Goal: Task Accomplishment & Management: Manage account settings

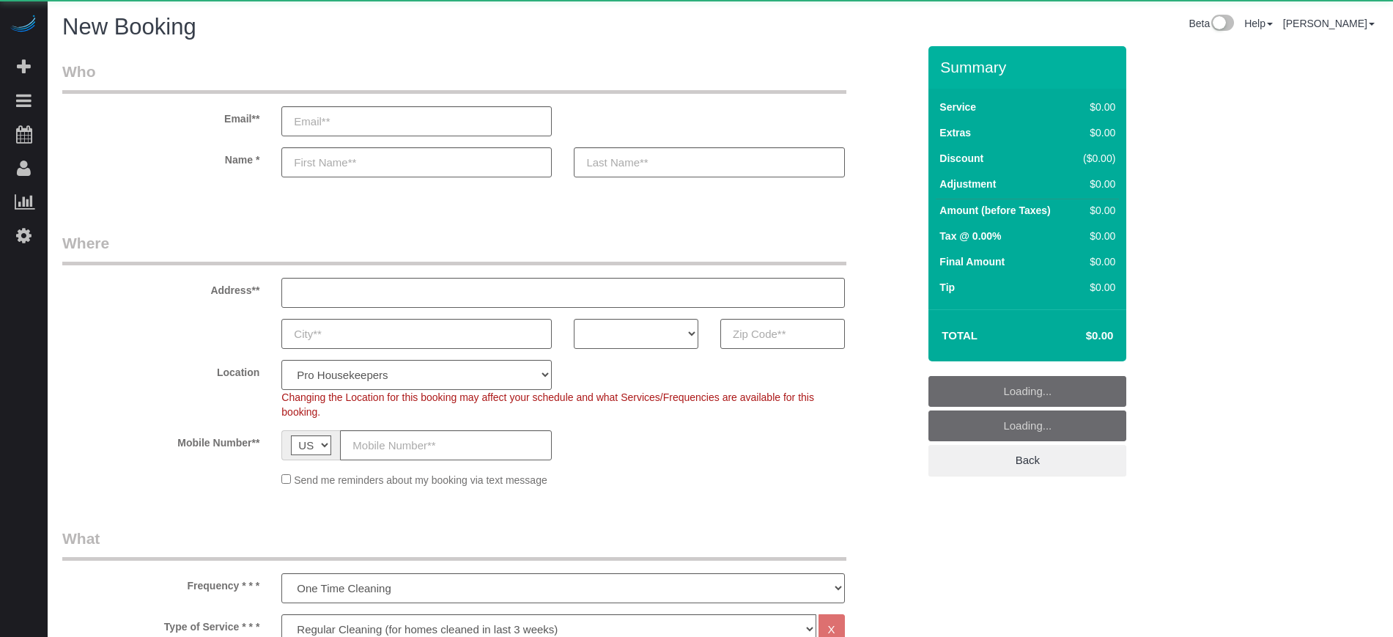
select select "4"
select select "number:9"
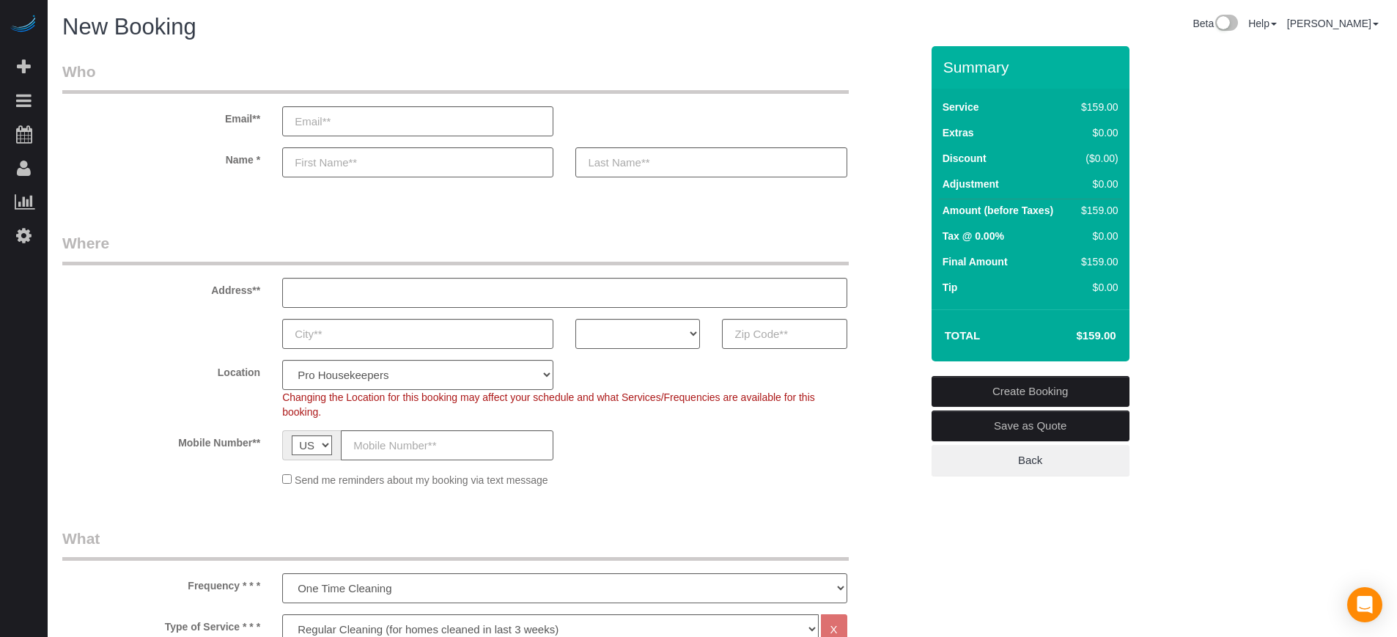
click at [125, 285] on label "Address**" at bounding box center [161, 288] width 220 height 20
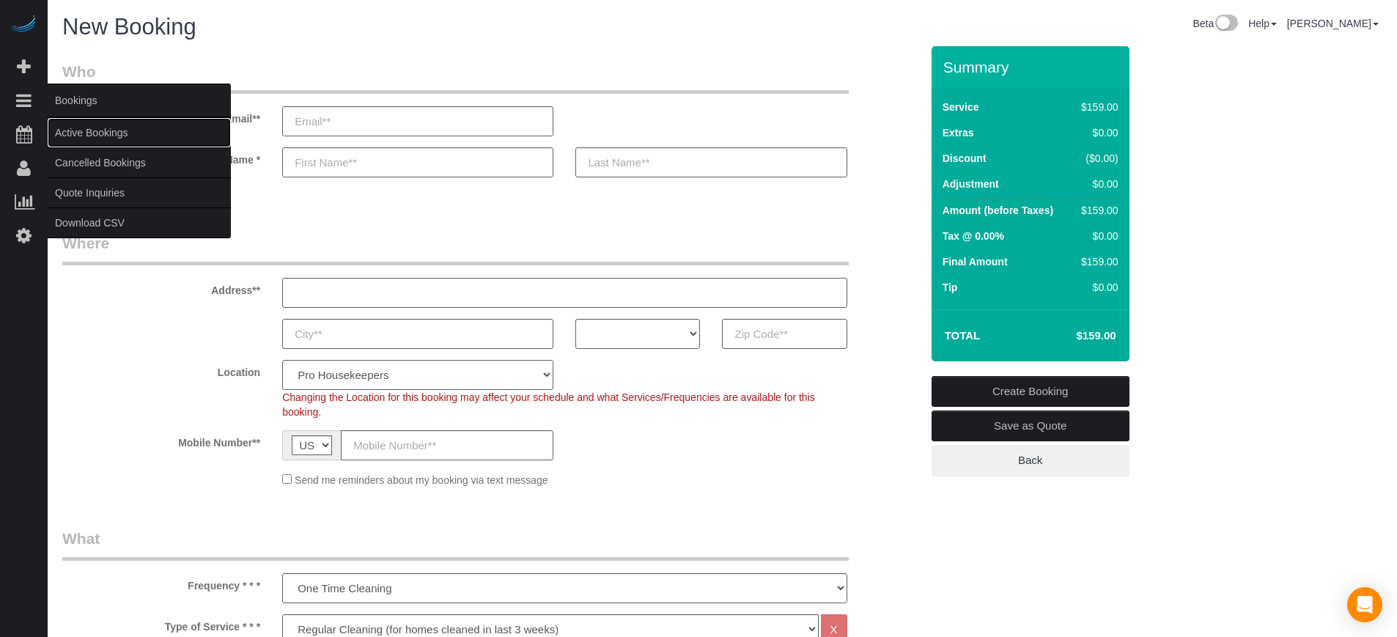
click at [100, 131] on link "Active Bookings" at bounding box center [139, 132] width 183 height 29
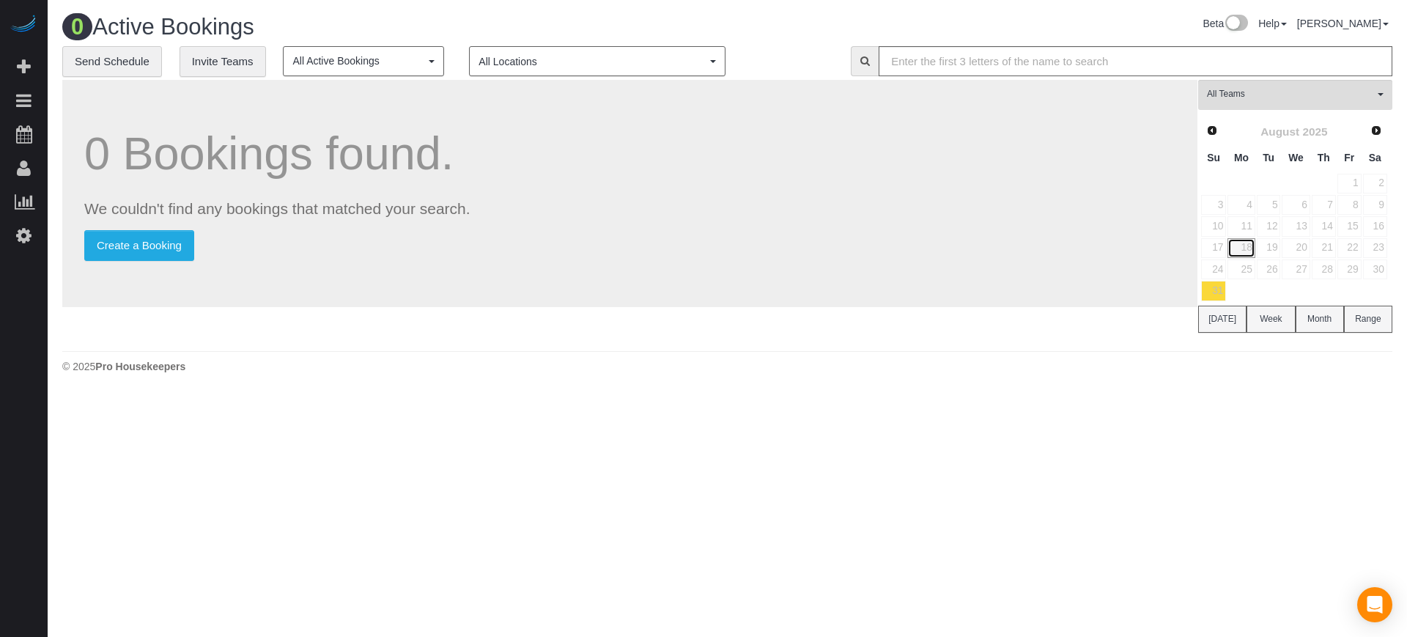
click at [1238, 246] on link "18" at bounding box center [1241, 248] width 27 height 20
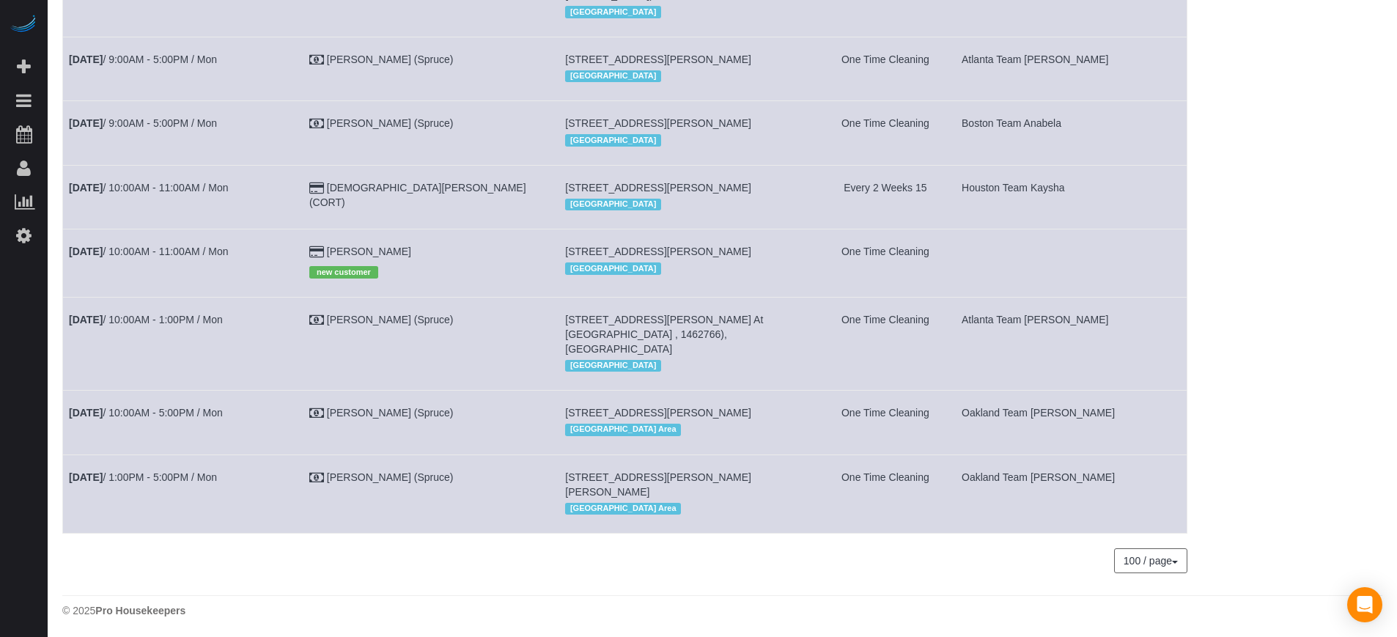
scroll to position [1061, 0]
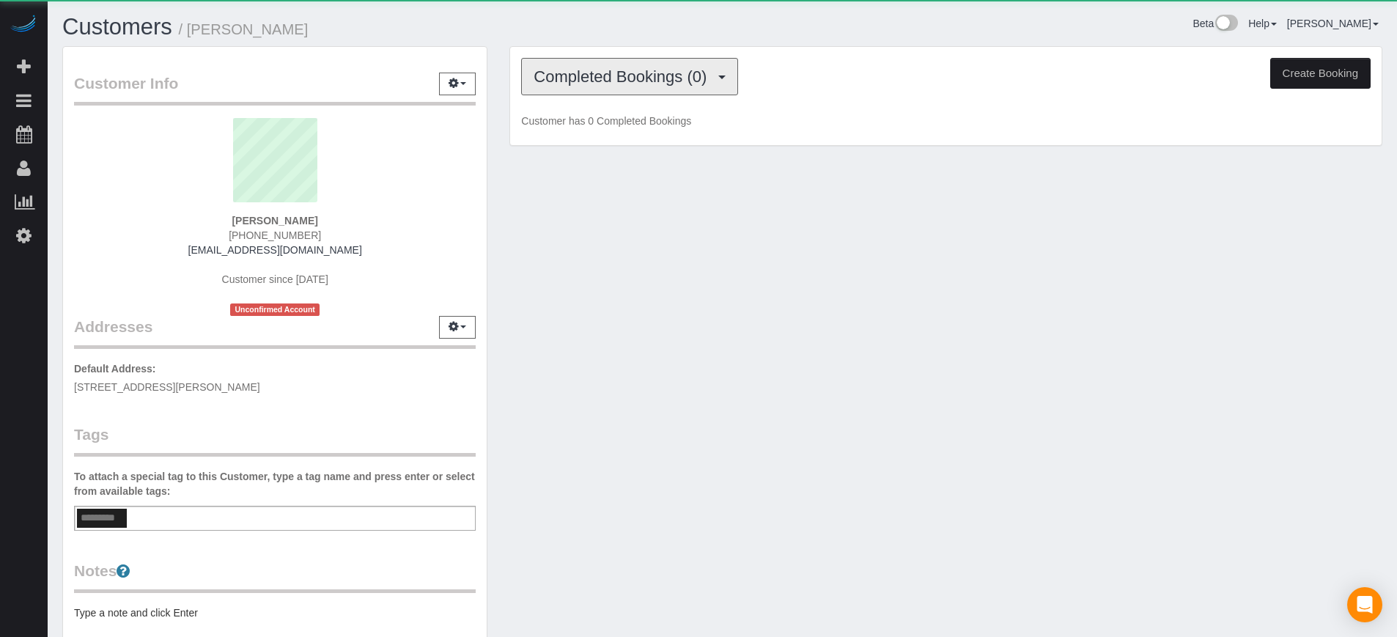
click at [569, 70] on span "Completed Bookings (0)" at bounding box center [624, 76] width 180 height 18
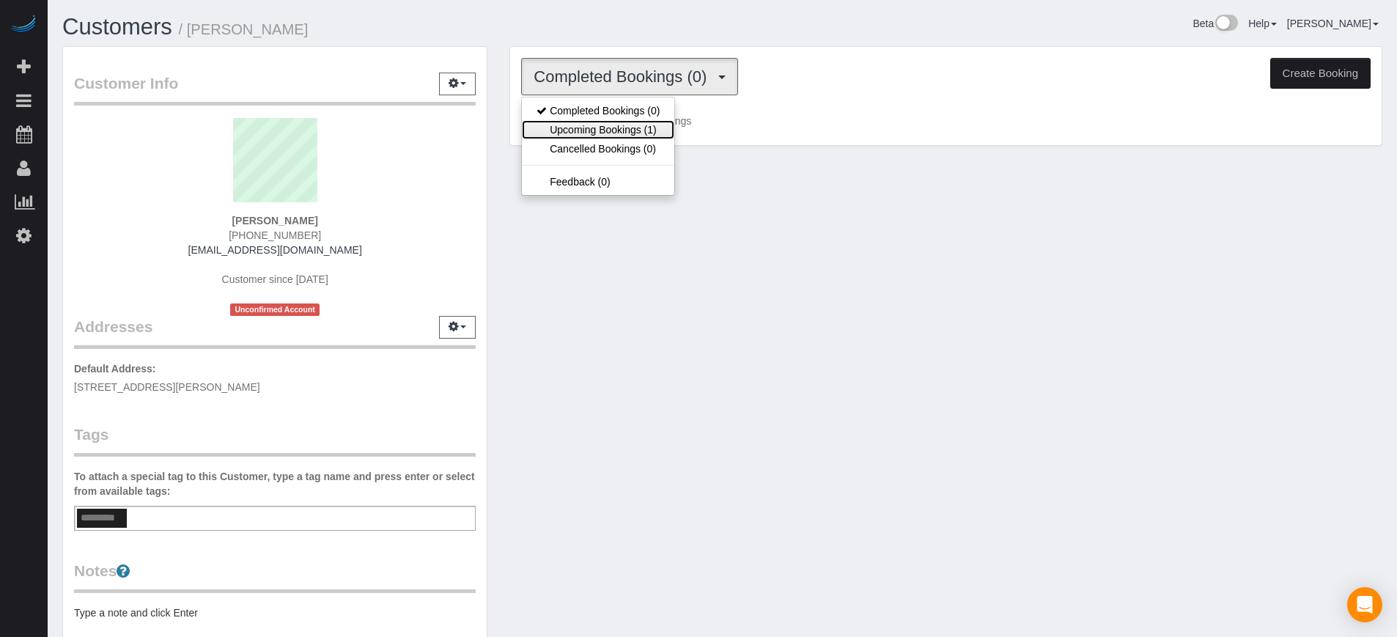
click at [639, 125] on link "Upcoming Bookings (1)" at bounding box center [598, 129] width 152 height 19
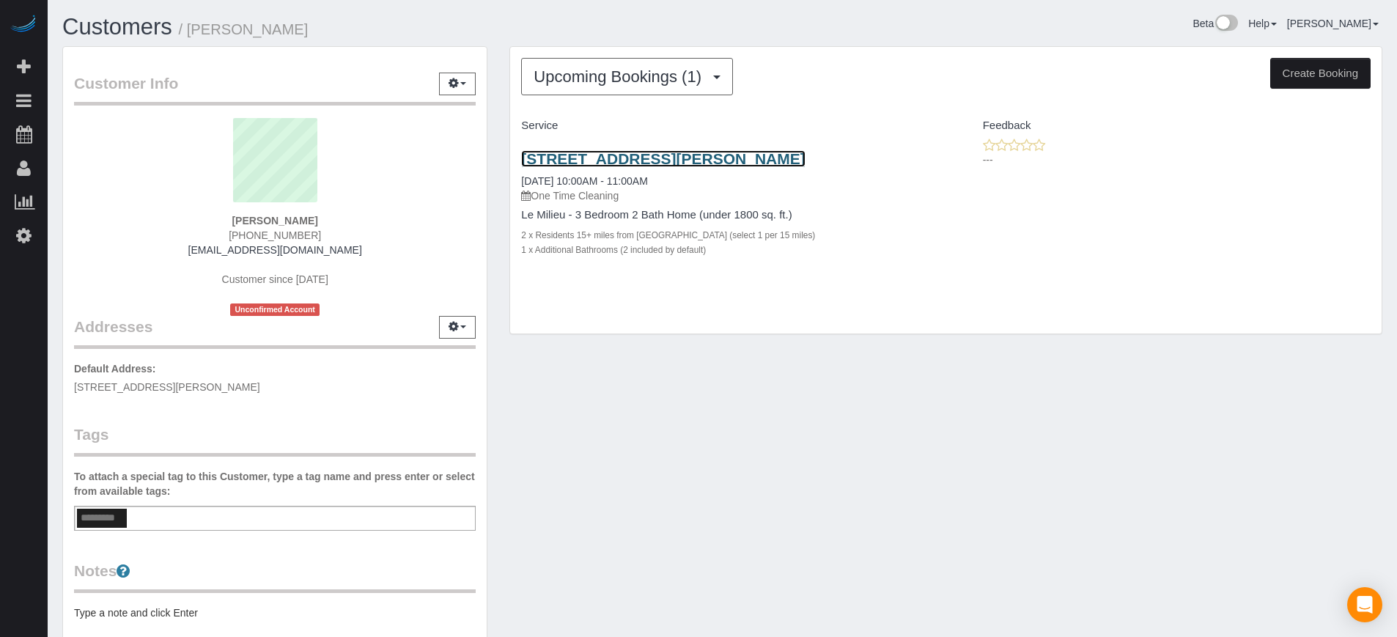
click at [689, 161] on link "[STREET_ADDRESS][PERSON_NAME]" at bounding box center [663, 158] width 284 height 17
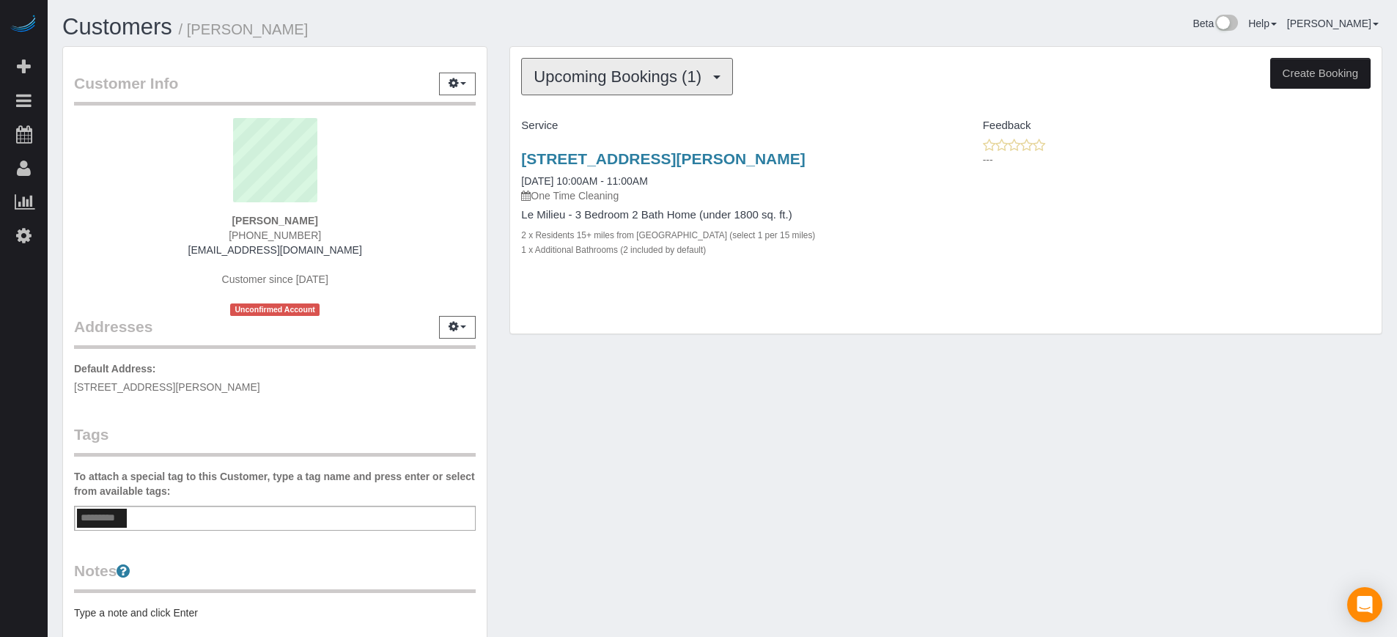
click at [579, 65] on button "Upcoming Bookings (1)" at bounding box center [627, 76] width 212 height 37
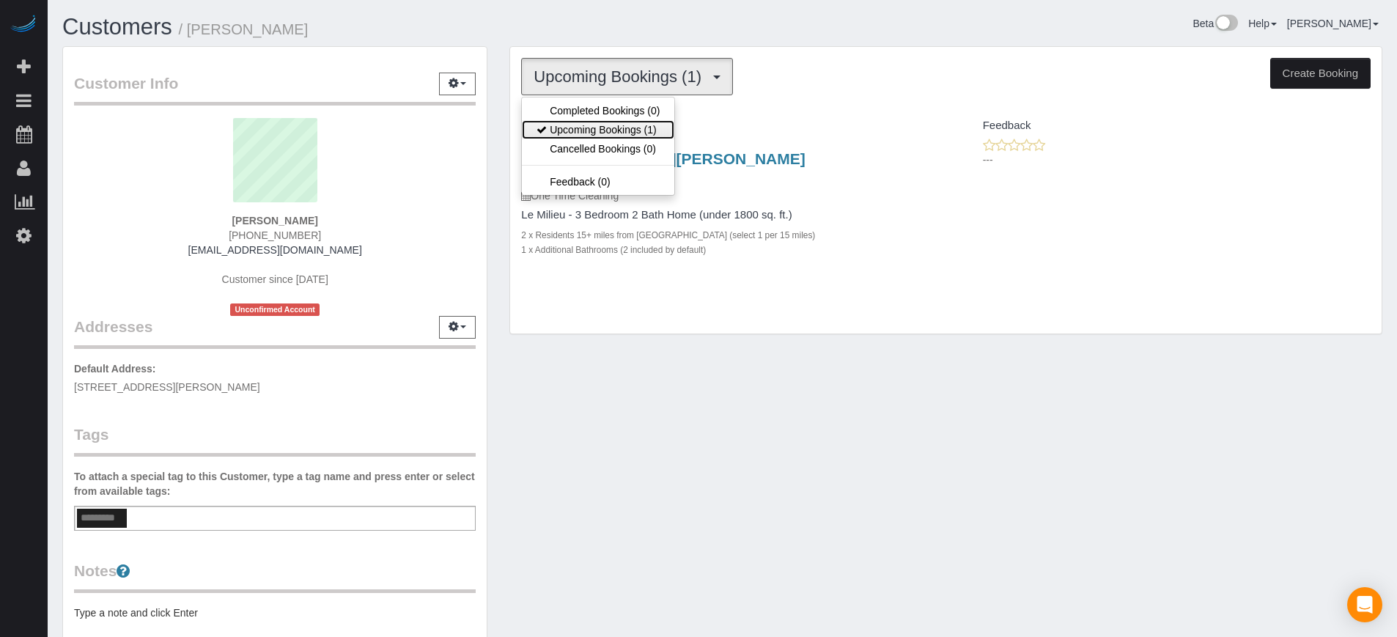
click at [638, 132] on link "Upcoming Bookings (1)" at bounding box center [598, 129] width 152 height 19
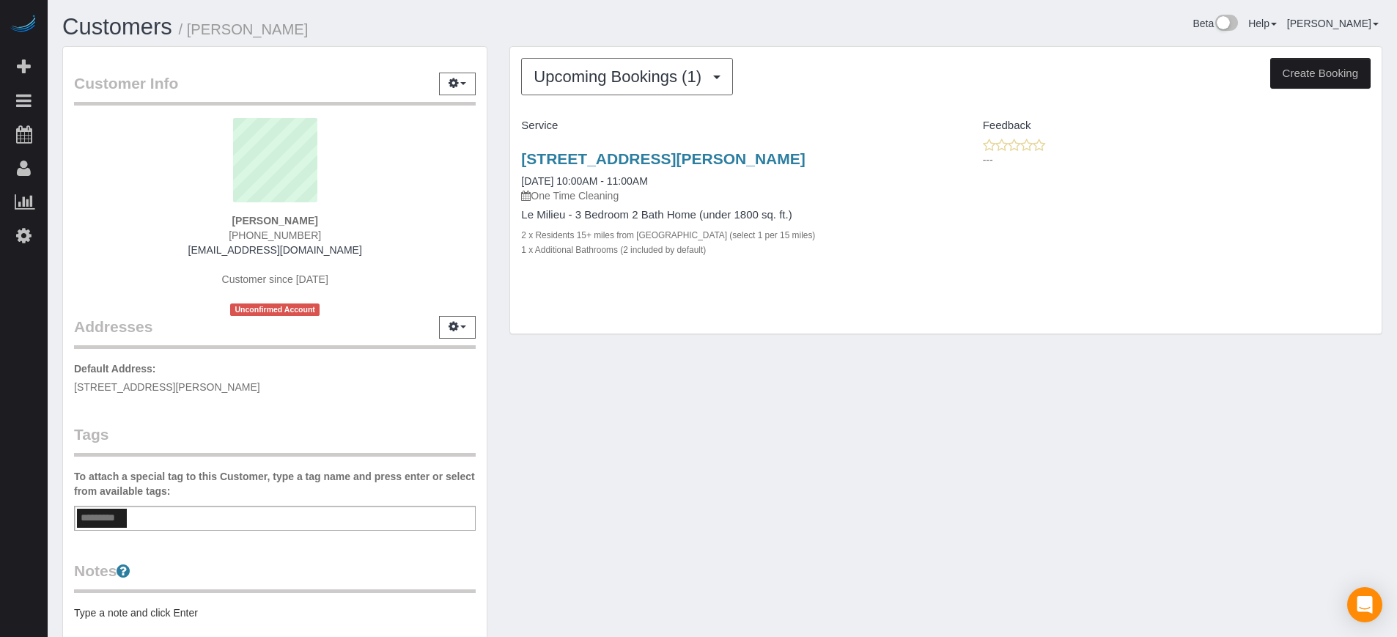
click at [498, 210] on div "Upcoming Bookings (1) Completed Bookings (0) Upcoming Bookings (1) Cancelled Bo…" at bounding box center [945, 197] width 895 height 303
click at [699, 92] on button "Upcoming Bookings (1)" at bounding box center [627, 76] width 212 height 37
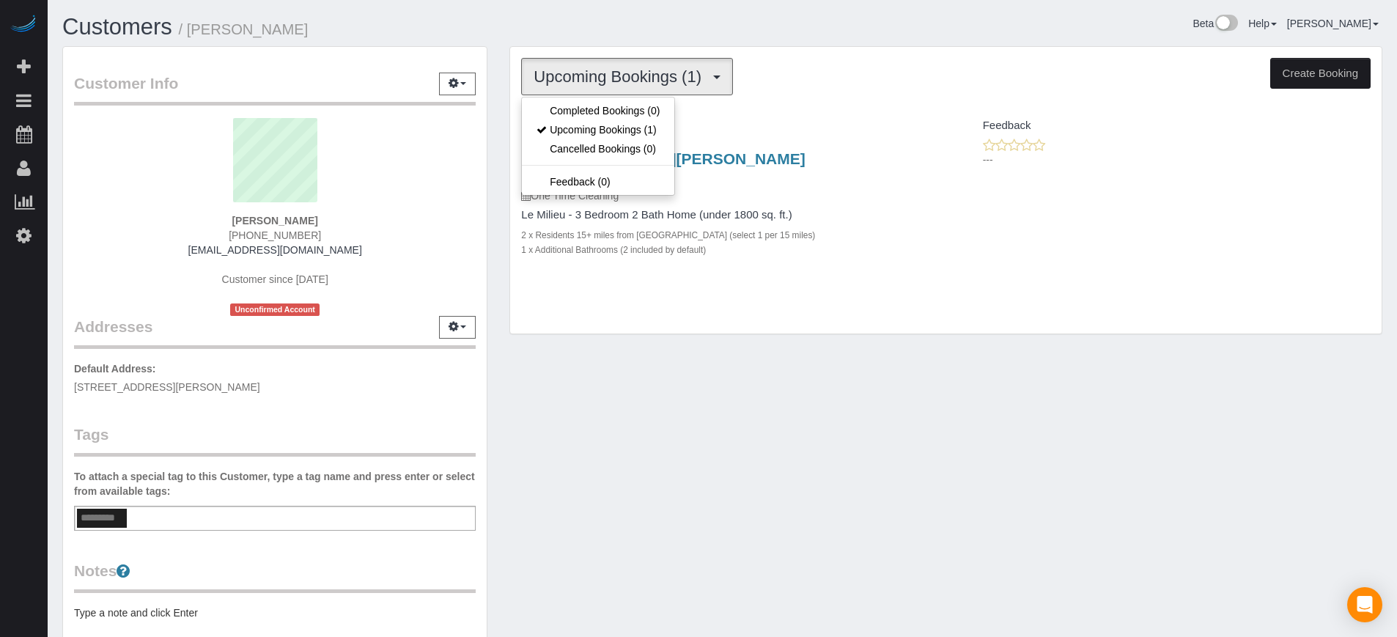
click at [728, 123] on h4 "Service" at bounding box center [727, 125] width 413 height 12
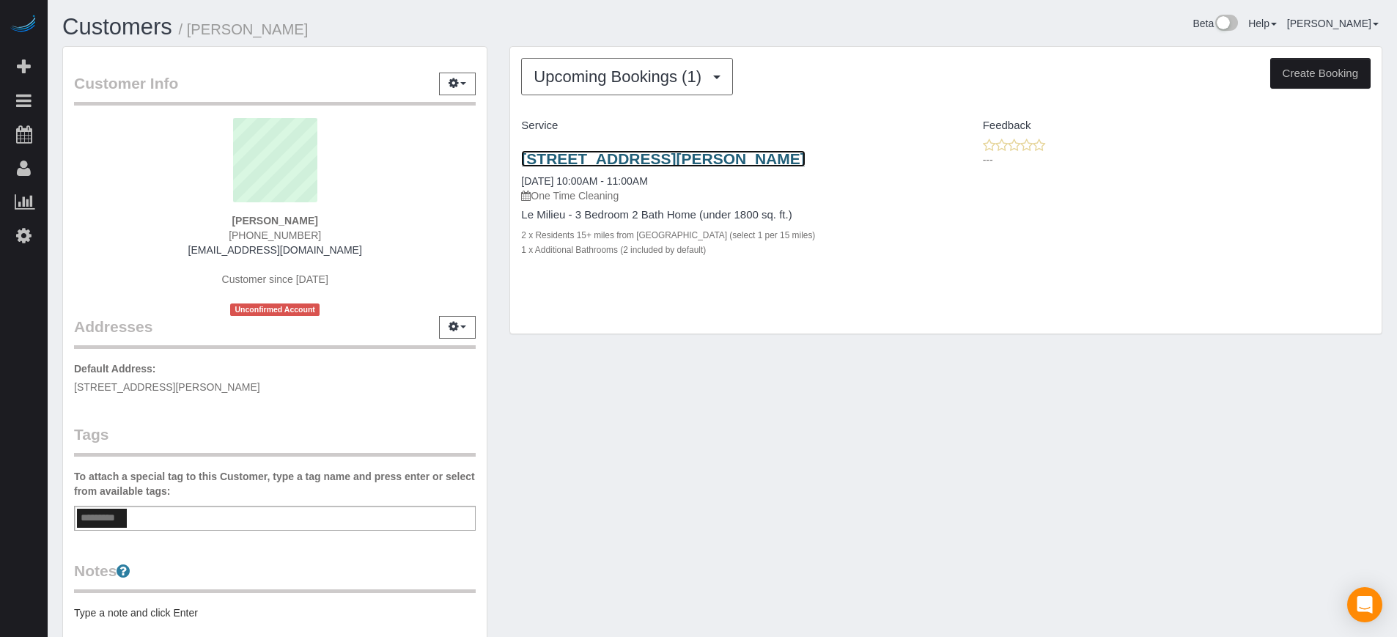
click at [721, 156] on link "8400 S Saulsbury St, Littleton, CO 80128" at bounding box center [663, 158] width 284 height 17
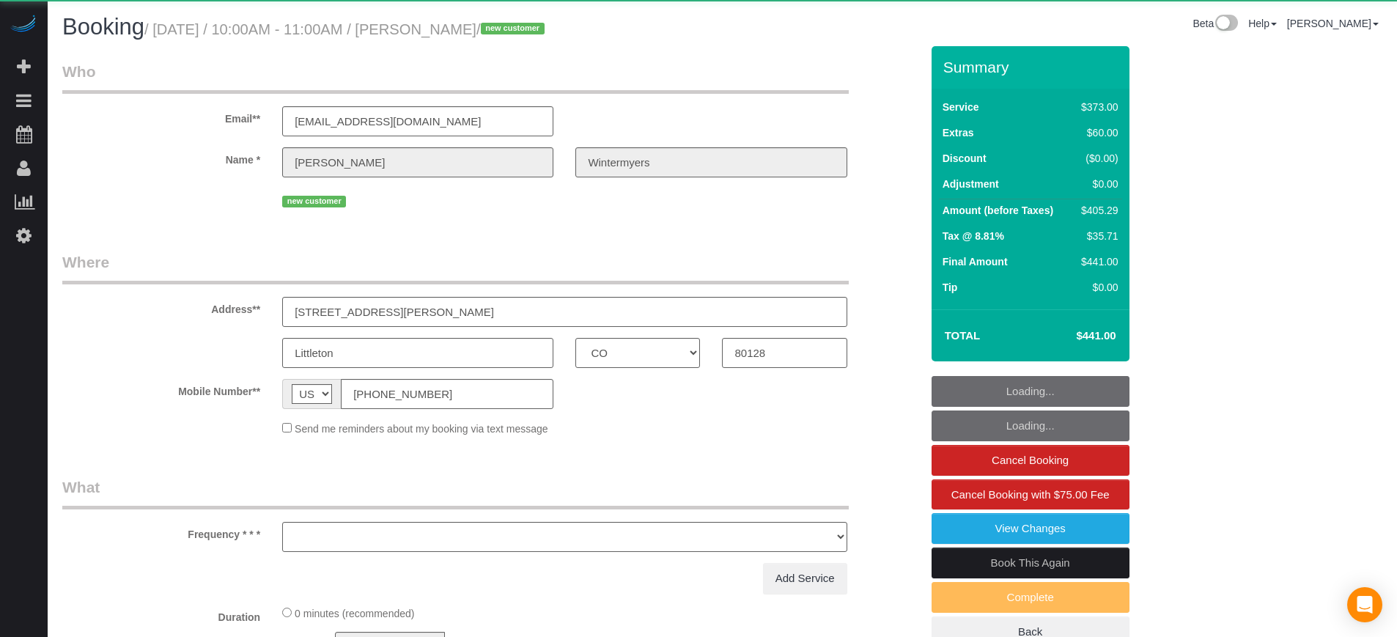
select select "CO"
select select "object:805"
select select "6"
select select "spot1"
select select "number:9"
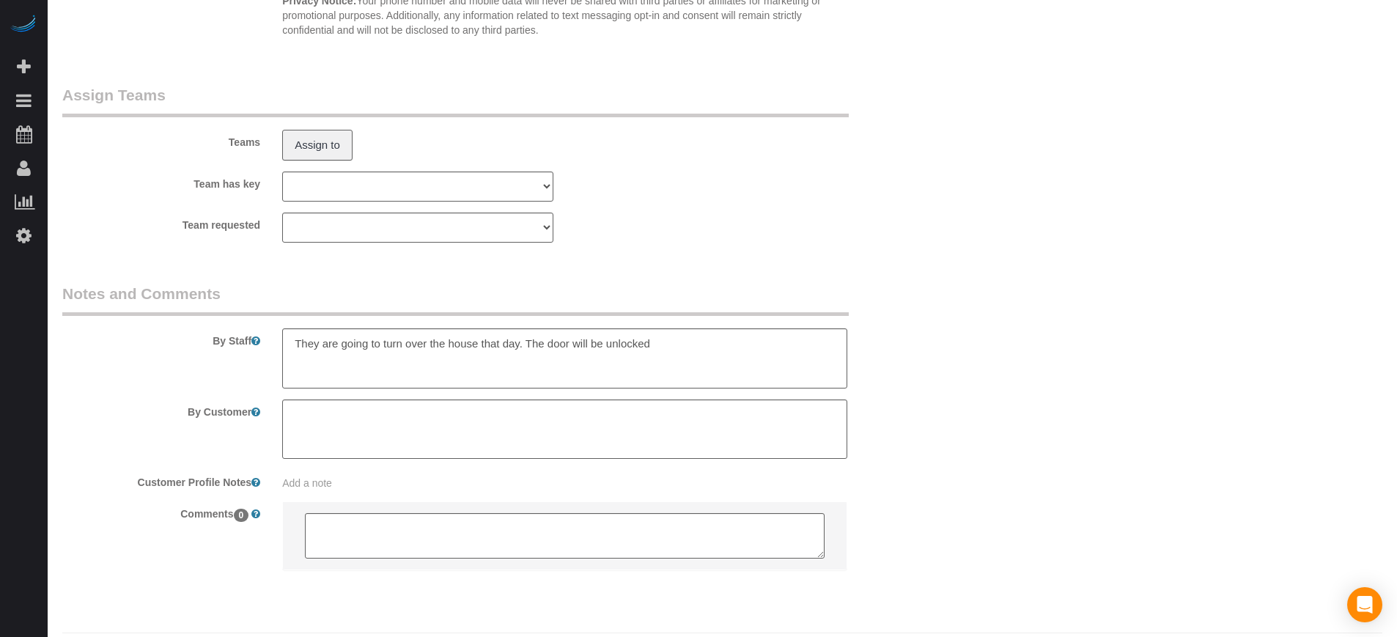
scroll to position [2368, 0]
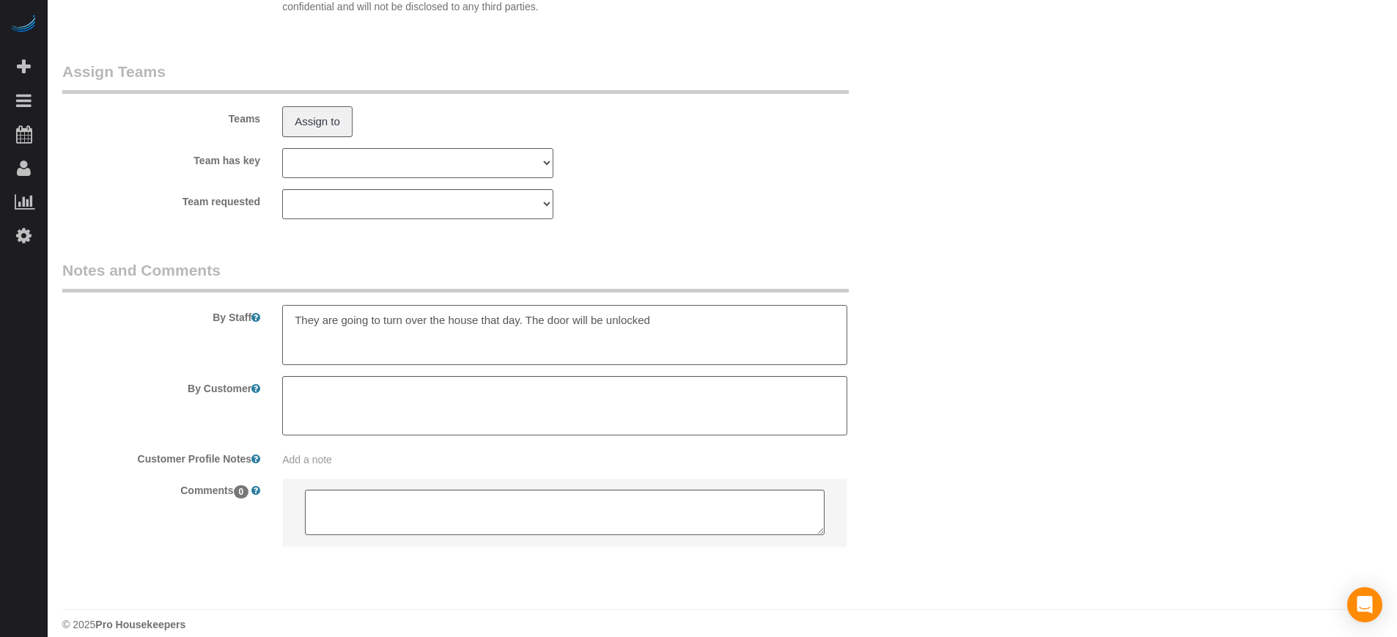
click at [747, 336] on textarea at bounding box center [564, 335] width 564 height 60
click at [712, 323] on textarea at bounding box center [564, 335] width 564 height 60
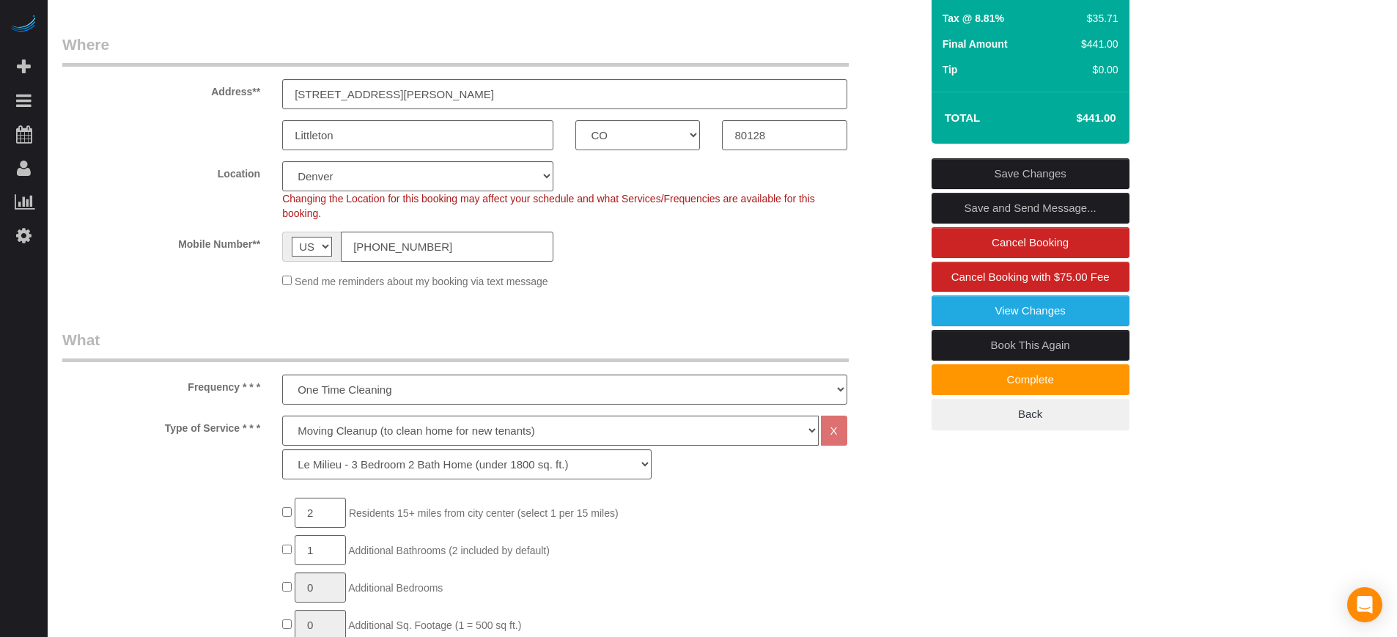
scroll to position [2385, 0]
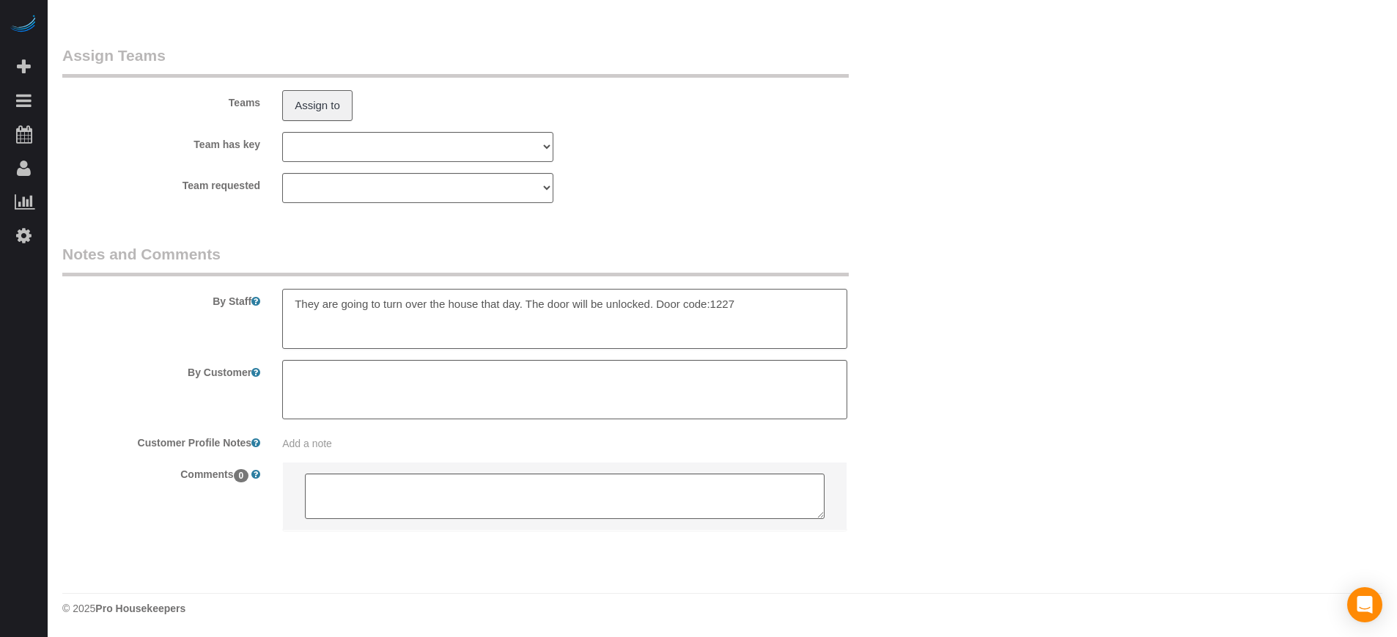
click at [779, 308] on textarea at bounding box center [564, 319] width 564 height 60
click at [761, 249] on legend "Notes and Comments" at bounding box center [455, 259] width 787 height 33
click at [751, 302] on textarea at bounding box center [564, 319] width 564 height 60
type textarea "They are going to turn over the house that day. The door will be unlocked. Door…"
click at [891, 339] on div "By Staff" at bounding box center [491, 296] width 880 height 106
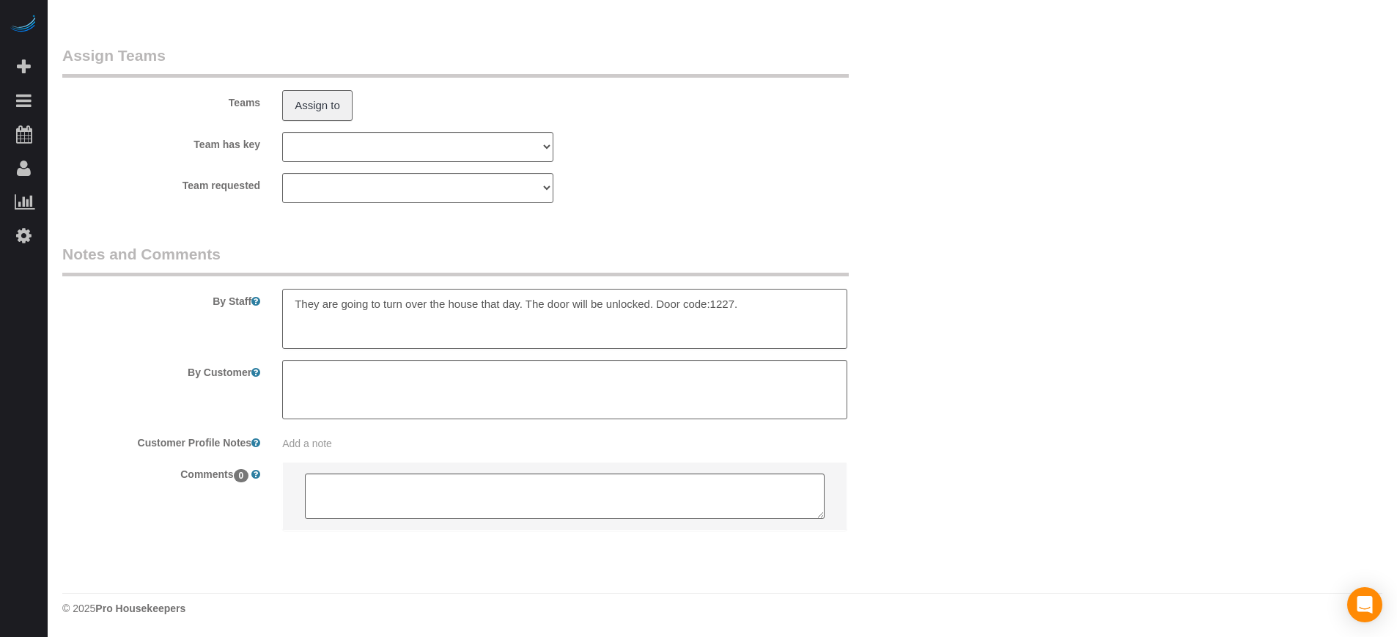
click at [680, 313] on textarea at bounding box center [564, 319] width 564 height 60
click at [748, 309] on textarea at bounding box center [564, 319] width 564 height 60
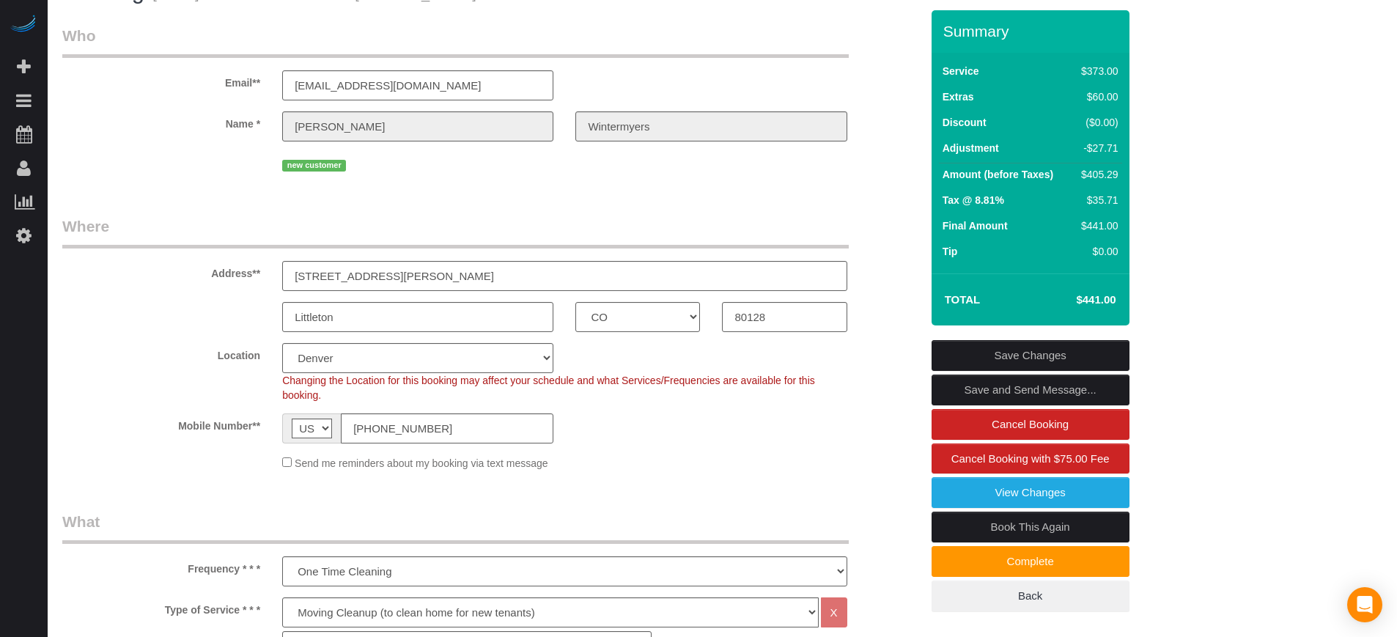
scroll to position [0, 0]
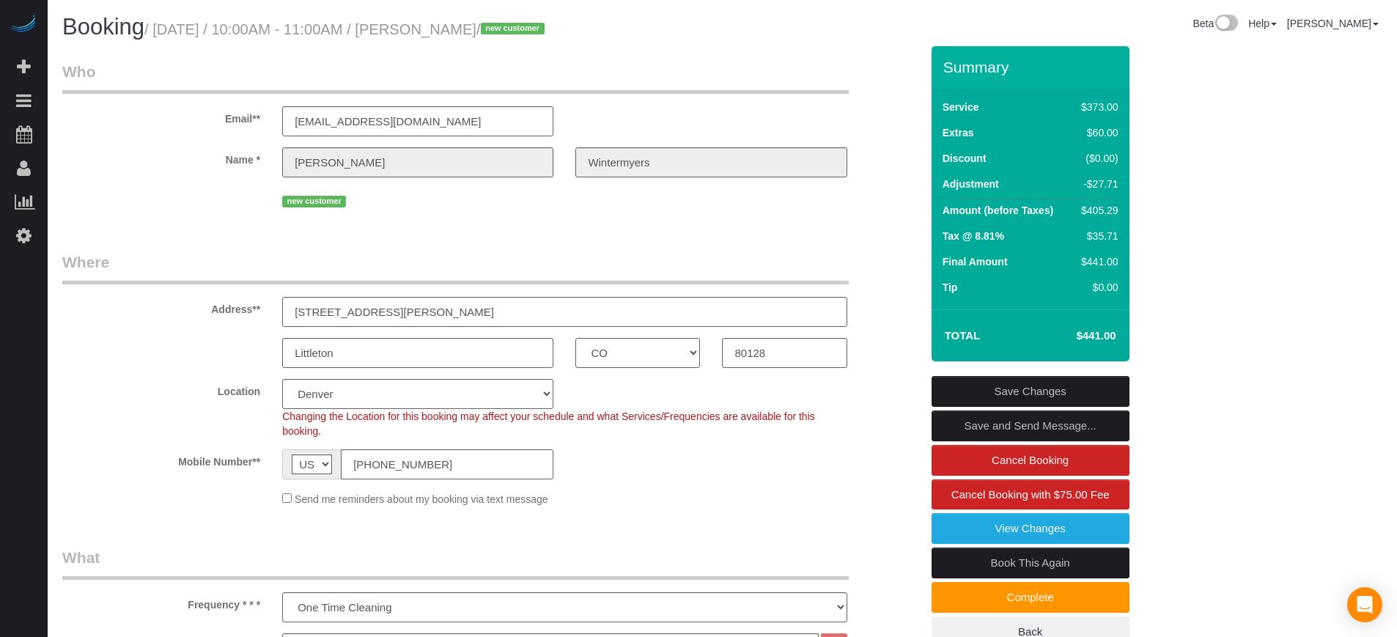
click at [1004, 389] on link "Save Changes" at bounding box center [1031, 391] width 198 height 31
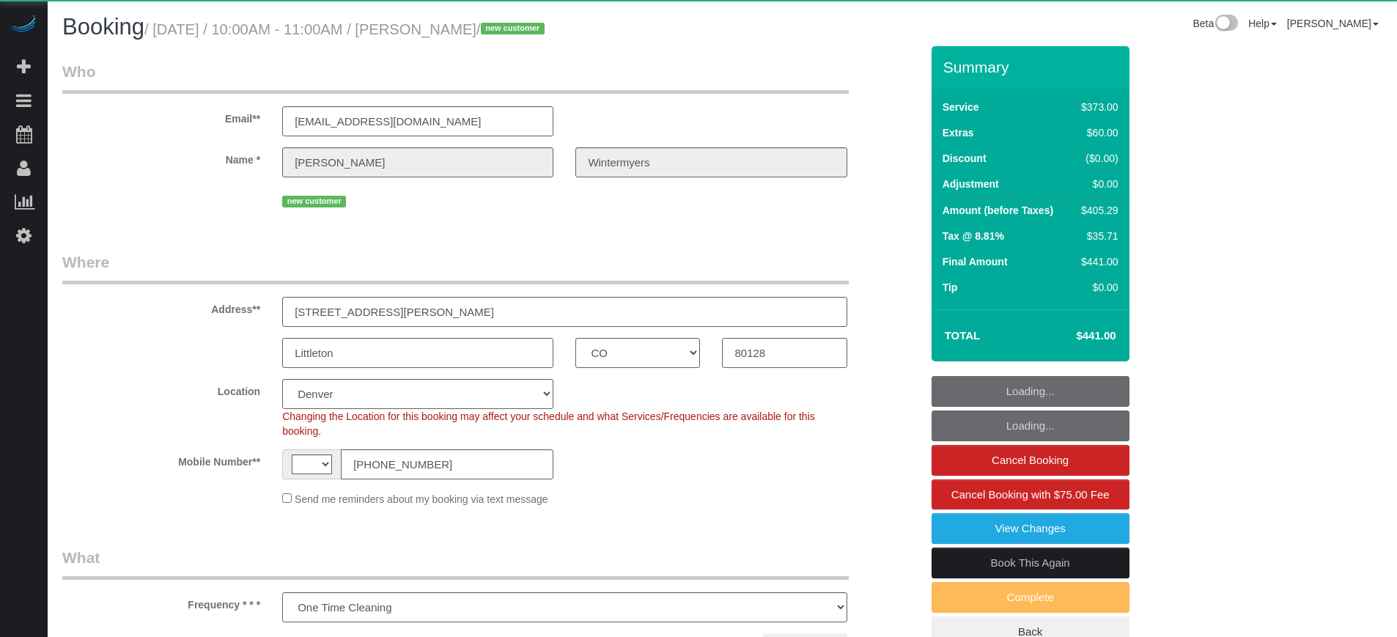
select select "CO"
select select "object:630"
select select "string:US"
select select "6"
select select "spot1"
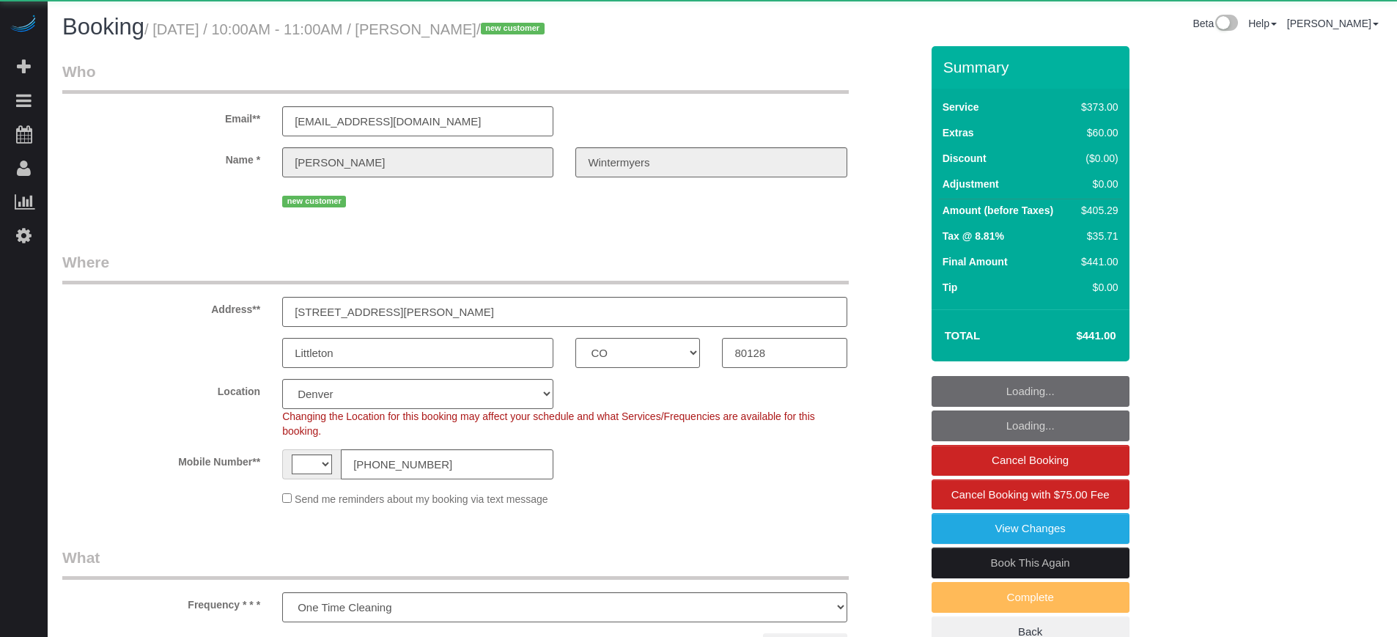
select select "number:9"
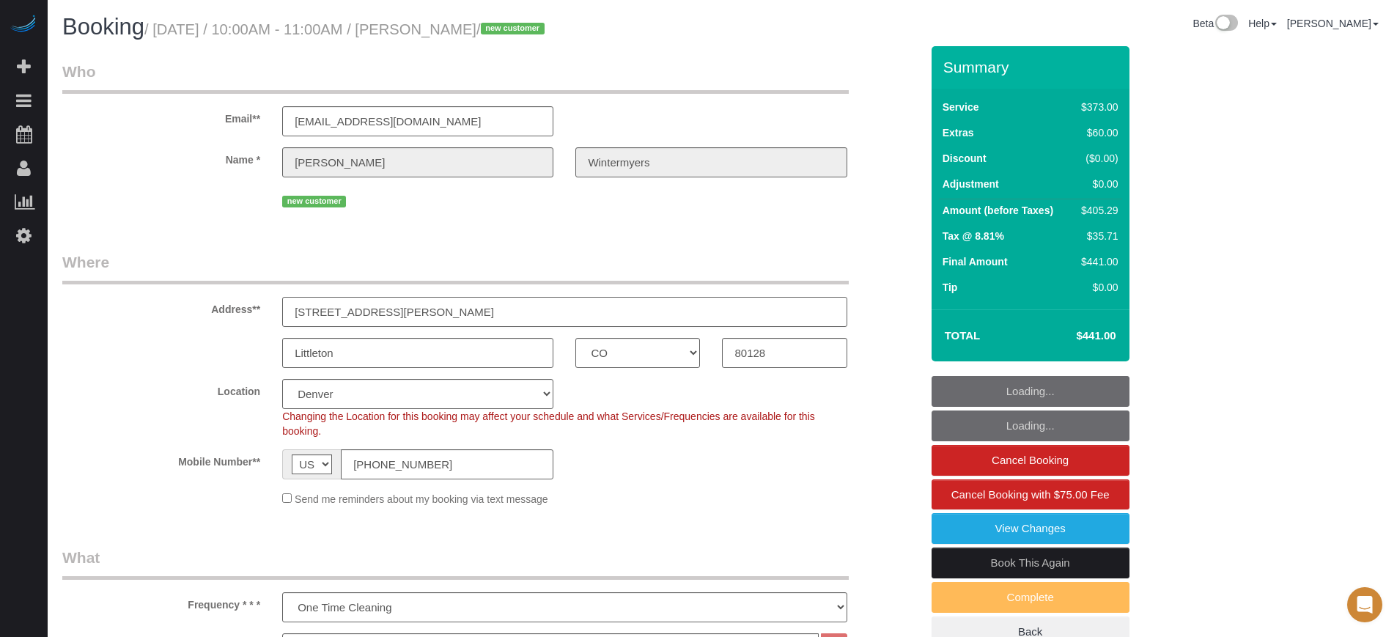
click at [417, 324] on input "[STREET_ADDRESS][PERSON_NAME]" at bounding box center [564, 312] width 564 height 30
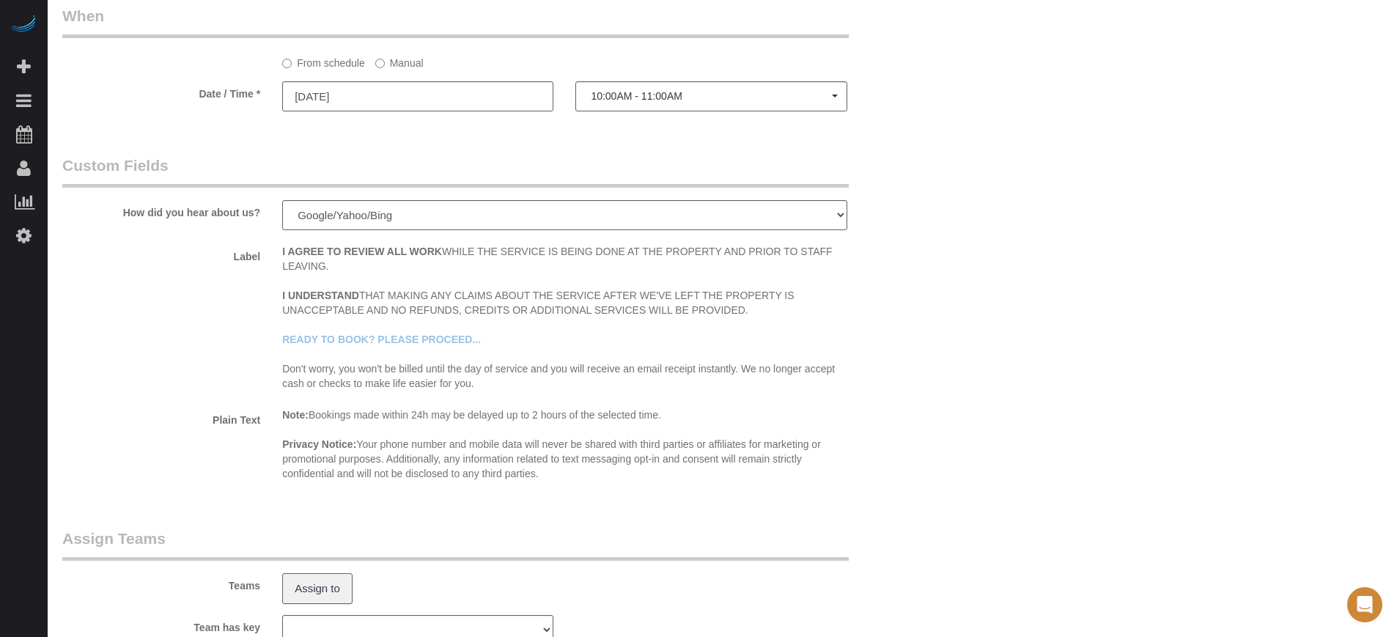
scroll to position [2316, 0]
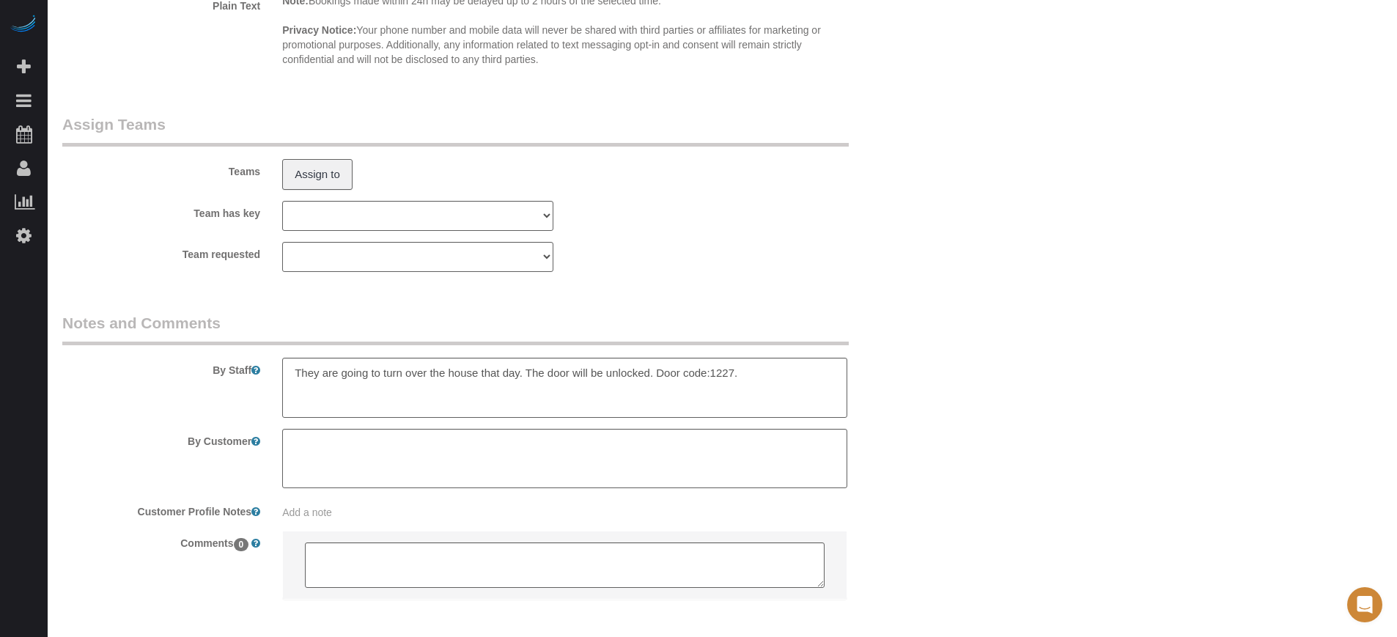
drag, startPoint x: 1352, startPoint y: 171, endPoint x: 1339, endPoint y: 171, distance: 13.2
click at [487, 316] on legend "Notes and Comments" at bounding box center [455, 328] width 787 height 33
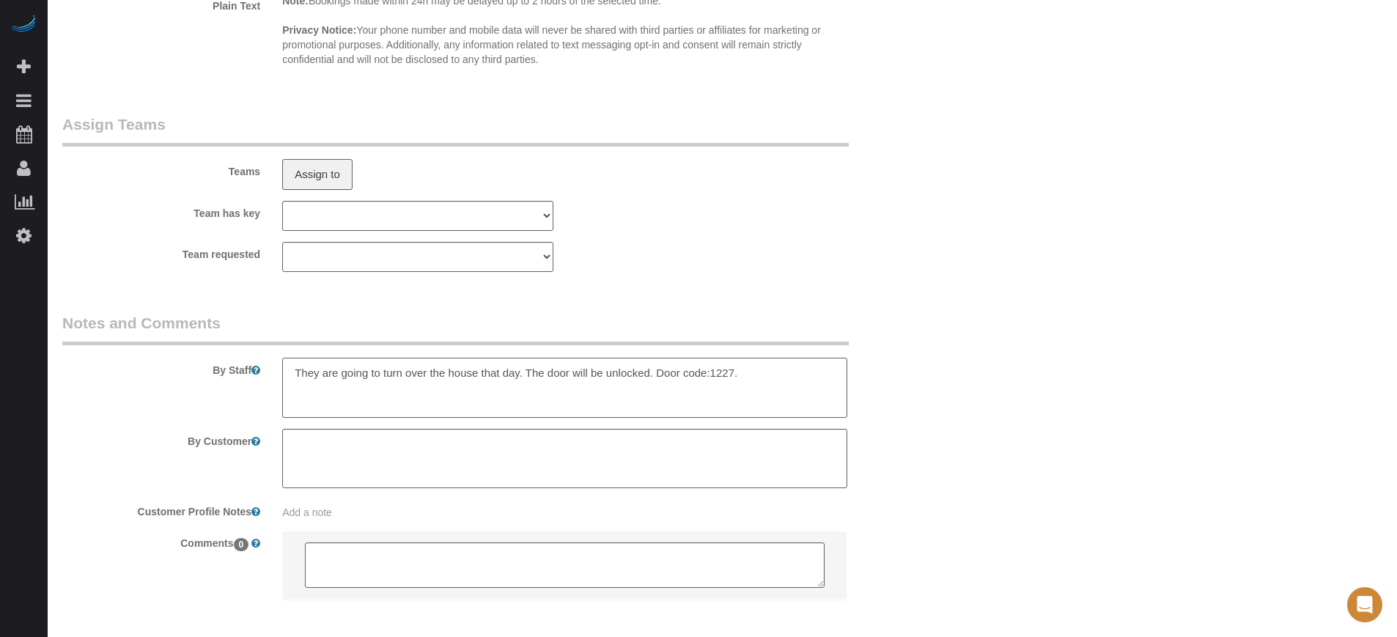
drag, startPoint x: 653, startPoint y: 379, endPoint x: 534, endPoint y: 376, distance: 119.5
click at [534, 376] on textarea at bounding box center [564, 388] width 564 height 60
type textarea "They are going to turn over the house that day. Door code:1227."
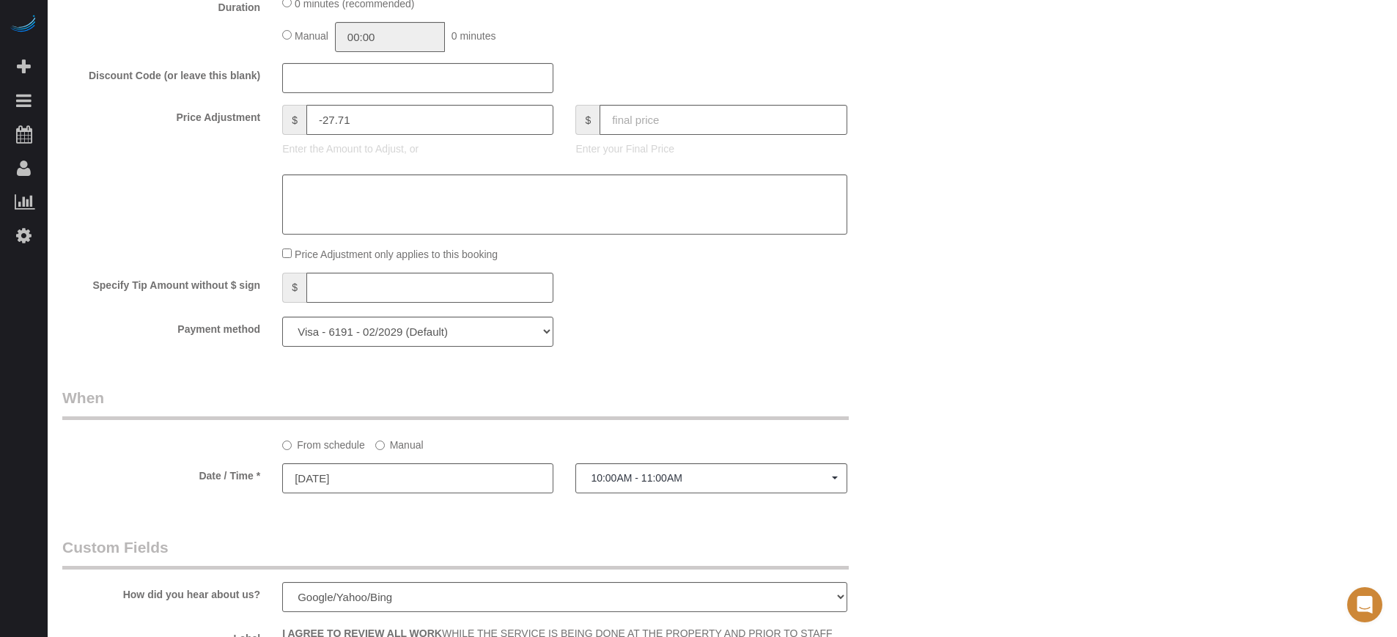
scroll to position [0, 0]
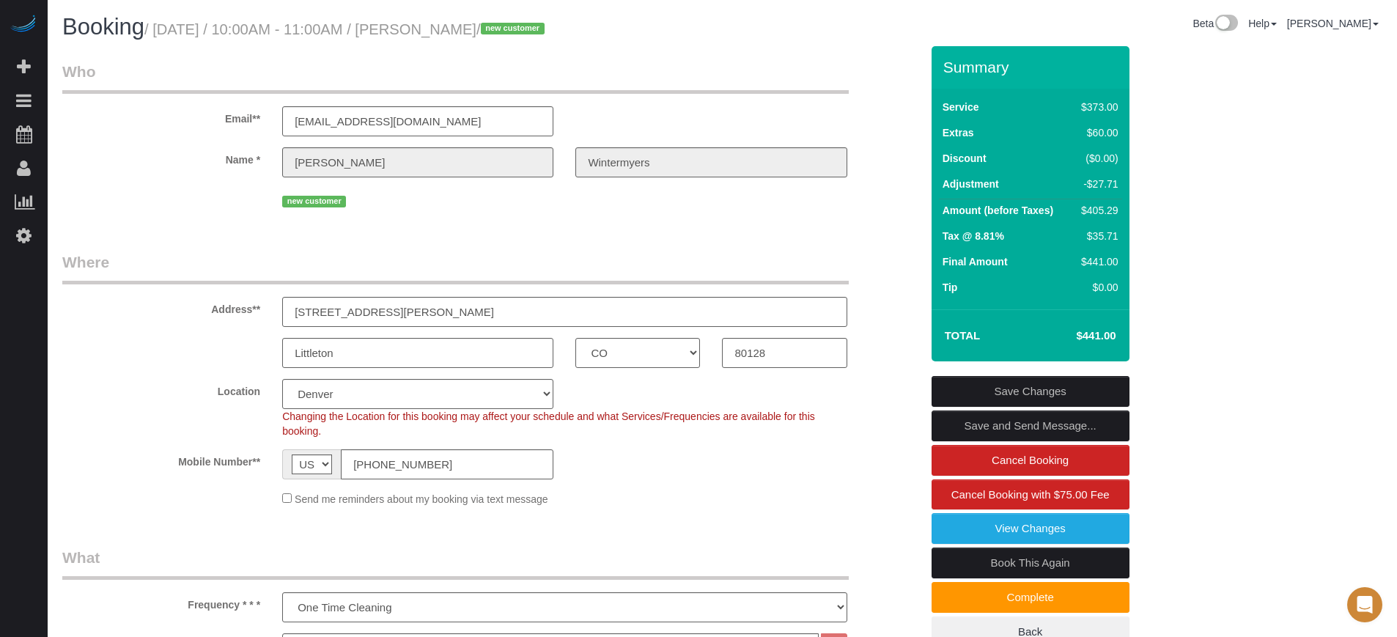
click at [1061, 386] on link "Save Changes" at bounding box center [1031, 391] width 198 height 31
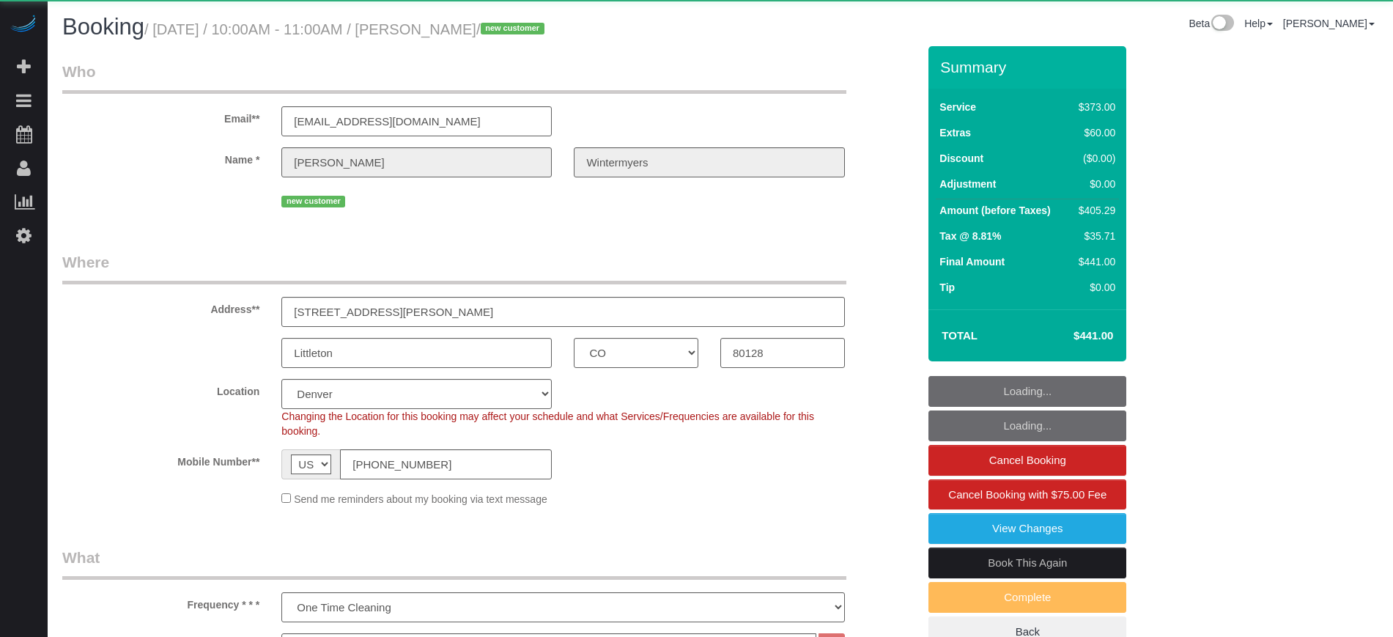
select select "CO"
select select "6"
select select "spot1"
select select "number:9"
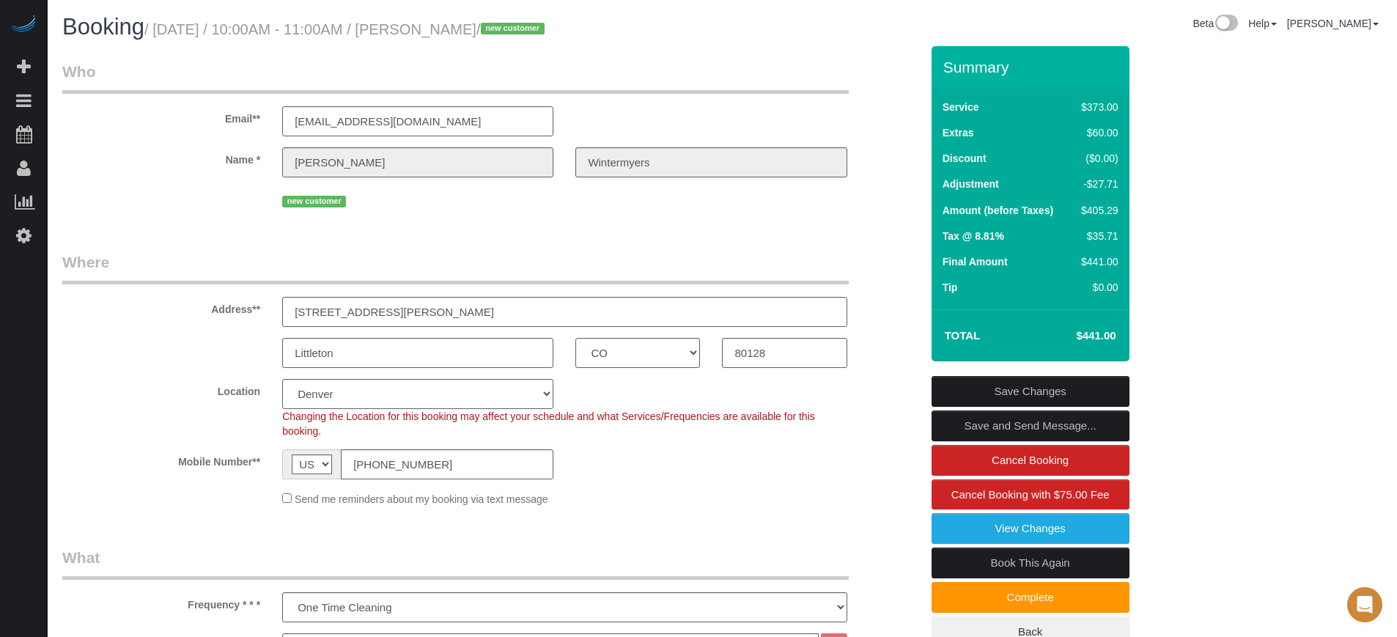
drag, startPoint x: 1306, startPoint y: 375, endPoint x: 1306, endPoint y: 368, distance: 7.4
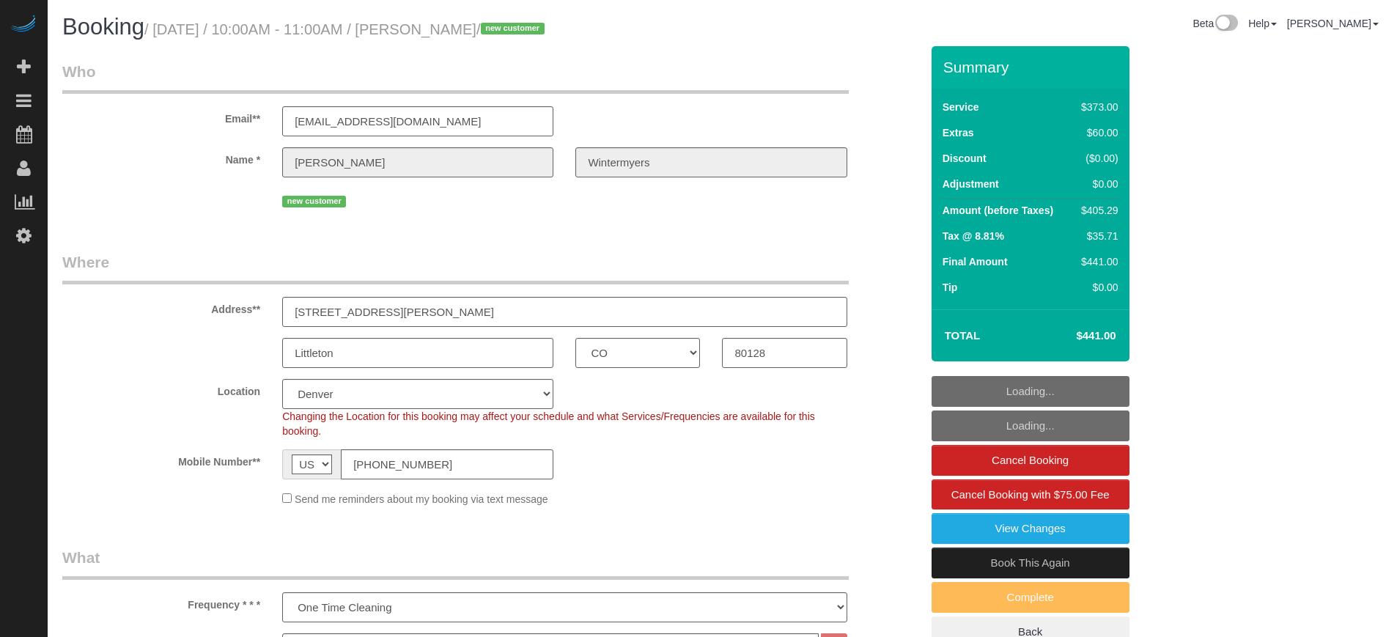
select select "CO"
select select "6"
select select "spot1"
select select "number:9"
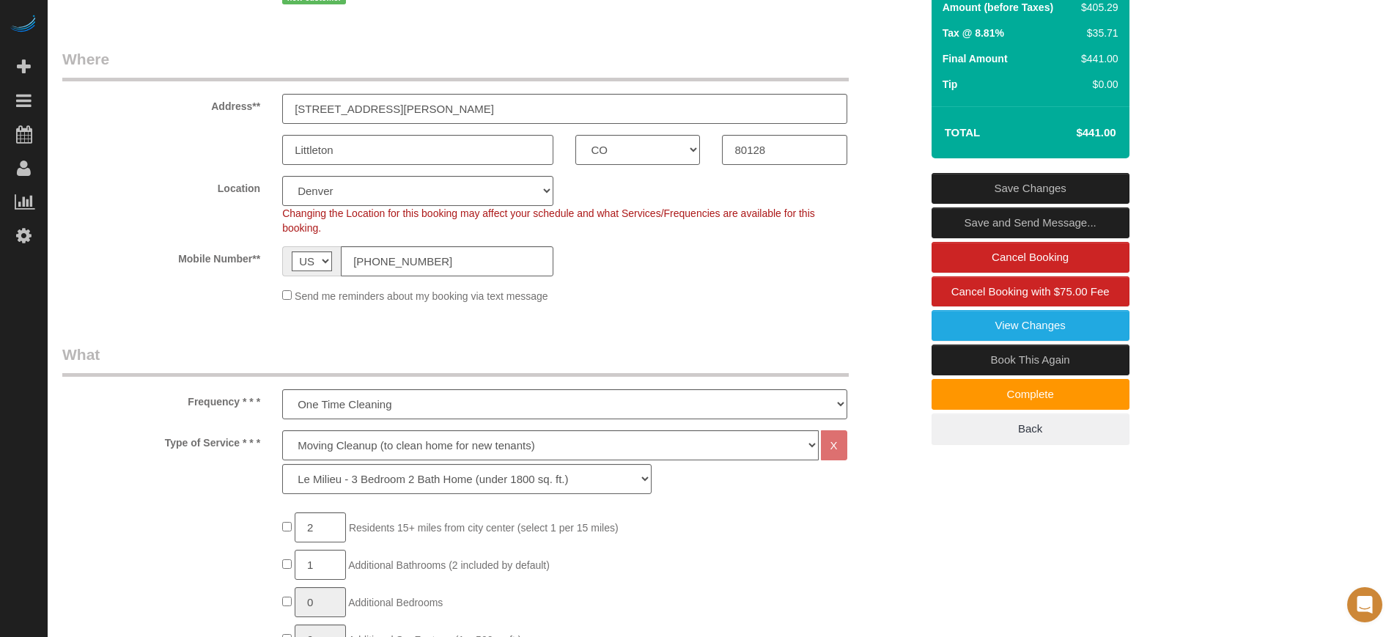
scroll to position [221, 0]
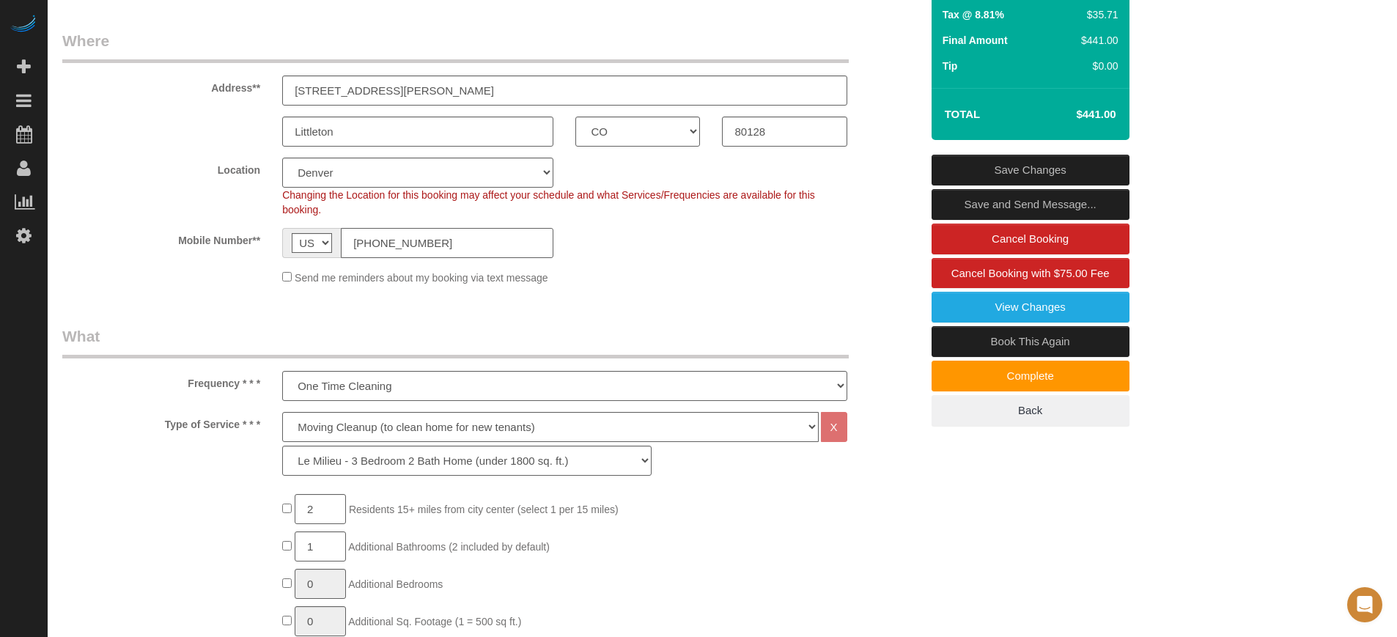
click at [379, 254] on input "[PHONE_NUMBER]" at bounding box center [447, 243] width 213 height 30
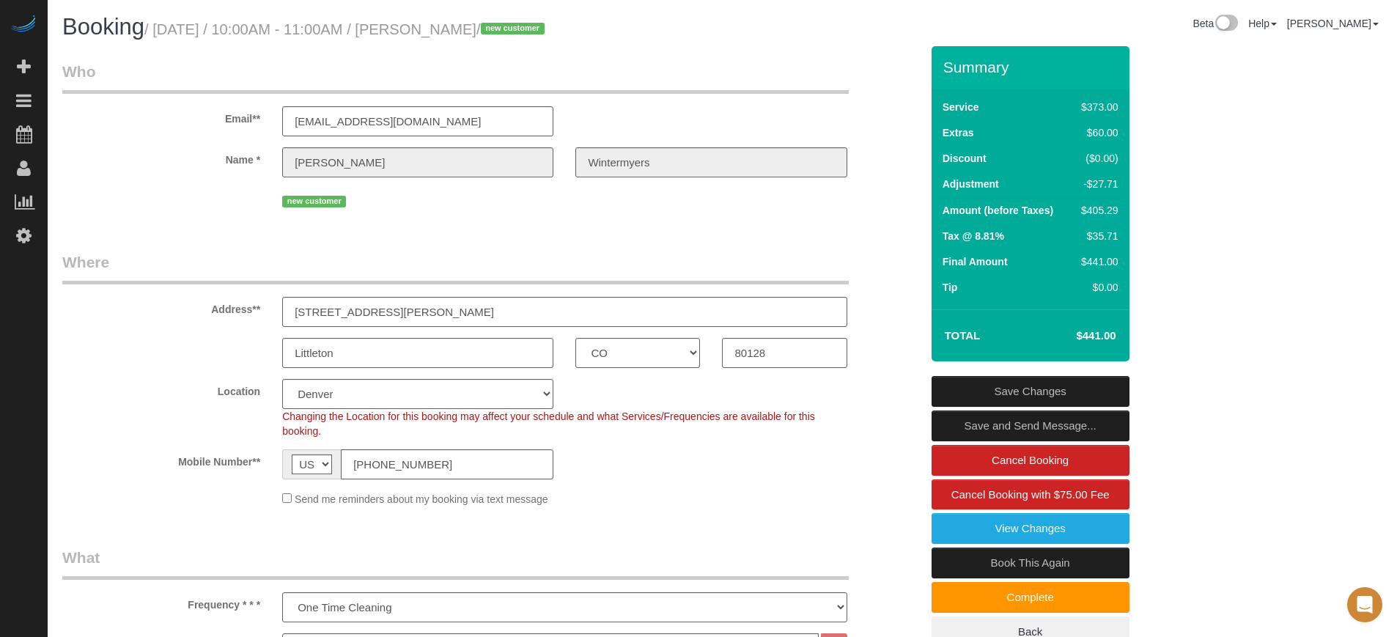
scroll to position [275, 0]
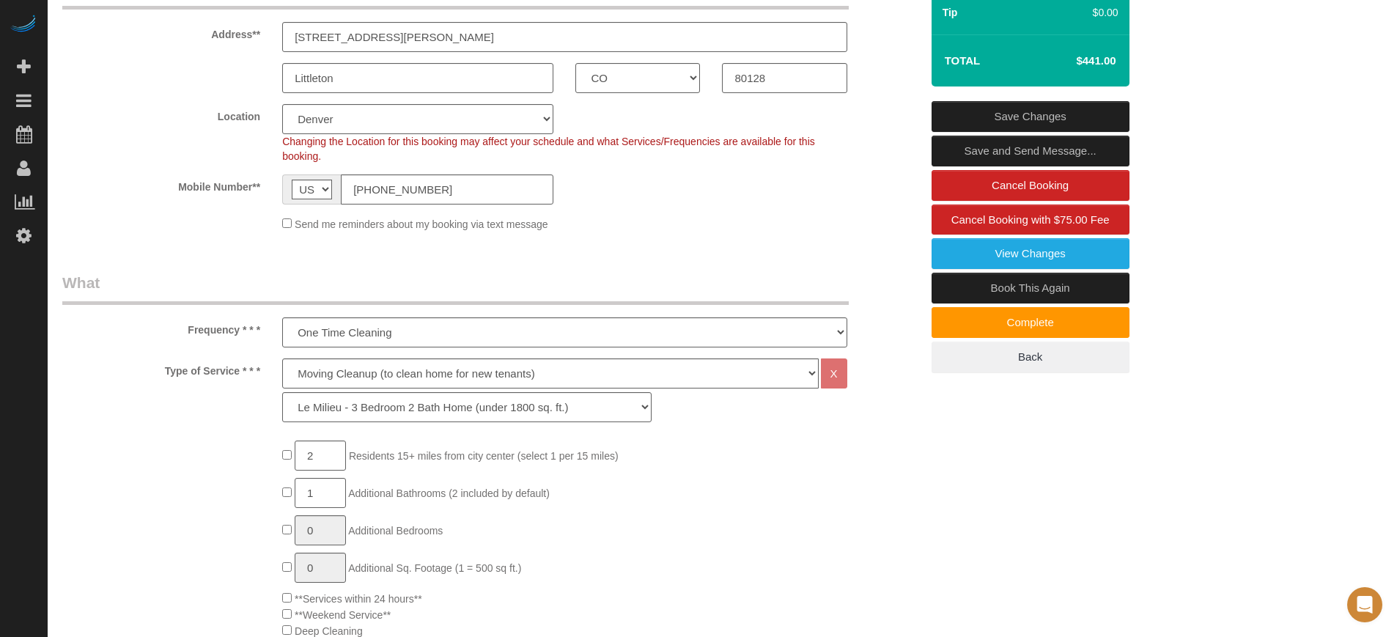
drag, startPoint x: 1238, startPoint y: 364, endPoint x: 1160, endPoint y: 340, distance: 81.4
click at [1238, 364] on div "Summary Service $373.00 Extras $60.00 Discount ($0.00) Adjustment -$27.71 Amoun…" at bounding box center [1086, 86] width 330 height 631
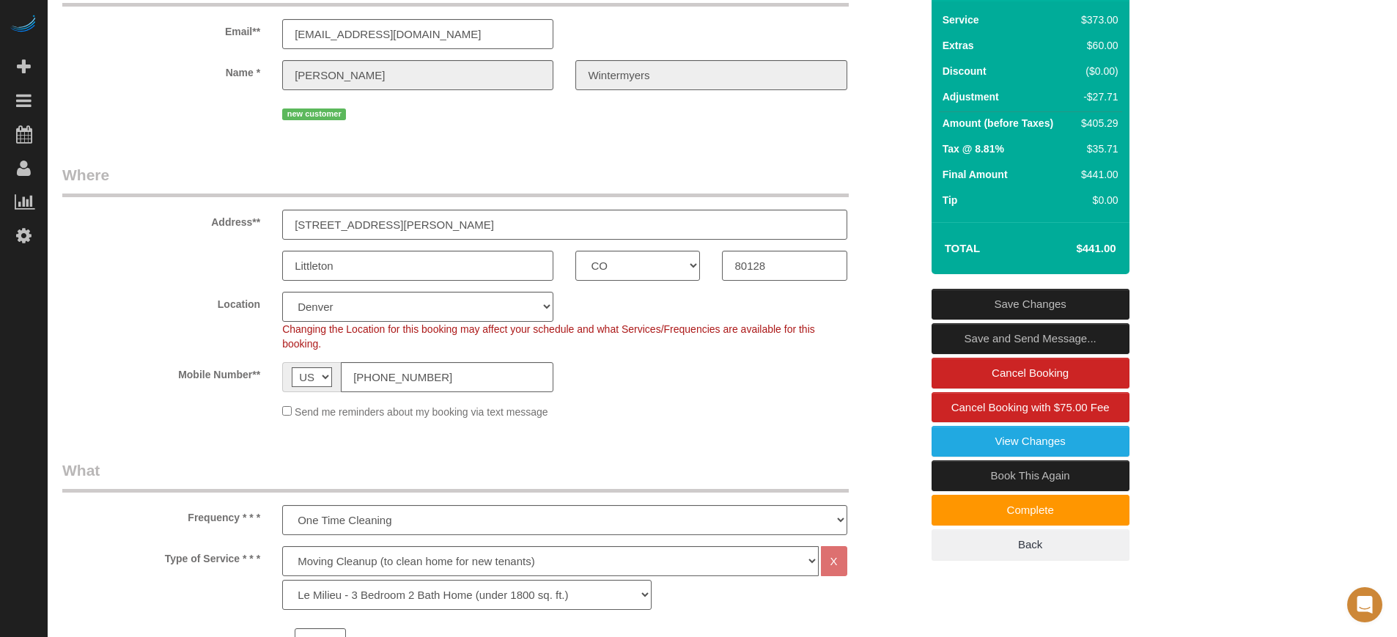
scroll to position [0, 0]
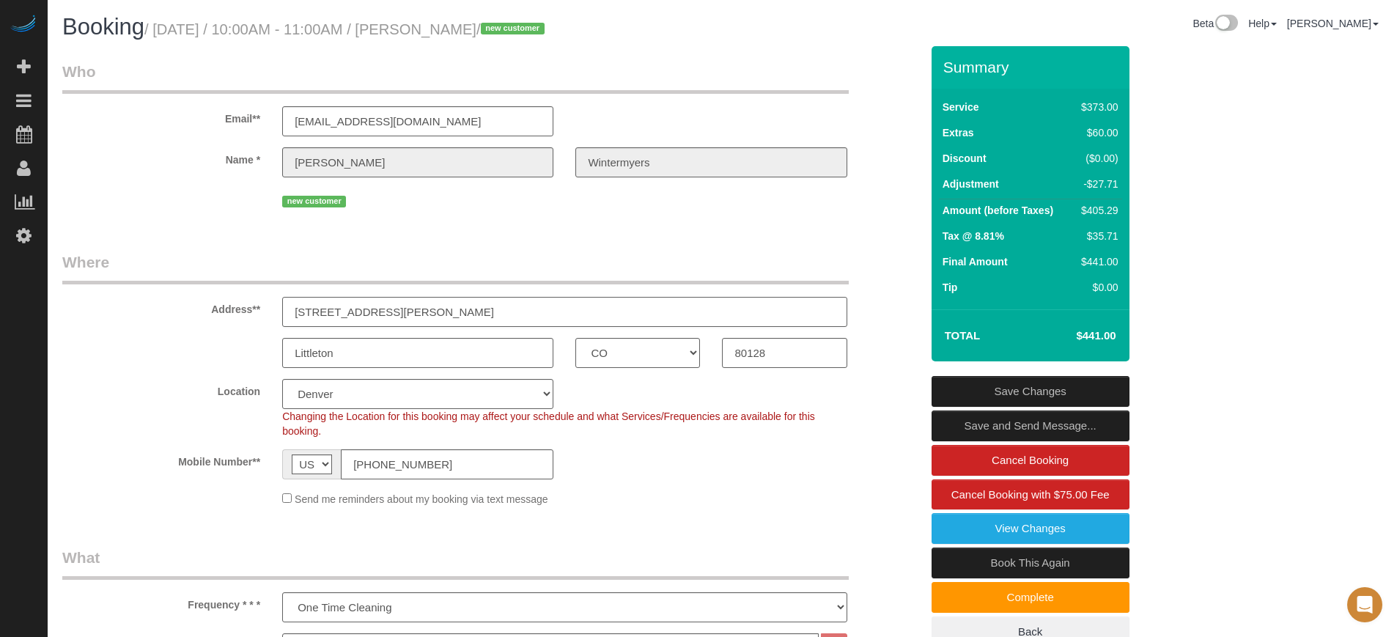
click at [441, 312] on input "[STREET_ADDRESS][PERSON_NAME]" at bounding box center [564, 312] width 564 height 30
click at [441, 312] on input "8400 S Saulsbury St" at bounding box center [564, 312] width 564 height 30
click at [179, 311] on label "Address**" at bounding box center [161, 307] width 220 height 20
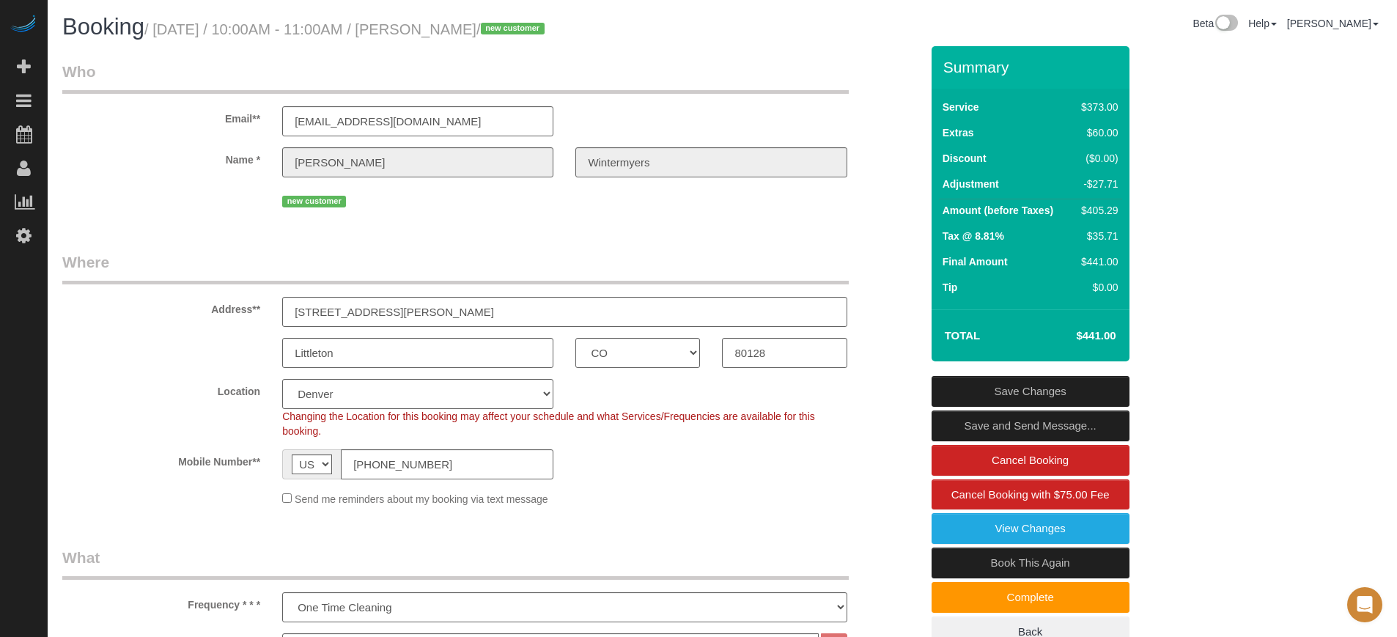
click at [168, 310] on label "Address**" at bounding box center [161, 307] width 220 height 20
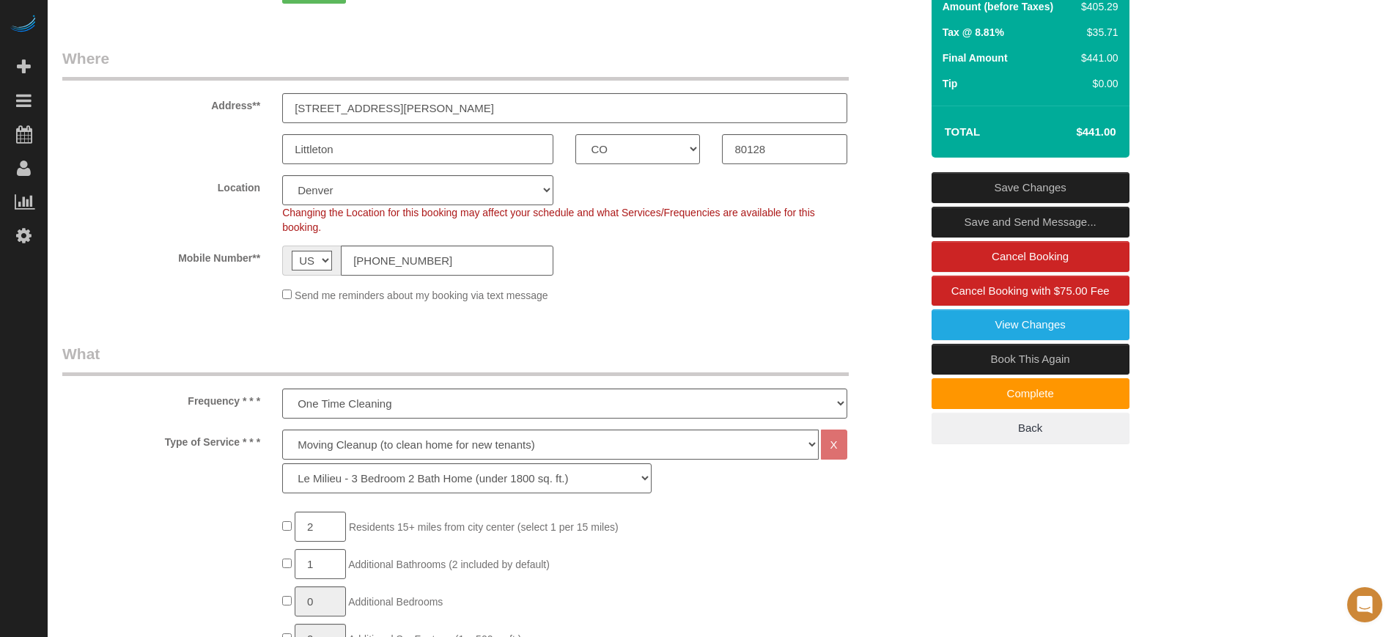
scroll to position [185, 0]
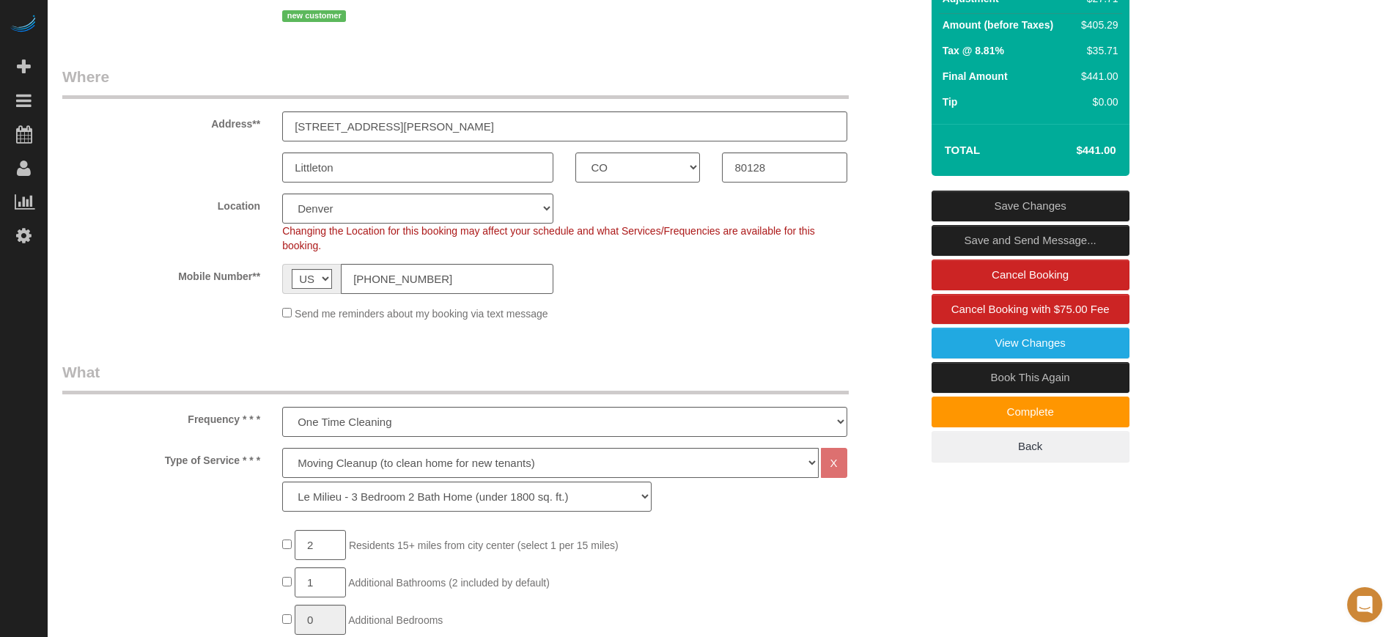
click at [738, 75] on legend "Where" at bounding box center [455, 82] width 787 height 33
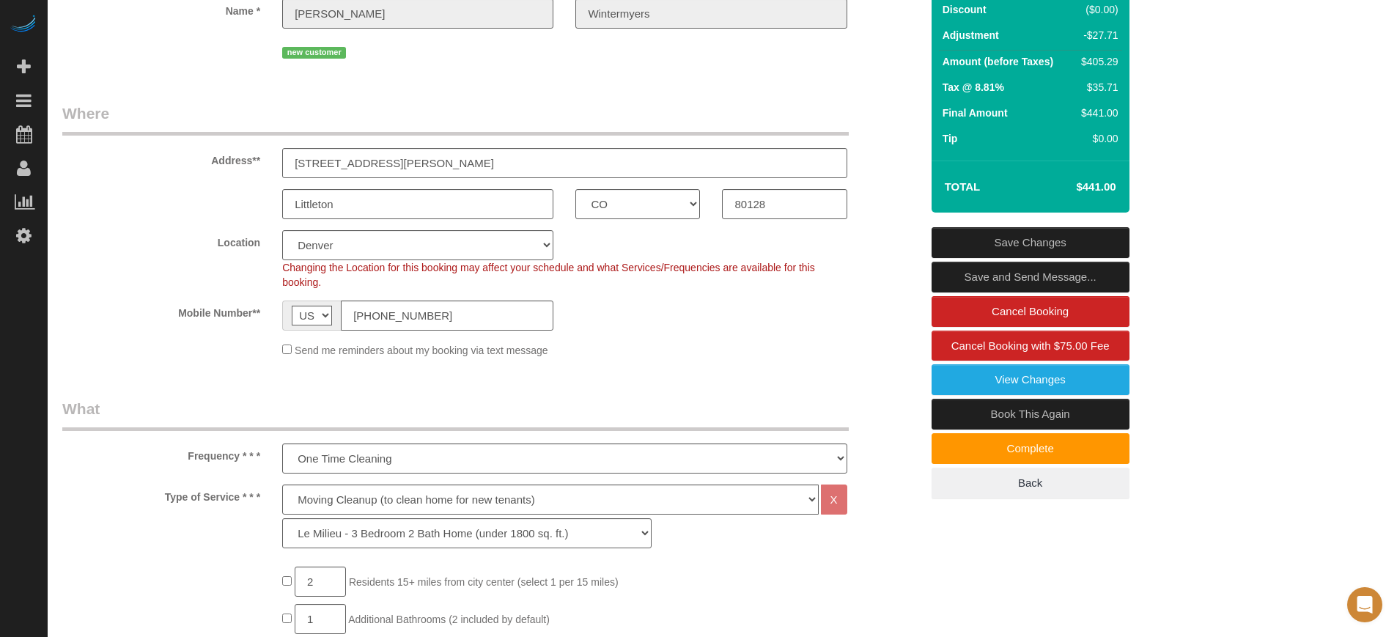
scroll to position [0, 0]
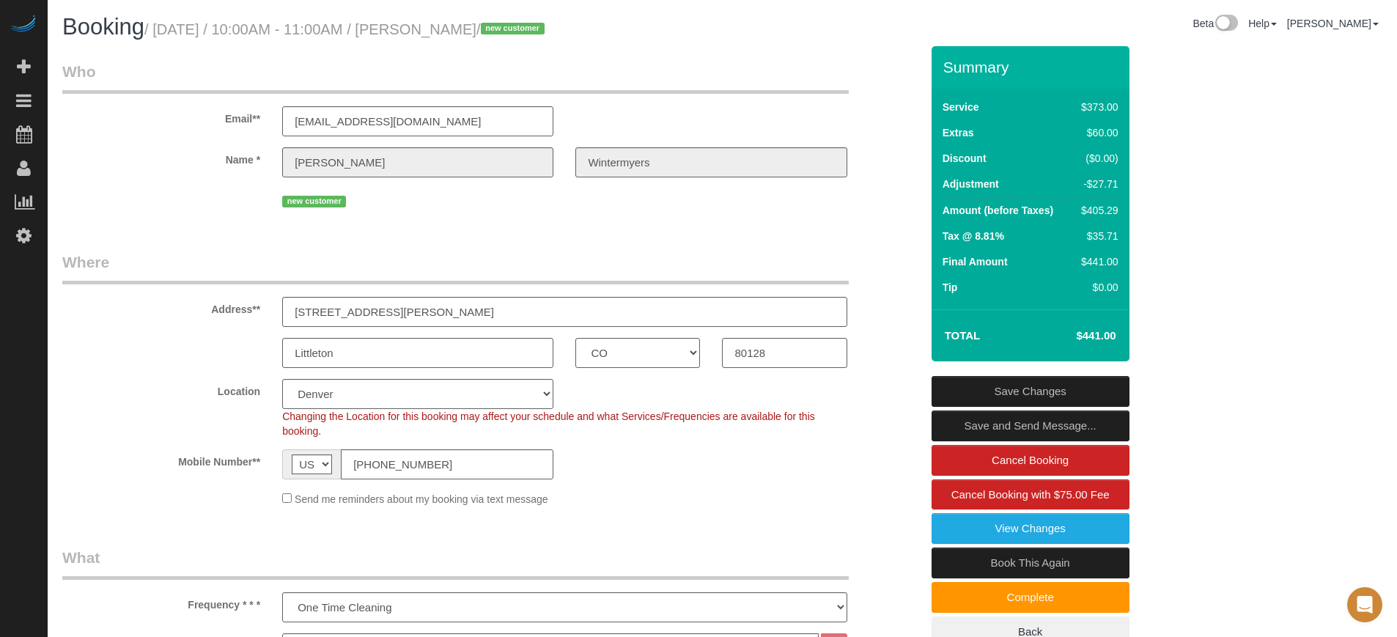
click at [885, 275] on div "Address** 8400 S Saulsbury St" at bounding box center [491, 289] width 880 height 76
drag, startPoint x: 158, startPoint y: 30, endPoint x: 559, endPoint y: 31, distance: 401.0
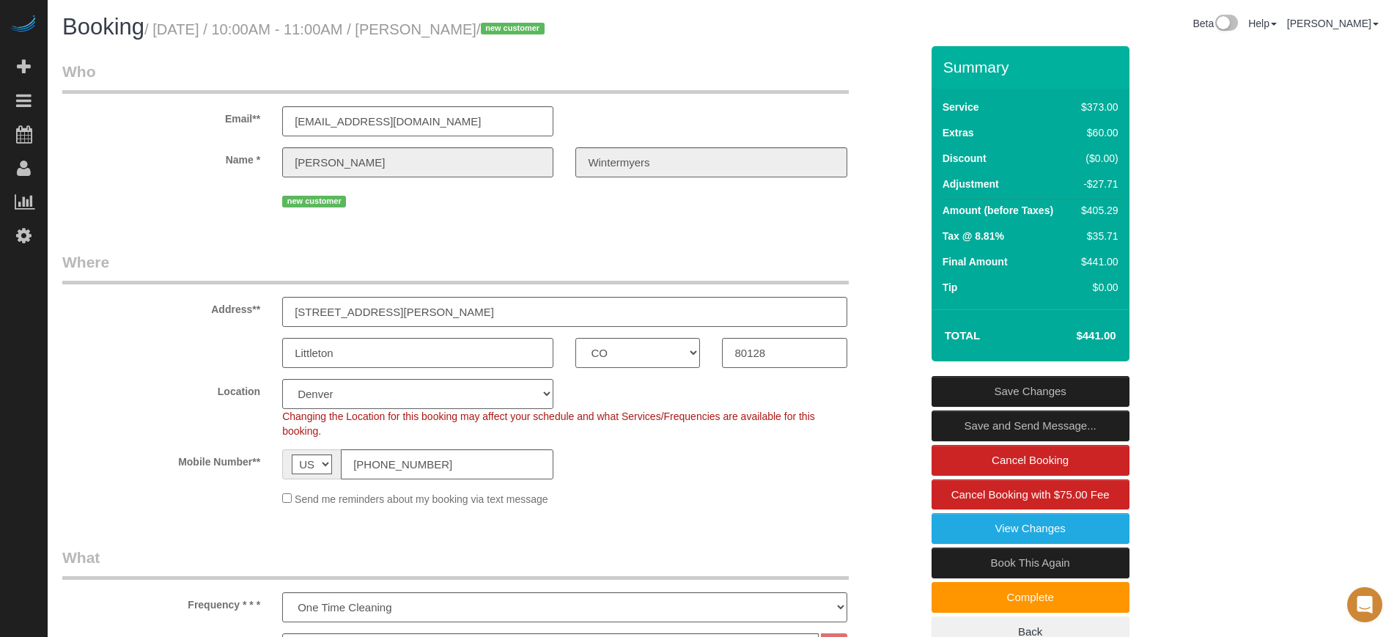
click at [549, 31] on small "/ August 18, 2025 / 10:00AM - 11:00AM / Anthony Wintermyers / new customer" at bounding box center [346, 29] width 405 height 16
drag, startPoint x: 559, startPoint y: 31, endPoint x: 281, endPoint y: 34, distance: 277.1
click at [281, 34] on small "/ August 18, 2025 / 10:00AM - 11:00AM / Anthony Wintermyers / new customer" at bounding box center [346, 29] width 405 height 16
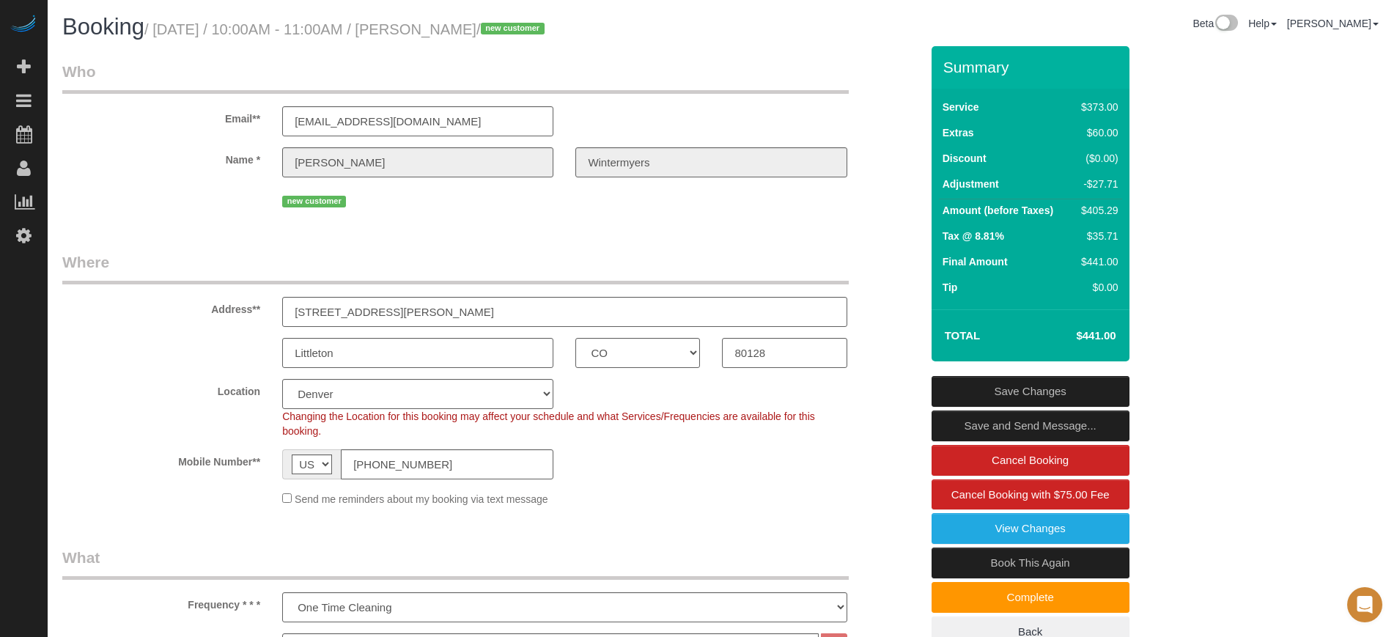
drag, startPoint x: 279, startPoint y: 29, endPoint x: 559, endPoint y: 32, distance: 280.0
click at [549, 32] on small "/ August 18, 2025 / 10:00AM - 11:00AM / Anthony Wintermyers / new customer" at bounding box center [346, 29] width 405 height 16
drag, startPoint x: 559, startPoint y: 32, endPoint x: 281, endPoint y: 35, distance: 277.8
click at [281, 35] on small "/ August 18, 2025 / 10:00AM - 11:00AM / Anthony Wintermyers / new customer" at bounding box center [346, 29] width 405 height 16
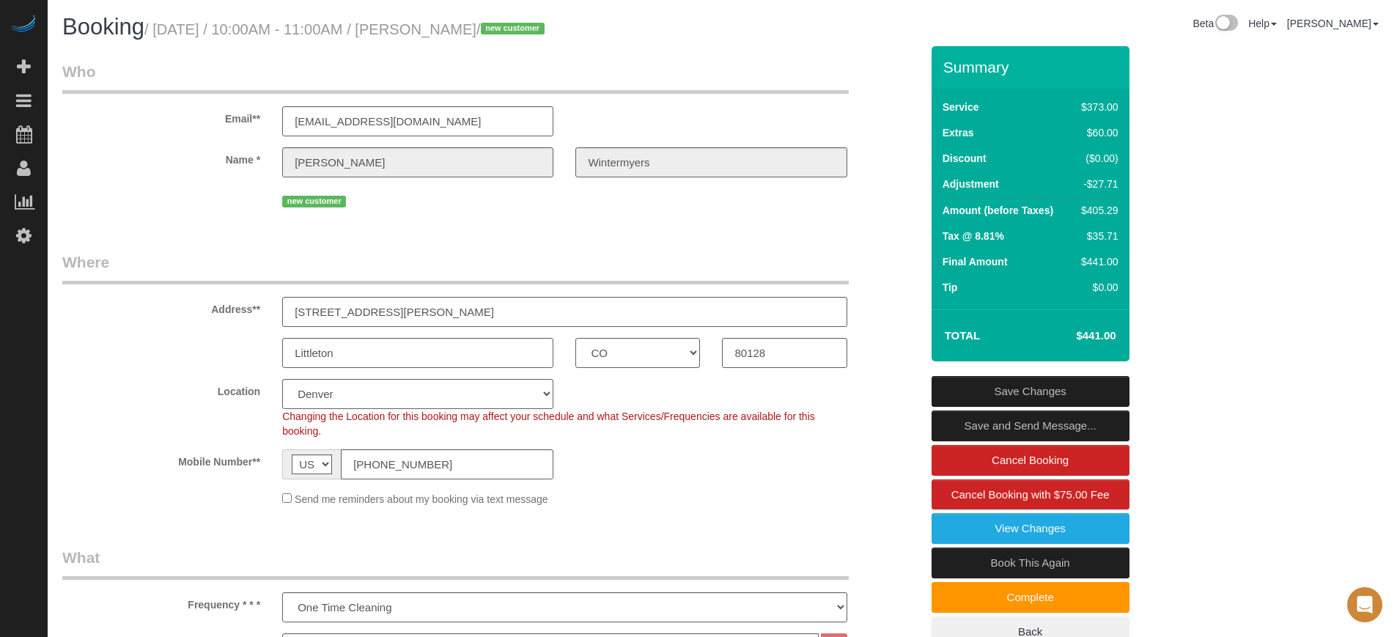
click at [281, 35] on small "/ August 18, 2025 / 10:00AM - 11:00AM / Anthony Wintermyers / new customer" at bounding box center [346, 29] width 405 height 16
drag, startPoint x: 279, startPoint y: 25, endPoint x: 559, endPoint y: 29, distance: 280.0
click at [549, 29] on small "/ August 18, 2025 / 10:00AM - 11:00AM / Anthony Wintermyers / new customer" at bounding box center [346, 29] width 405 height 16
drag, startPoint x: 559, startPoint y: 29, endPoint x: 284, endPoint y: 21, distance: 275.7
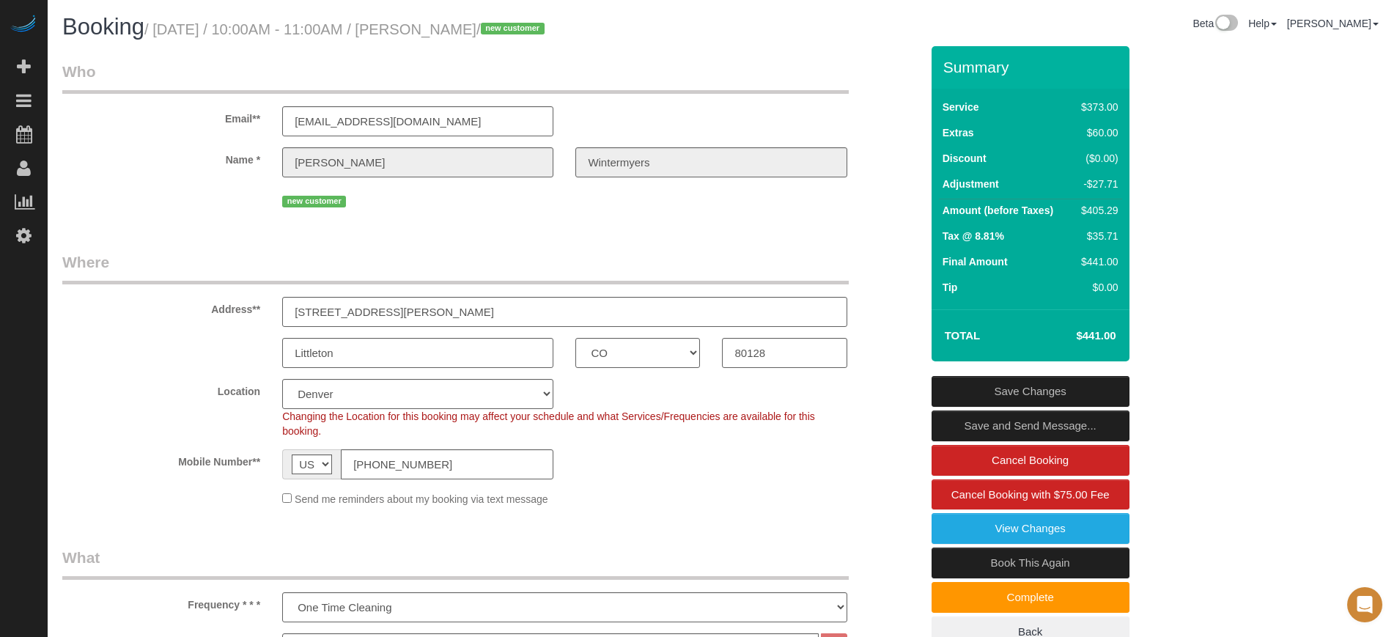
click at [284, 21] on small "/ August 18, 2025 / 10:00AM - 11:00AM / Anthony Wintermyers / new customer" at bounding box center [346, 29] width 405 height 16
drag, startPoint x: 222, startPoint y: 116, endPoint x: 229, endPoint y: 123, distance: 9.9
click at [229, 123] on label "Email**" at bounding box center [161, 116] width 220 height 20
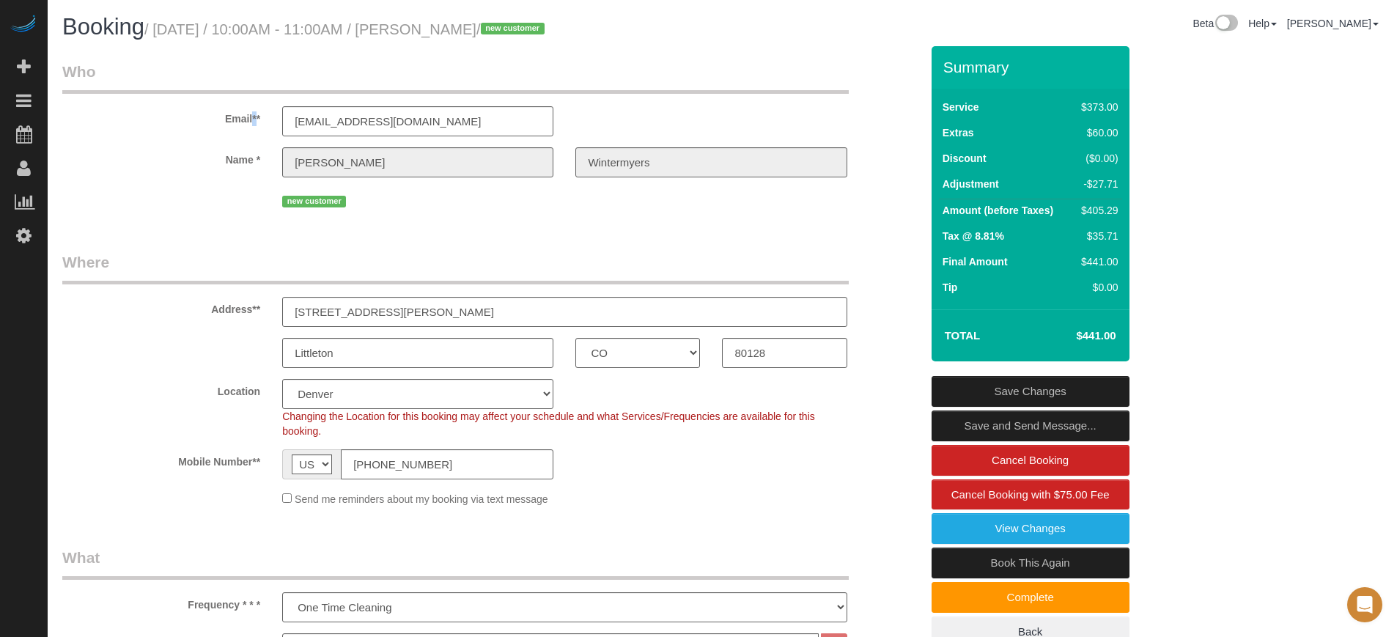
drag, startPoint x: 223, startPoint y: 116, endPoint x: 259, endPoint y: 163, distance: 59.7
click at [259, 163] on sui-booking-customer "Email** info@wintermyers.com Name * Anthony Wintermyers new customer" at bounding box center [491, 136] width 858 height 150
click at [259, 163] on label "Name *" at bounding box center [161, 157] width 220 height 20
drag, startPoint x: 259, startPoint y: 163, endPoint x: 219, endPoint y: 117, distance: 61.4
click at [219, 117] on sui-booking-customer "Email** info@wintermyers.com Name * Anthony Wintermyers new customer" at bounding box center [491, 136] width 858 height 150
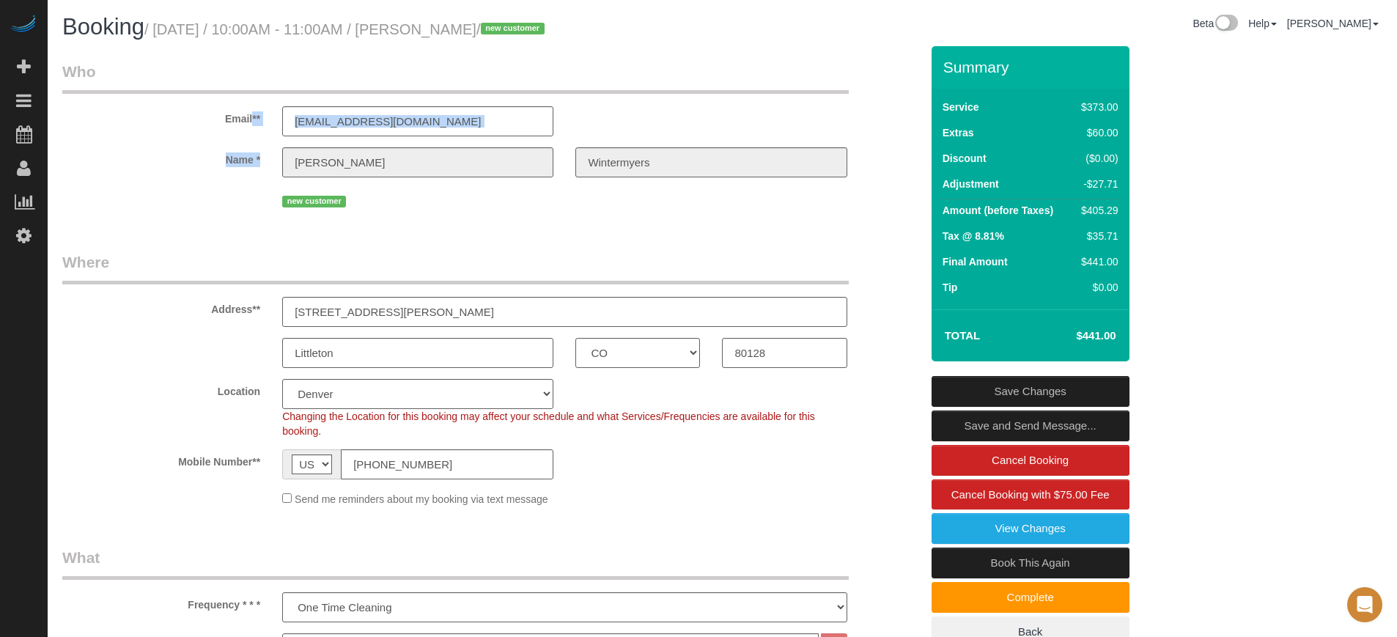
click at [219, 117] on label "Email**" at bounding box center [161, 116] width 220 height 20
click at [743, 360] on input "80128" at bounding box center [784, 353] width 125 height 30
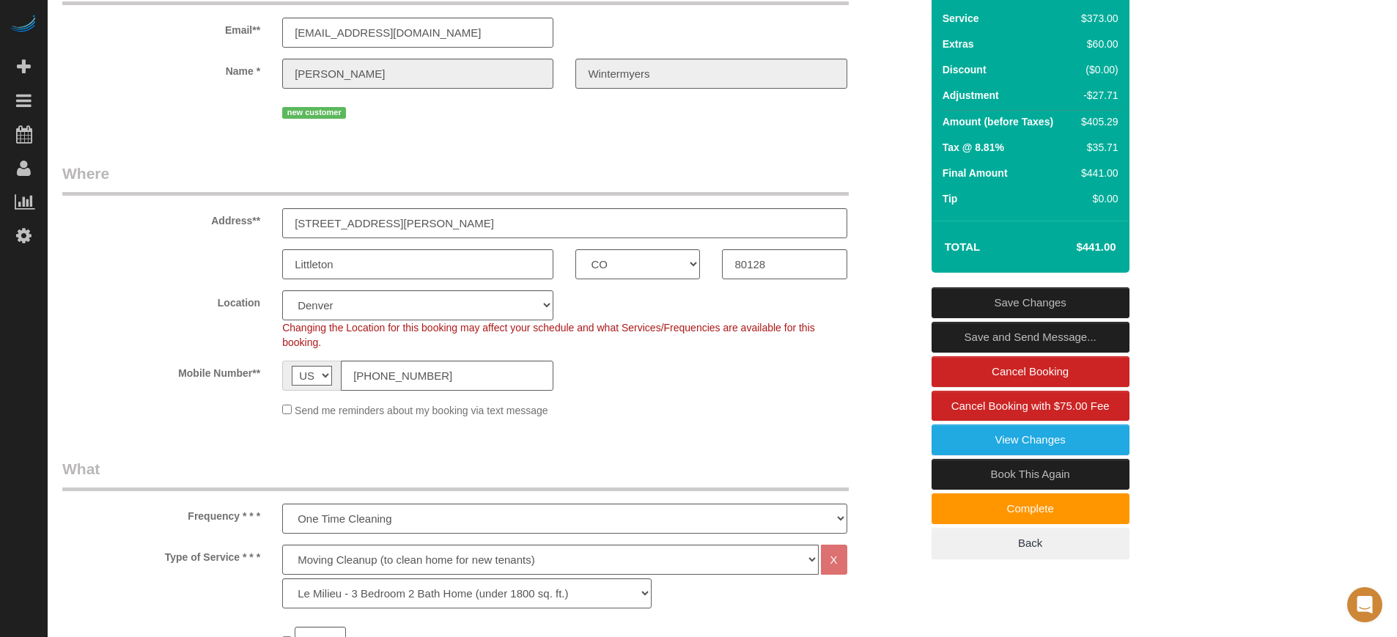
scroll to position [92, 0]
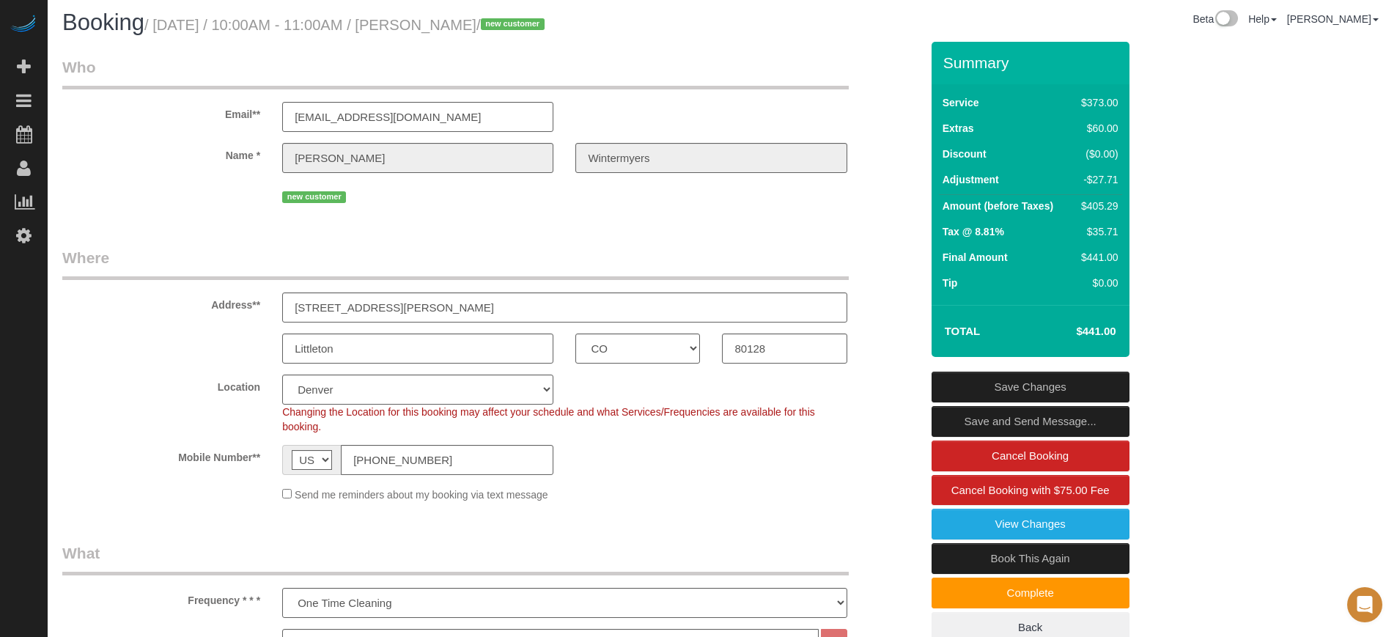
scroll to position [0, 0]
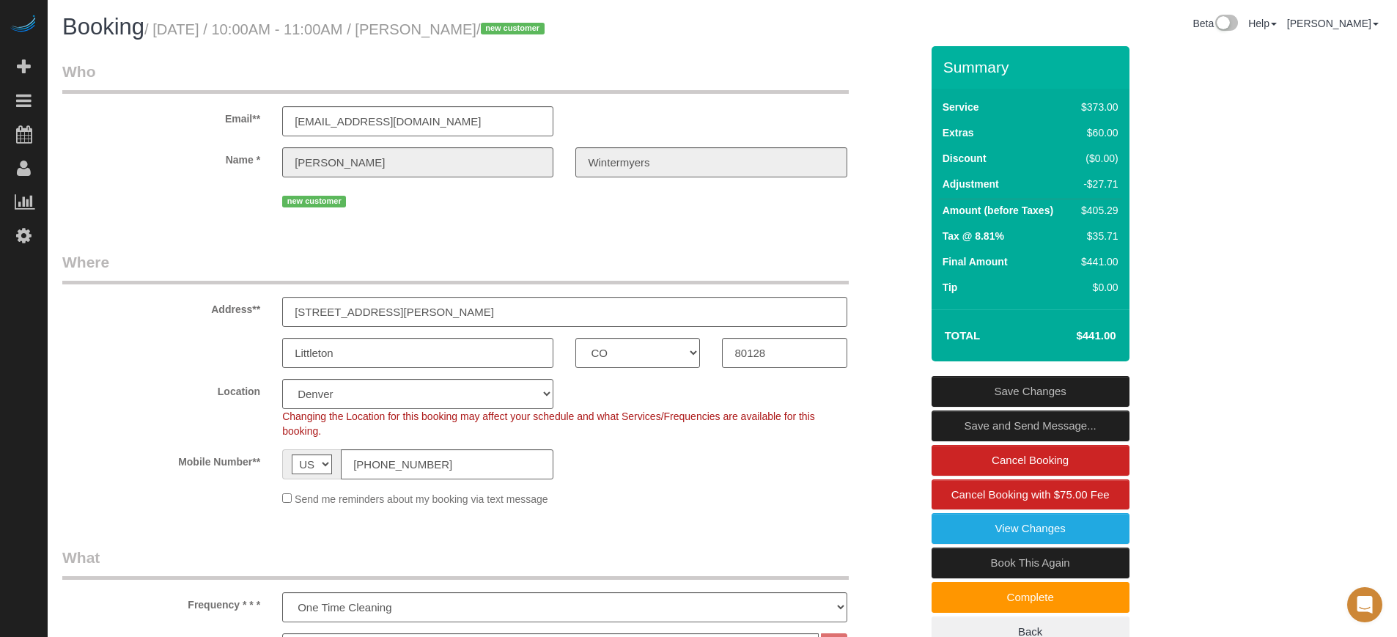
drag, startPoint x: 227, startPoint y: 116, endPoint x: 255, endPoint y: 145, distance: 40.4
click at [255, 145] on sui-booking-customer "Email** info@wintermyers.com Name * Anthony Wintermyers new customer" at bounding box center [491, 136] width 858 height 150
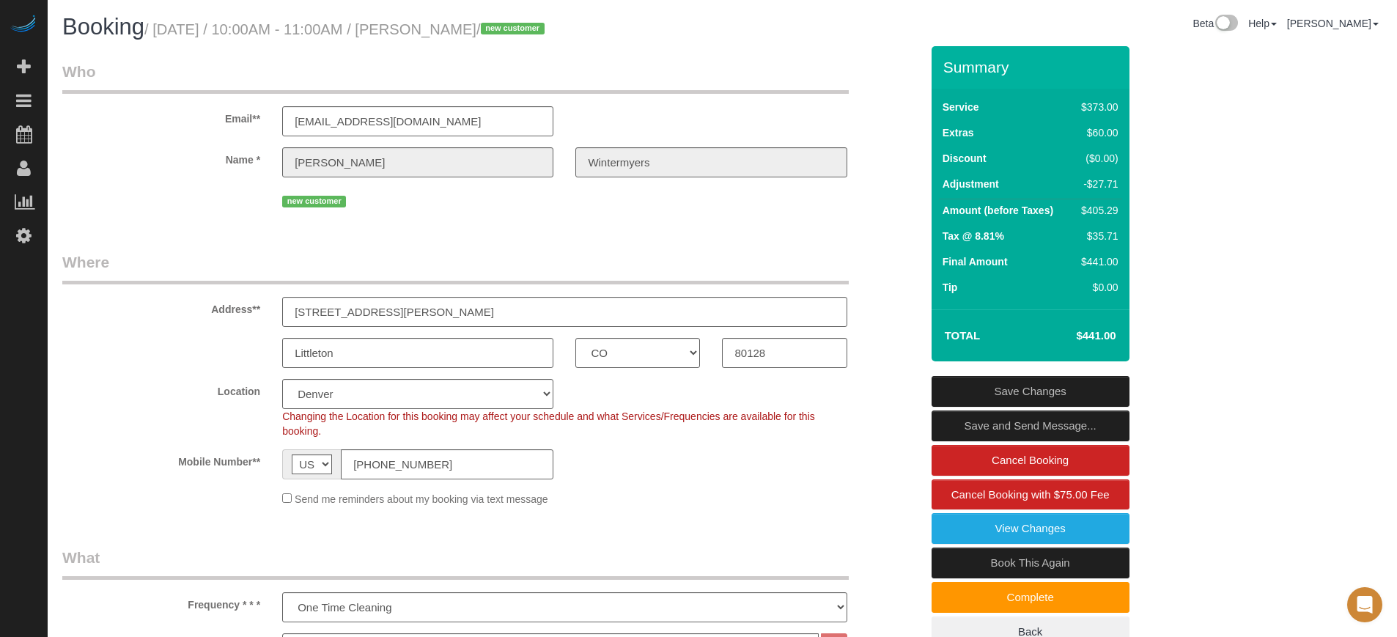
drag, startPoint x: 262, startPoint y: 166, endPoint x: 224, endPoint y: 125, distance: 57.1
click at [224, 125] on sui-booking-customer "Email** info@wintermyers.com Name * Anthony Wintermyers new customer" at bounding box center [491, 136] width 858 height 150
click at [224, 125] on label "Email**" at bounding box center [161, 116] width 220 height 20
drag, startPoint x: 224, startPoint y: 120, endPoint x: 254, endPoint y: 152, distance: 44.1
click at [254, 152] on sui-booking-customer "Email** info@wintermyers.com Name * Anthony Wintermyers new customer" at bounding box center [491, 136] width 858 height 150
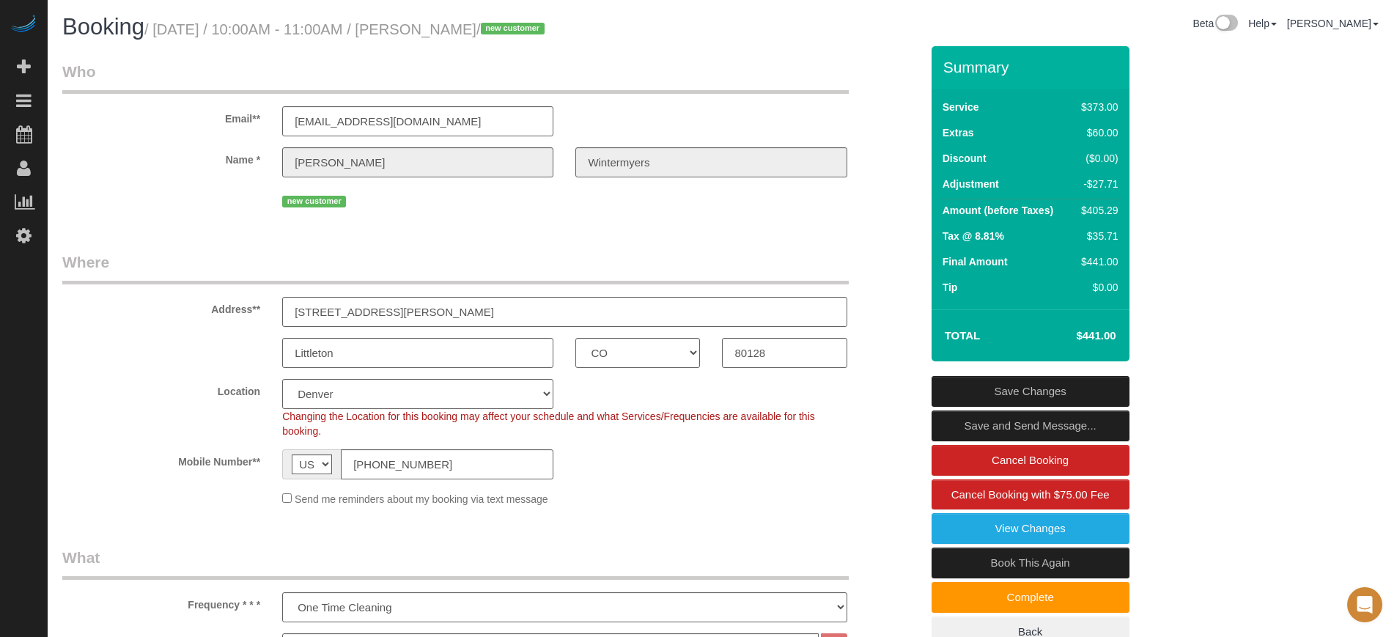
click at [699, 207] on div "new customer" at bounding box center [564, 199] width 564 height 23
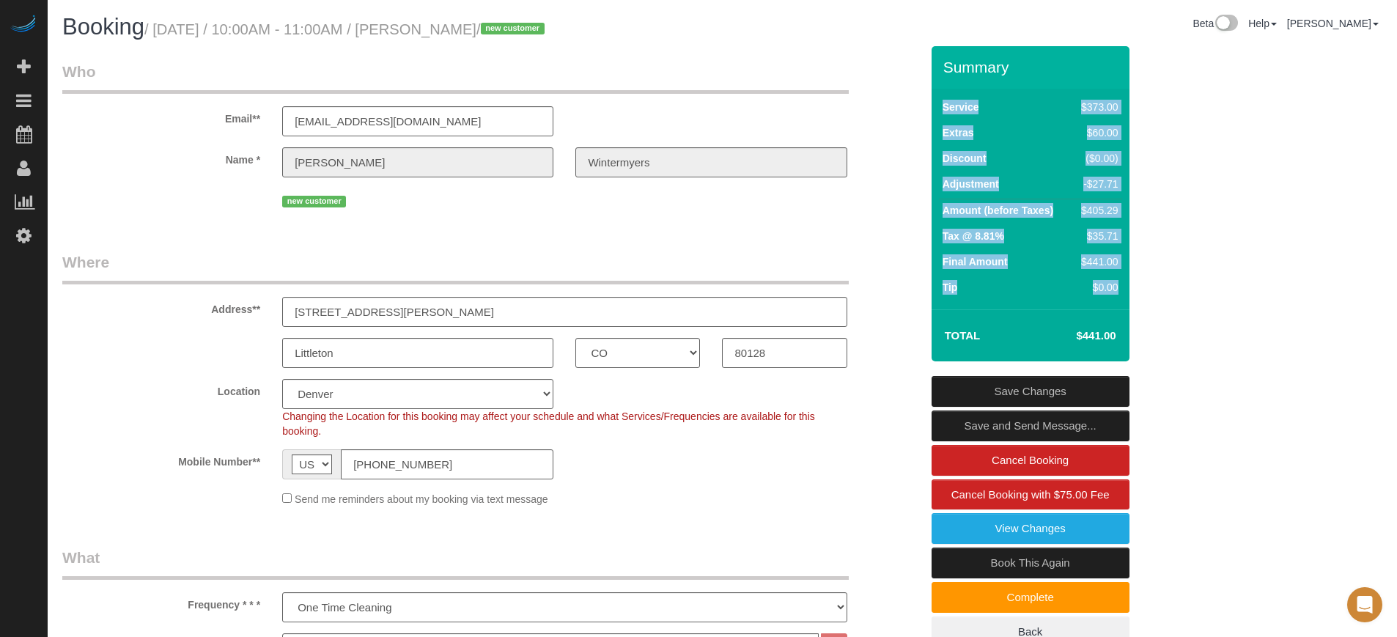
drag, startPoint x: 944, startPoint y: 65, endPoint x: 1123, endPoint y: 333, distance: 322.4
click at [1123, 333] on div "Summary Service $373.00 Extras $60.00 Discount ($0.00) Adjustment -$27.71 Amoun…" at bounding box center [1031, 203] width 198 height 315
click at [1177, 304] on div "Summary Service $373.00 Extras $60.00 Discount ($0.00) Adjustment -$27.71 Amoun…" at bounding box center [1086, 361] width 330 height 631
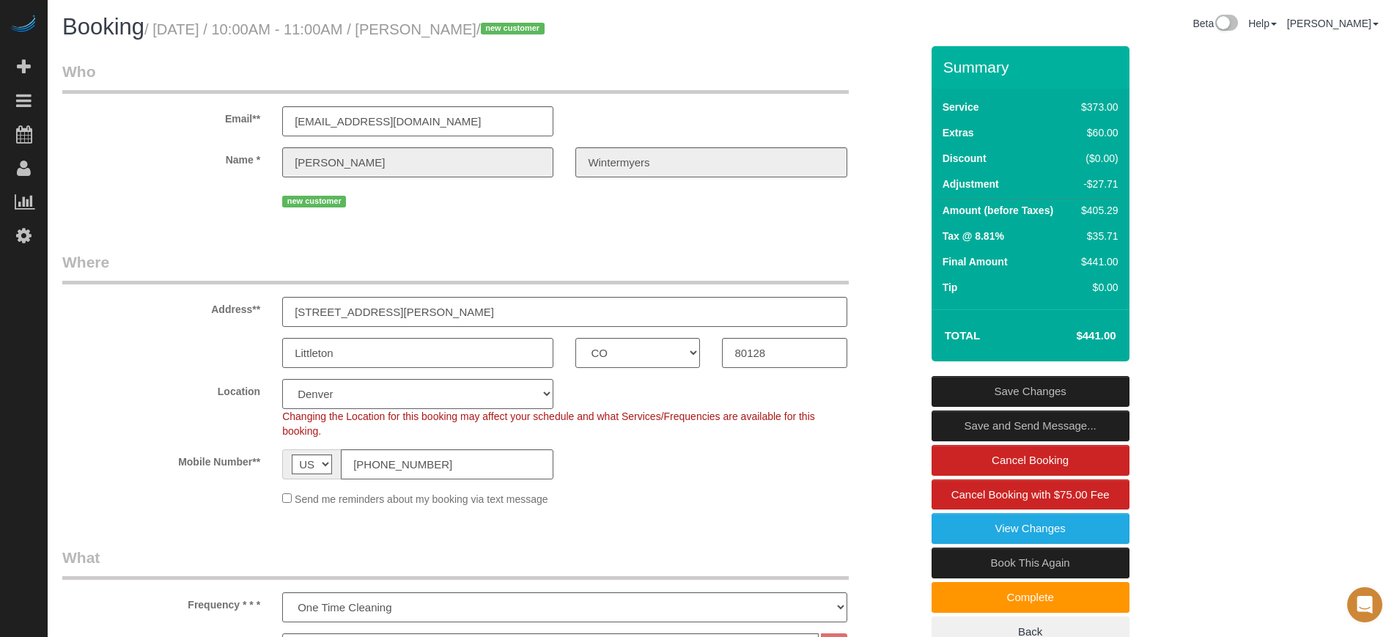
drag, startPoint x: 943, startPoint y: 67, endPoint x: 1102, endPoint y: 339, distance: 315.3
click at [1102, 339] on div "Summary Service $373.00 Extras $60.00 Discount ($0.00) Adjustment -$27.71 Amoun…" at bounding box center [1031, 203] width 198 height 315
click at [1196, 269] on div "Summary Service $373.00 Extras $60.00 Discount ($0.00) Adjustment -$27.71 Amoun…" at bounding box center [1086, 361] width 330 height 631
drag, startPoint x: 945, startPoint y: 67, endPoint x: 1099, endPoint y: 337, distance: 311.2
click at [1099, 337] on div "Summary Service $373.00 Extras $60.00 Discount ($0.00) Adjustment -$27.71 Amoun…" at bounding box center [1031, 203] width 198 height 315
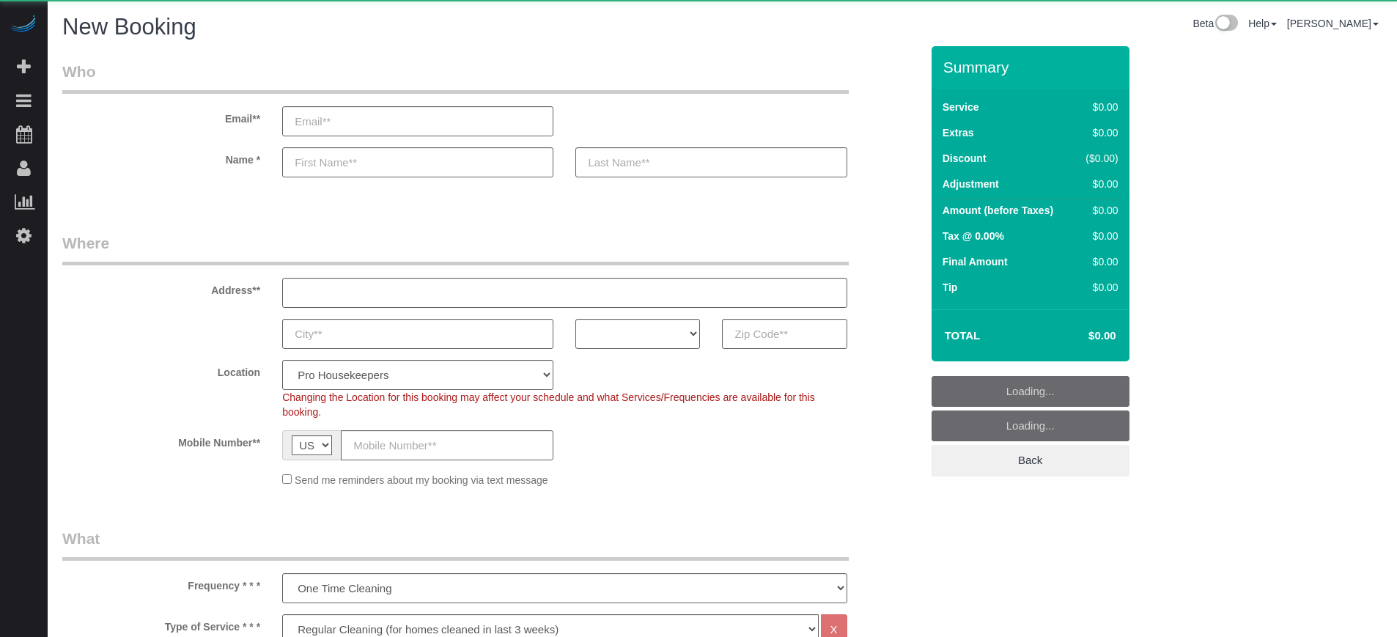
select select "4"
select select "number:9"
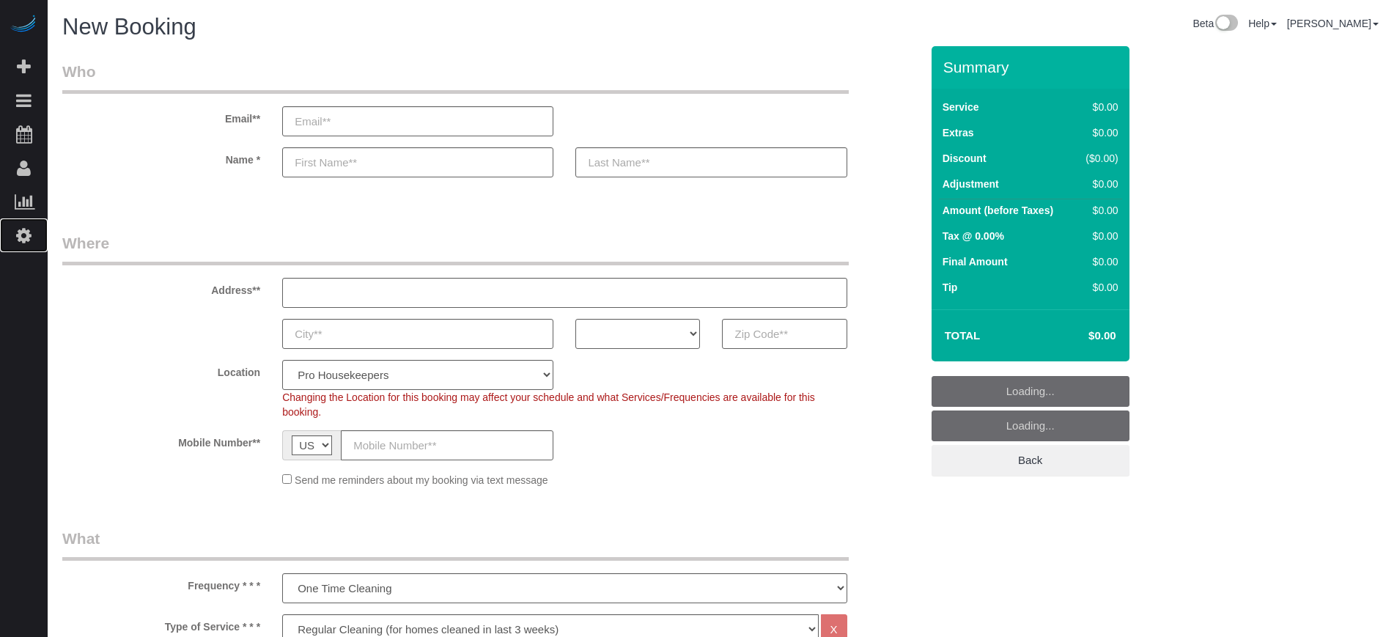
click at [12, 240] on link "Settings" at bounding box center [24, 235] width 48 height 34
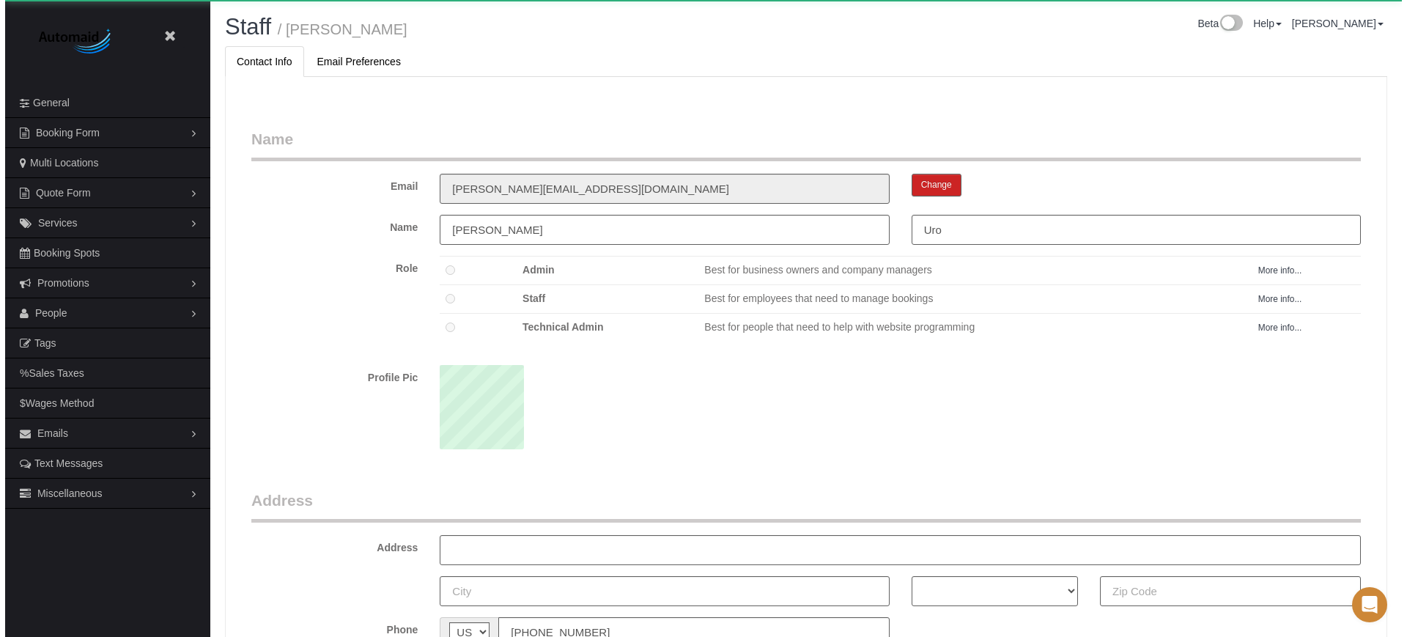
scroll to position [954, 1397]
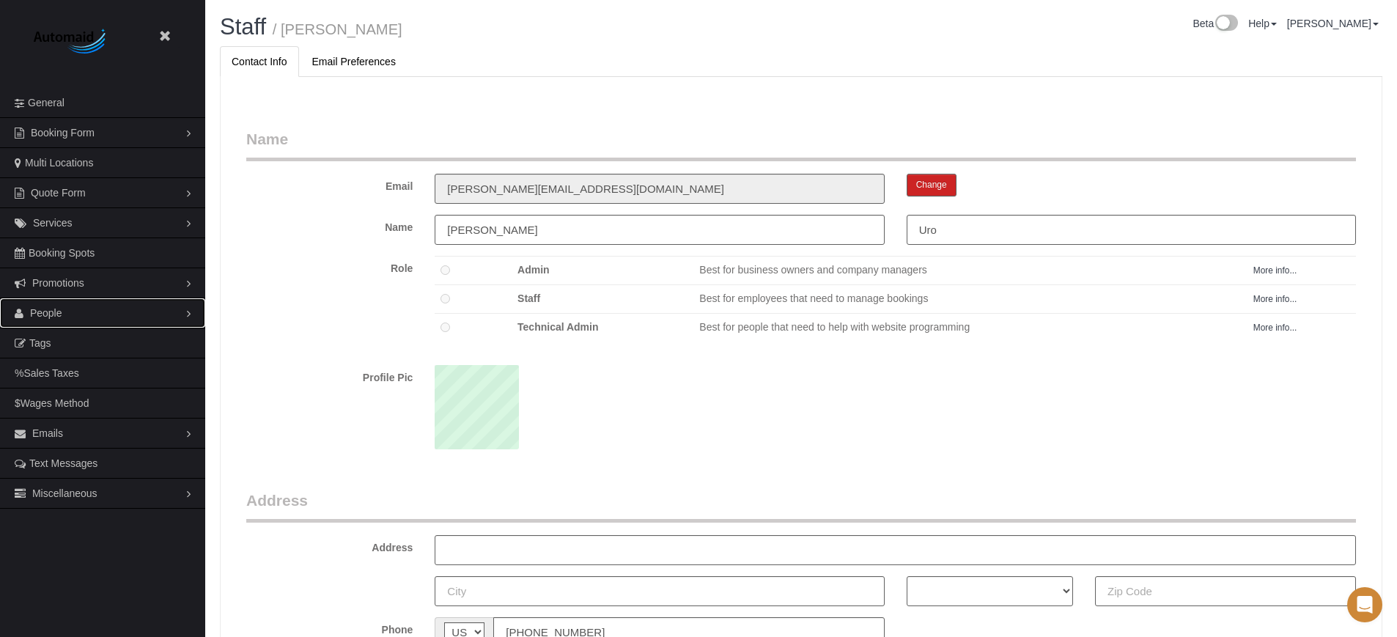
click at [56, 317] on span "People" at bounding box center [46, 313] width 32 height 12
click at [59, 336] on link "Teams" at bounding box center [102, 342] width 205 height 29
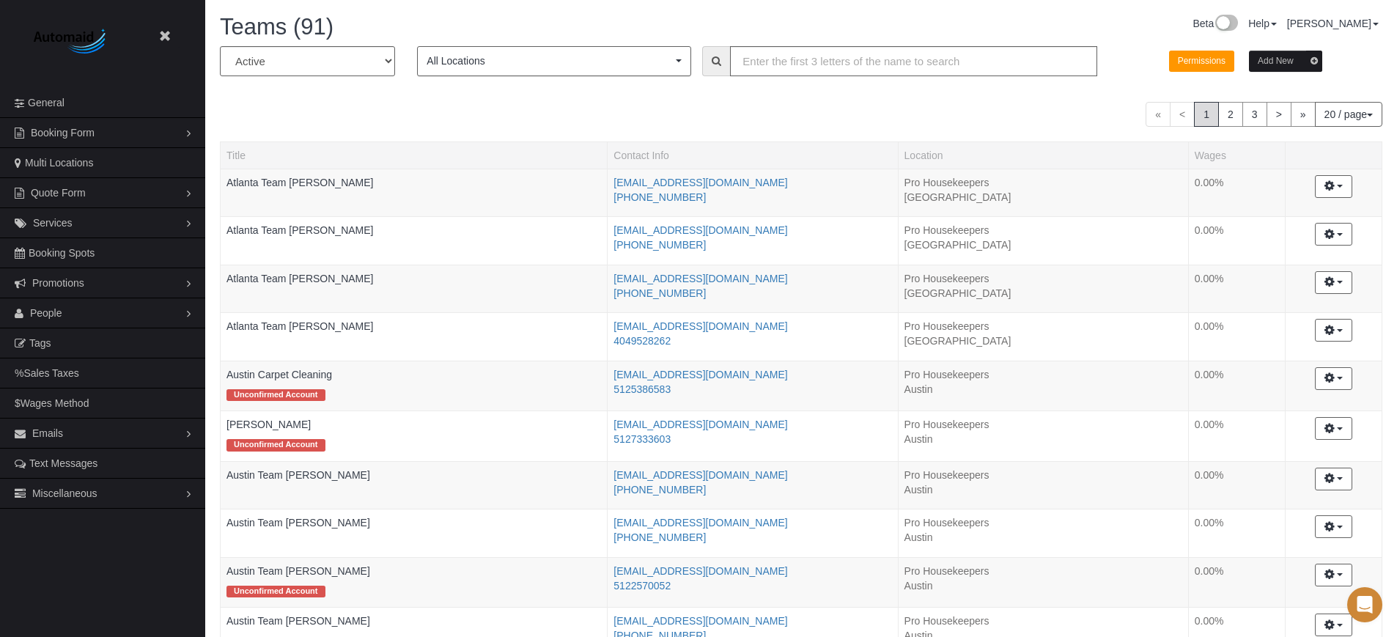
scroll to position [1243, 1397]
click at [820, 59] on input "text" at bounding box center [913, 61] width 367 height 30
type input "[GEOGRAPHIC_DATA]"
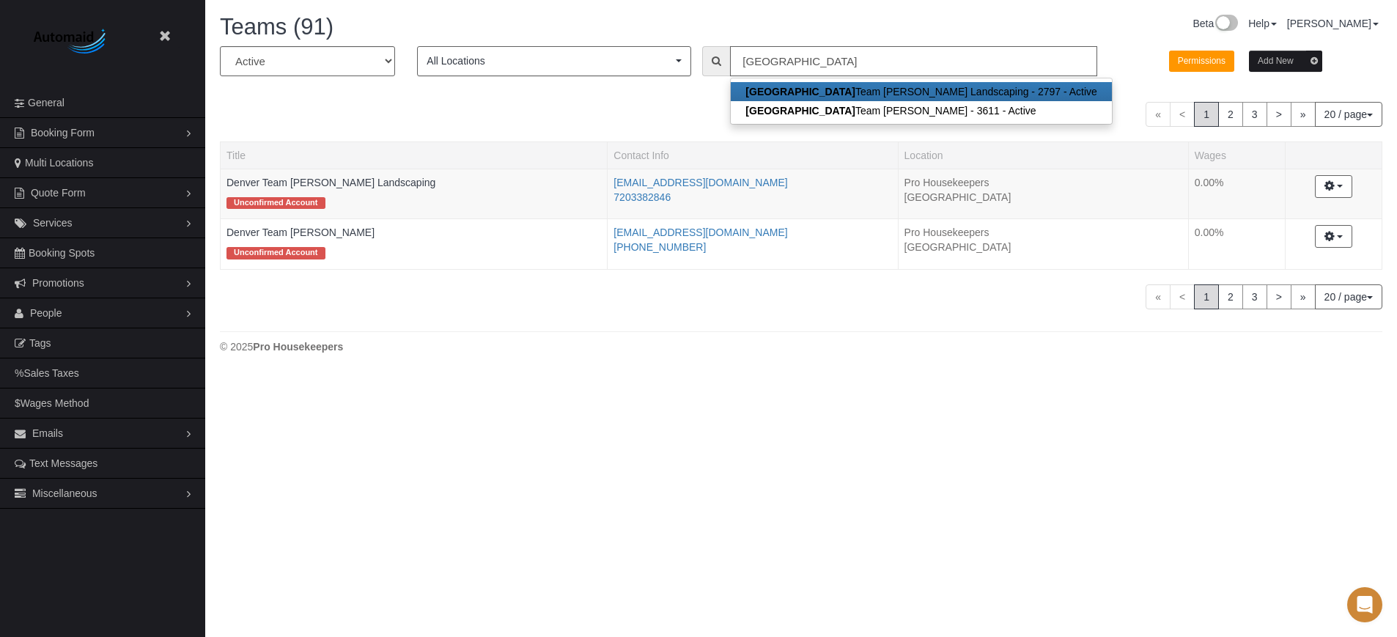
scroll to position [72927, 71895]
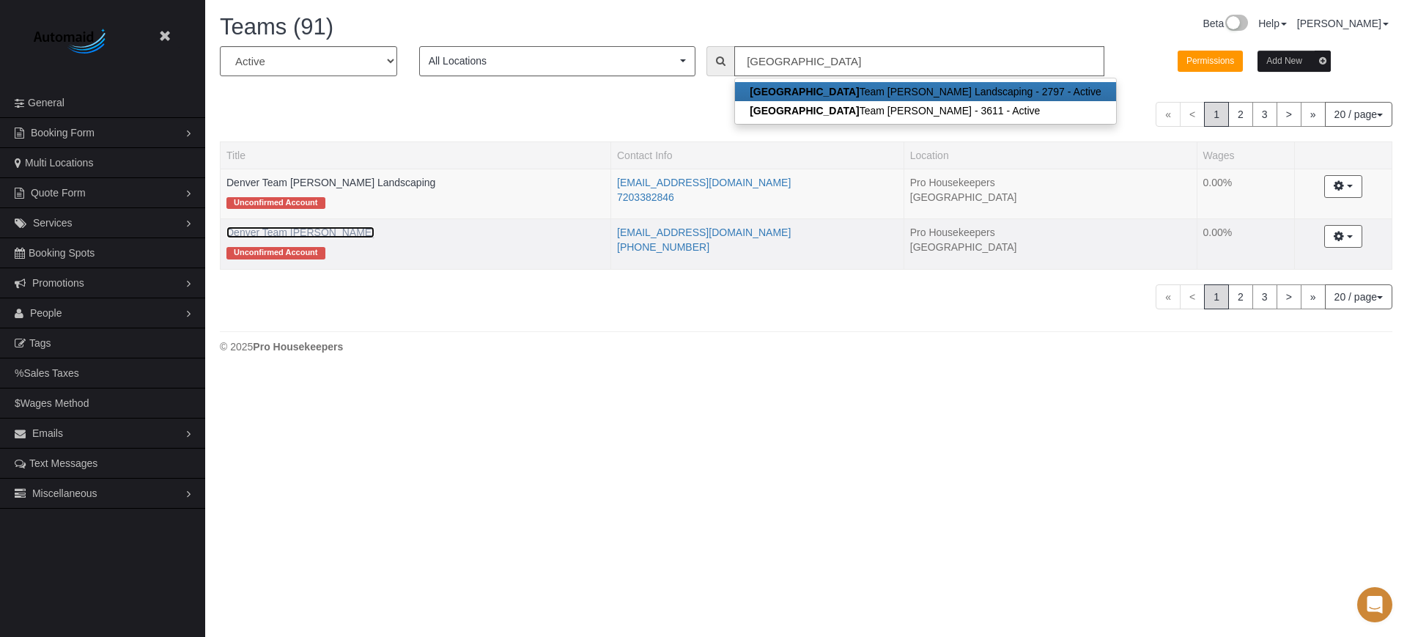
click at [341, 229] on link "Denver Team [PERSON_NAME]" at bounding box center [301, 233] width 148 height 12
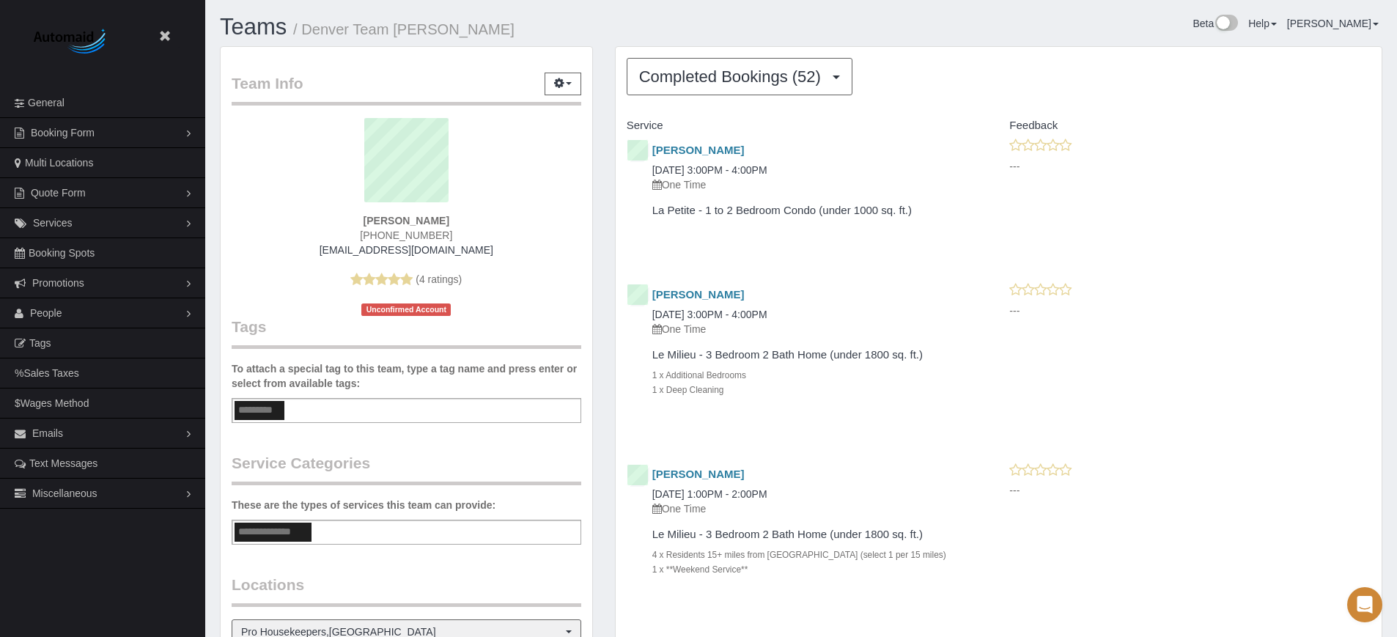
scroll to position [4778, 1397]
click at [709, 73] on span "Completed Bookings (52)" at bounding box center [733, 76] width 189 height 18
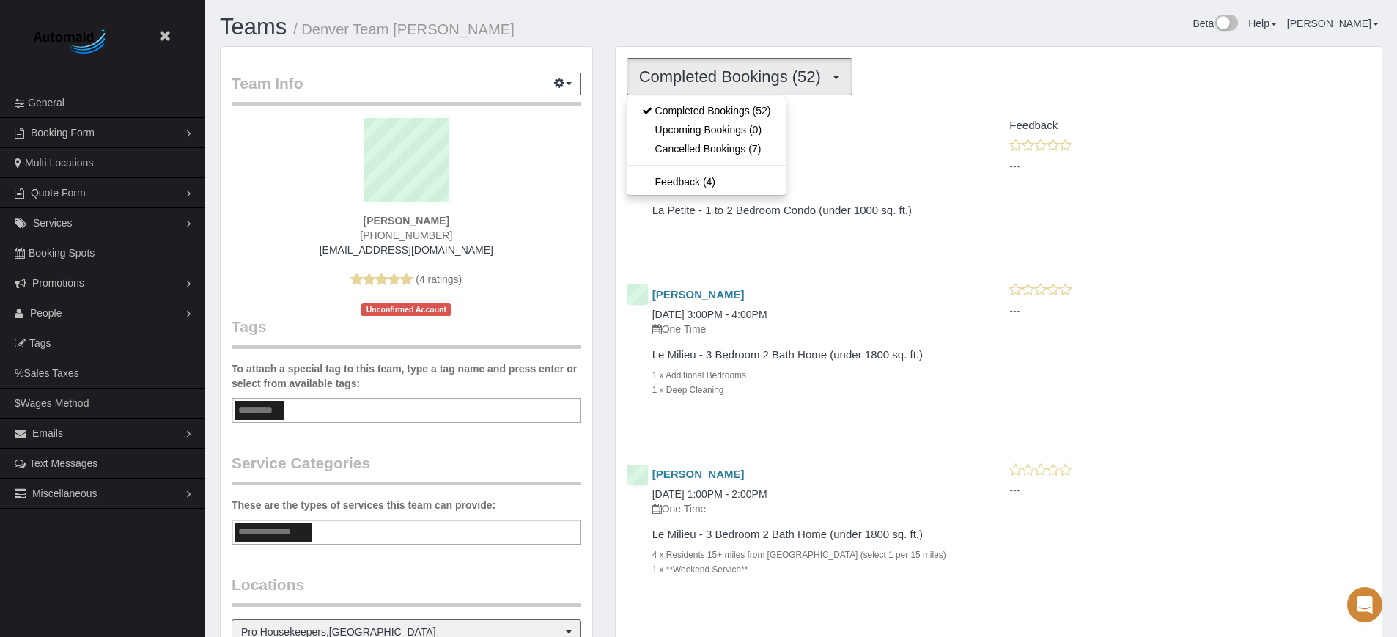
click at [709, 73] on span "Completed Bookings (52)" at bounding box center [733, 76] width 189 height 18
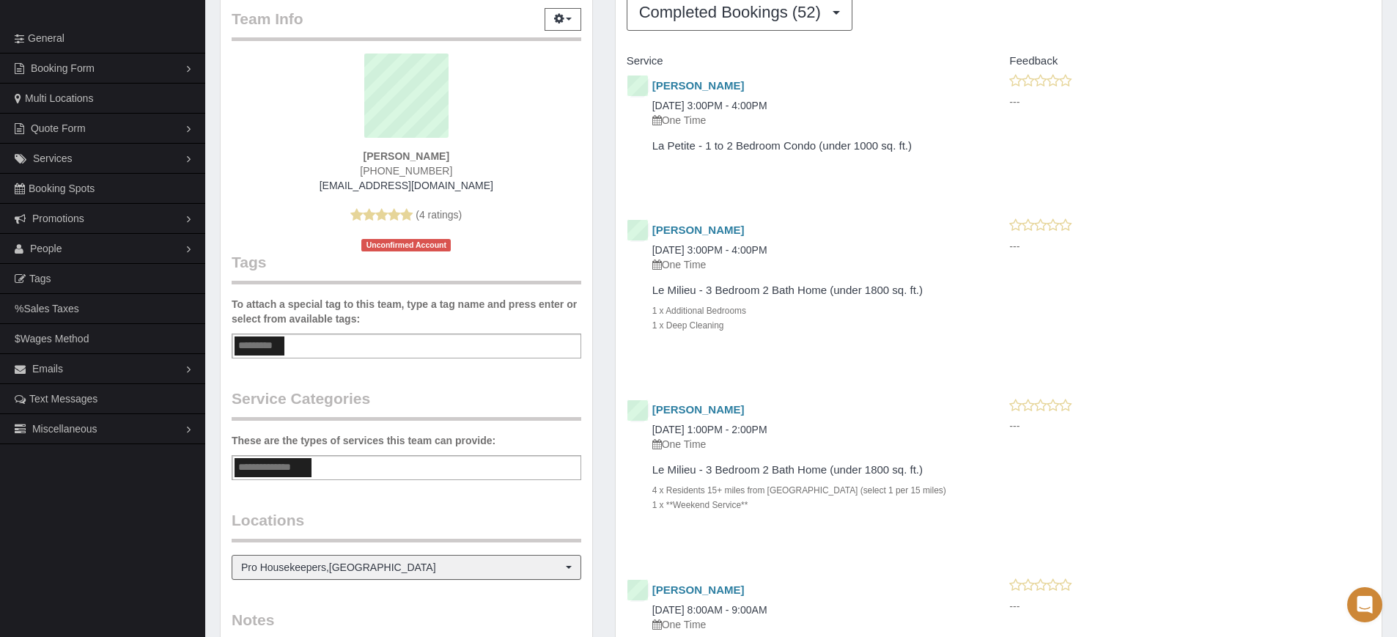
scroll to position [0, 0]
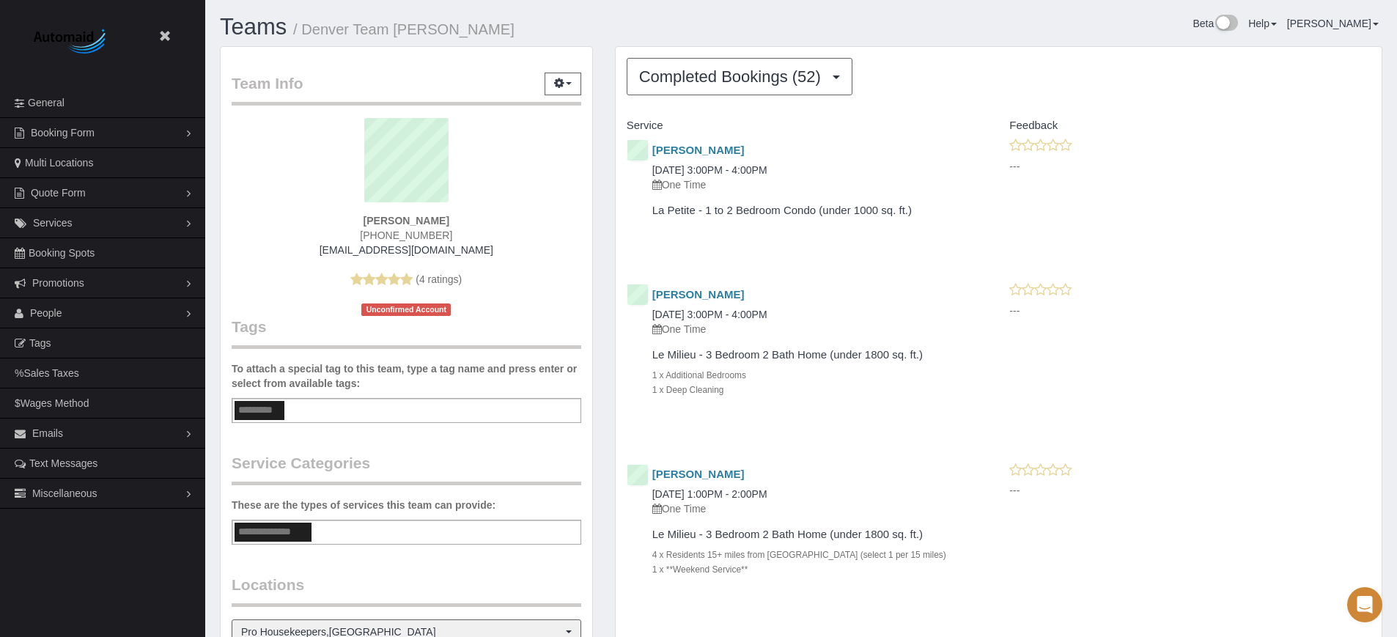
click at [421, 235] on span "[PHONE_NUMBER]" at bounding box center [406, 235] width 92 height 12
click at [377, 216] on strong "[PERSON_NAME]" at bounding box center [407, 221] width 86 height 12
click at [435, 222] on strong "[PERSON_NAME]" at bounding box center [407, 221] width 86 height 12
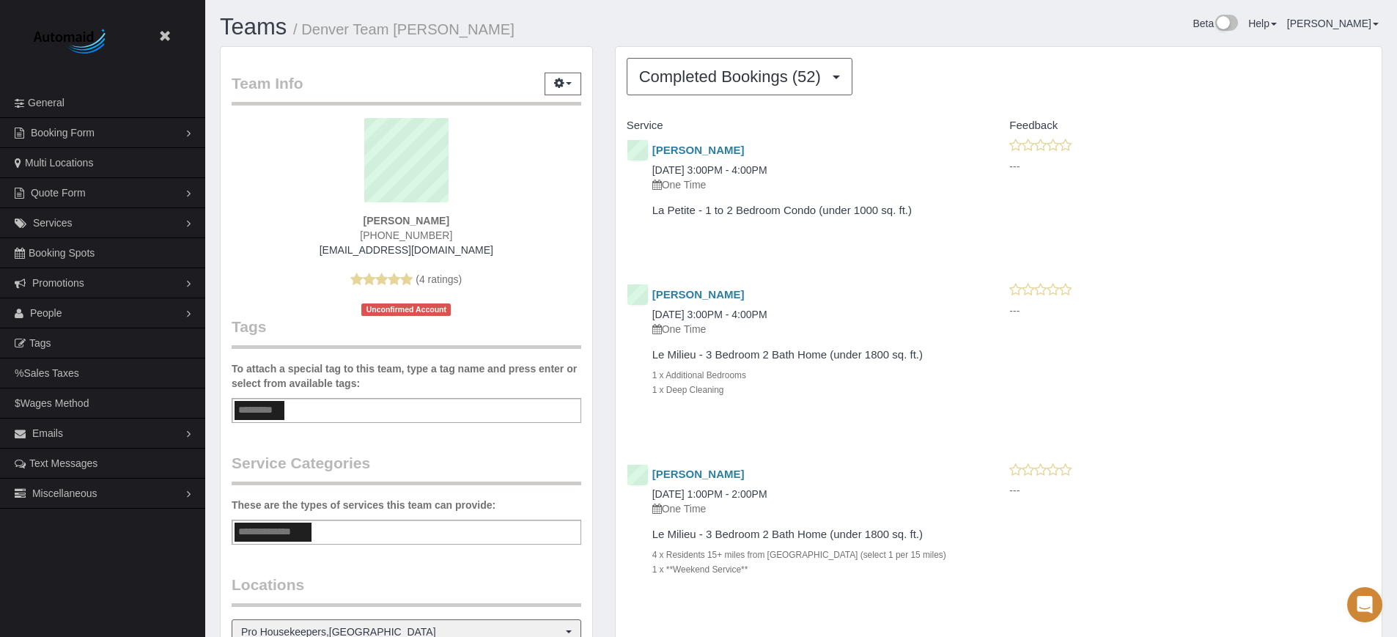
click at [435, 222] on strong "[PERSON_NAME]" at bounding box center [407, 221] width 86 height 12
click at [386, 221] on strong "[PERSON_NAME]" at bounding box center [407, 221] width 86 height 12
click at [410, 218] on strong "[PERSON_NAME]" at bounding box center [407, 221] width 86 height 12
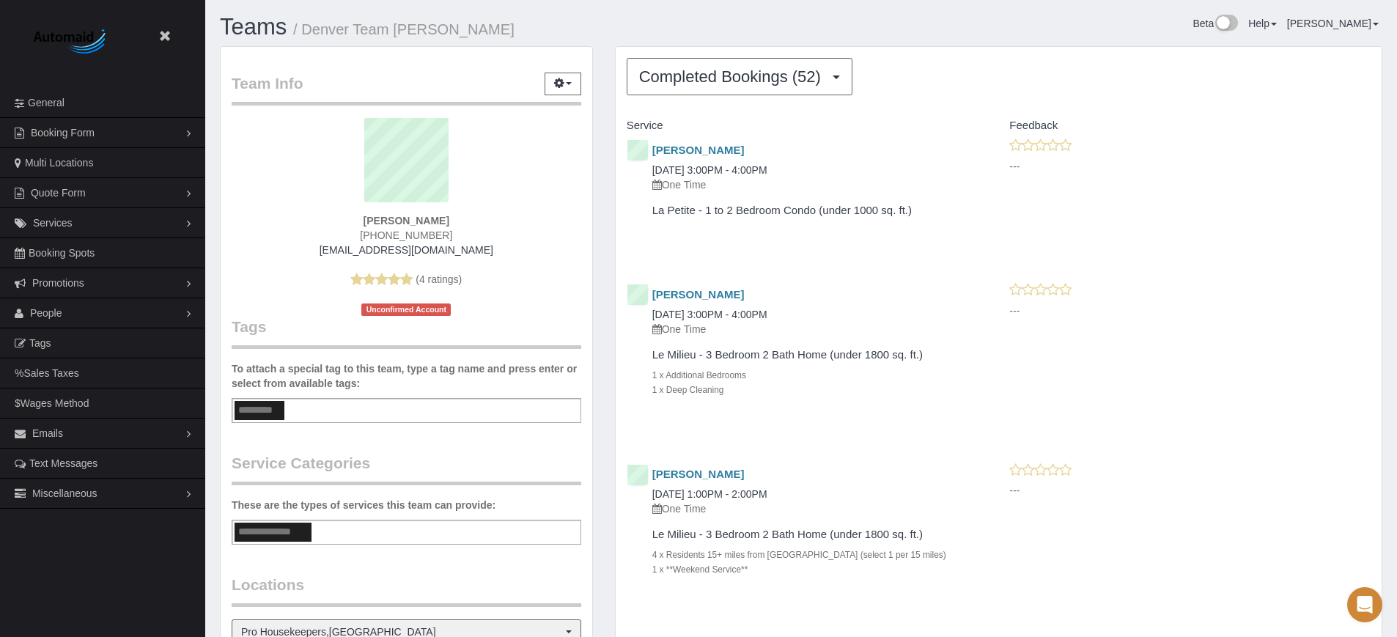
click at [410, 218] on strong "[PERSON_NAME]" at bounding box center [407, 221] width 86 height 12
click at [384, 218] on strong "[PERSON_NAME]" at bounding box center [407, 221] width 86 height 12
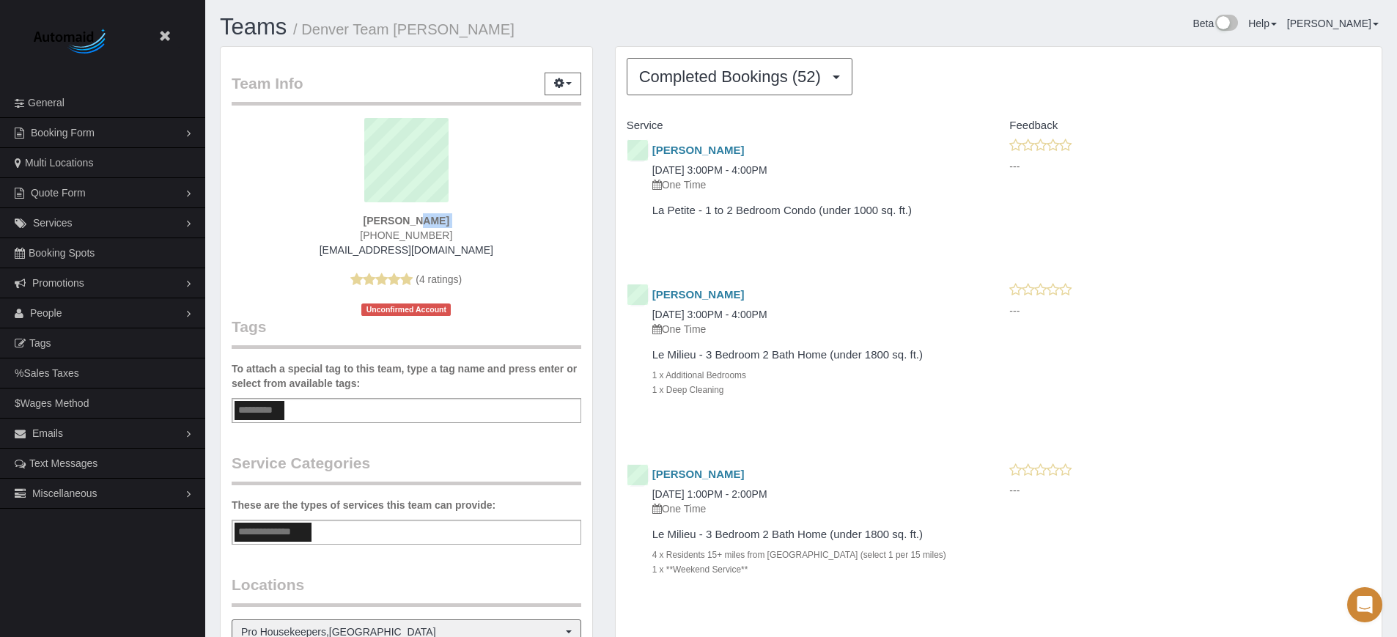
click at [423, 218] on strong "[PERSON_NAME]" at bounding box center [407, 221] width 86 height 12
click at [387, 218] on strong "[PERSON_NAME]" at bounding box center [407, 221] width 86 height 12
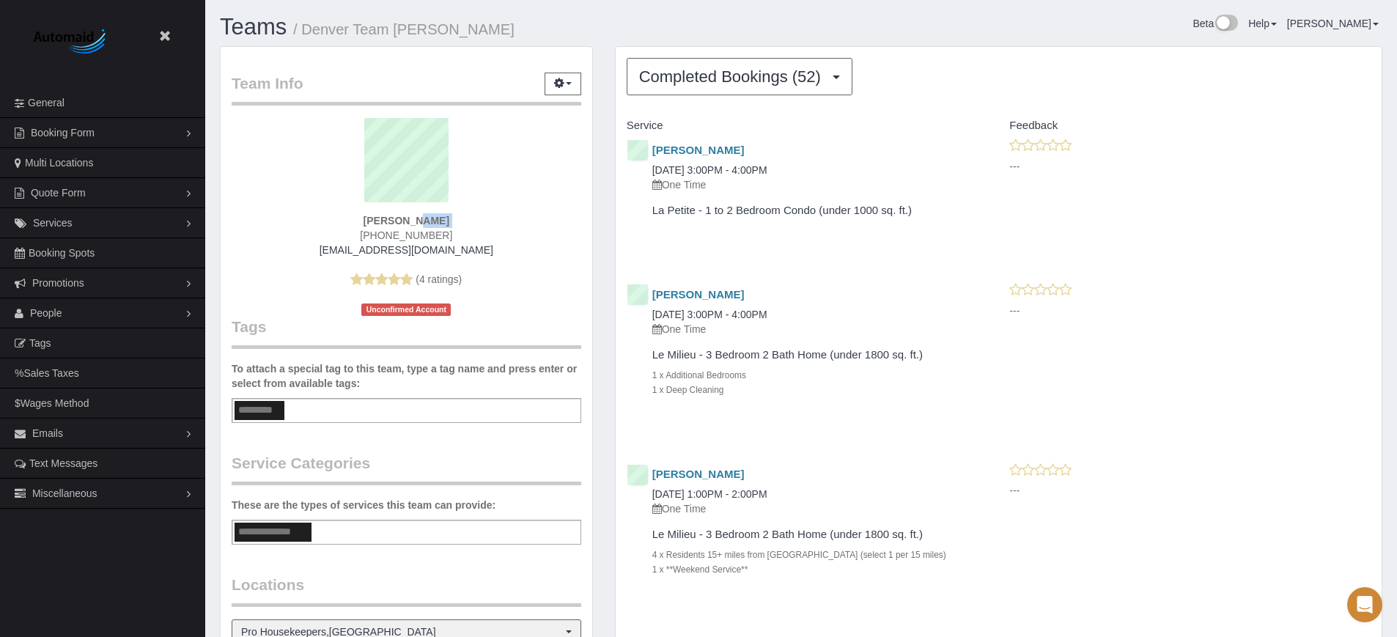
click at [387, 218] on strong "[PERSON_NAME]" at bounding box center [407, 221] width 86 height 12
click at [423, 221] on strong "[PERSON_NAME]" at bounding box center [407, 221] width 86 height 12
click at [383, 221] on strong "[PERSON_NAME]" at bounding box center [407, 221] width 86 height 12
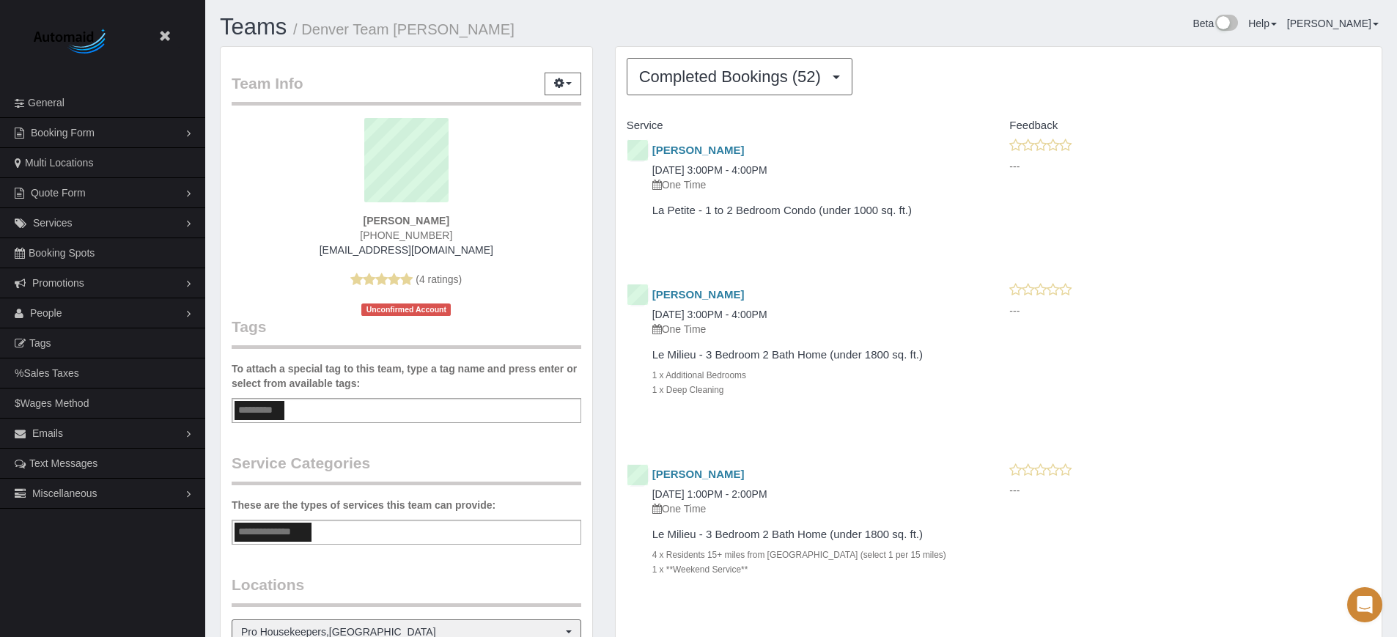
click at [383, 221] on strong "[PERSON_NAME]" at bounding box center [407, 221] width 86 height 12
click at [424, 219] on strong "[PERSON_NAME]" at bounding box center [407, 221] width 86 height 12
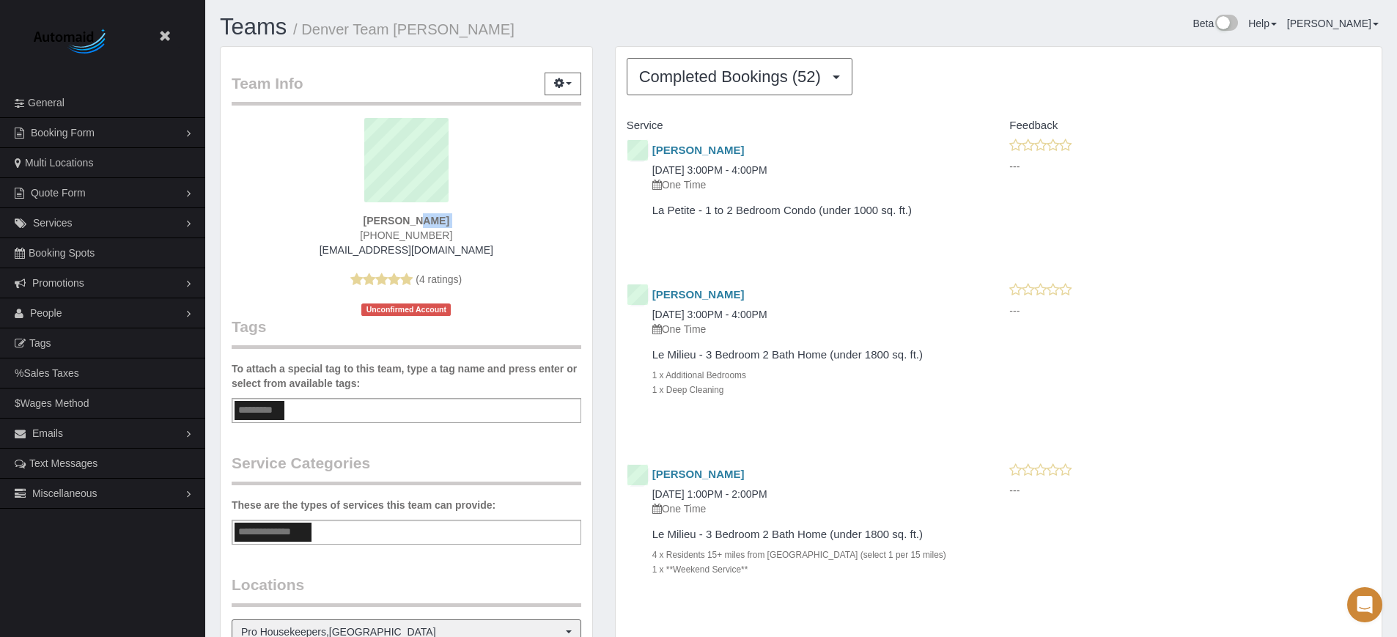
click at [396, 220] on strong "[PERSON_NAME]" at bounding box center [407, 221] width 86 height 12
click at [423, 220] on strong "[PERSON_NAME]" at bounding box center [407, 221] width 86 height 12
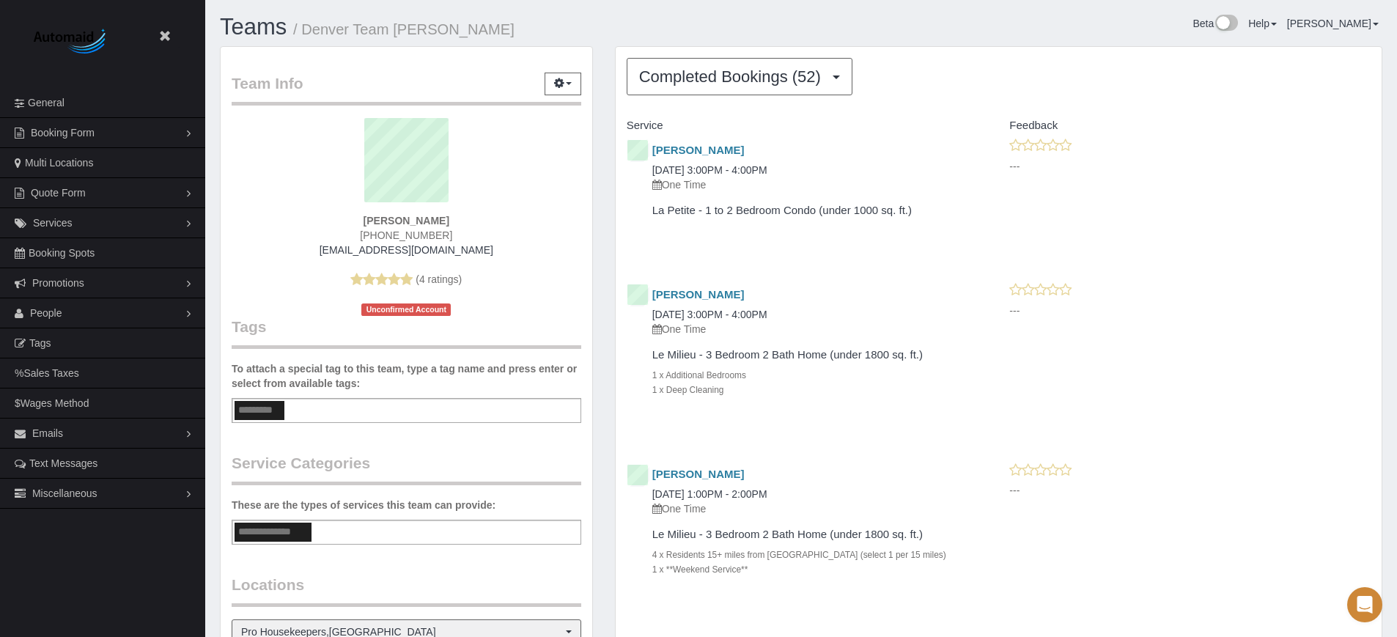
click at [423, 220] on strong "[PERSON_NAME]" at bounding box center [407, 221] width 86 height 12
click at [392, 223] on strong "[PERSON_NAME]" at bounding box center [407, 221] width 86 height 12
click at [415, 221] on strong "[PERSON_NAME]" at bounding box center [407, 221] width 86 height 12
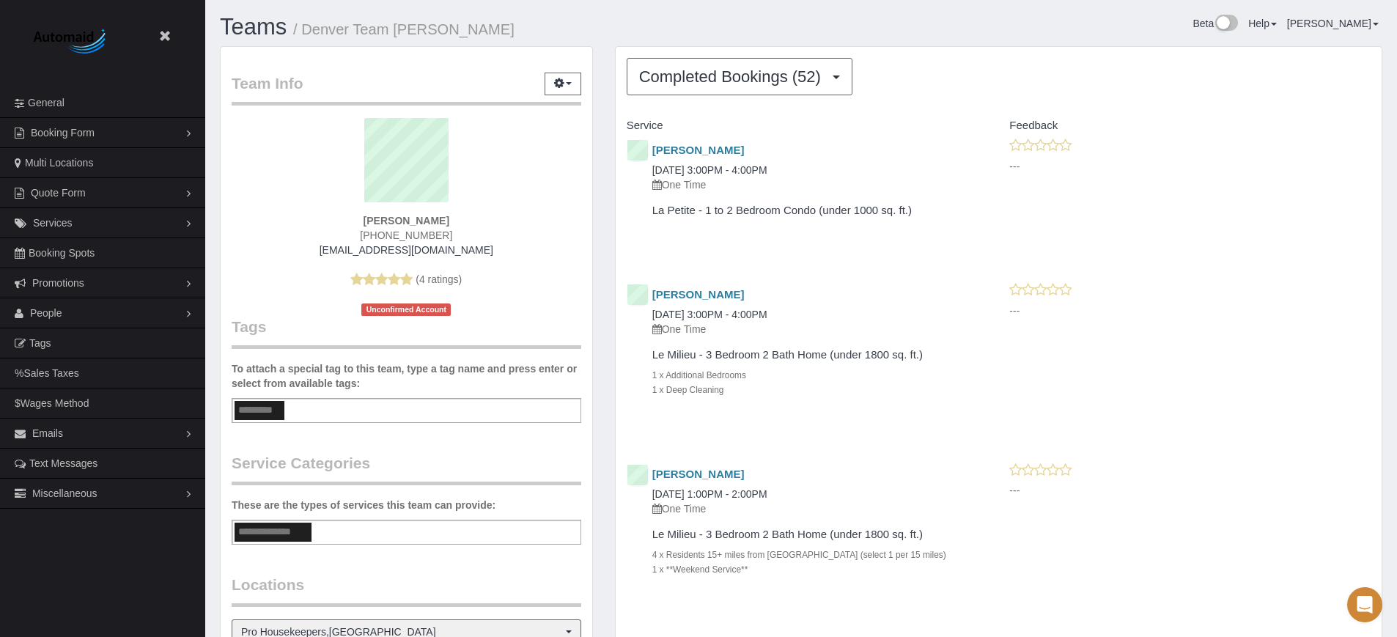
click at [415, 221] on strong "[PERSON_NAME]" at bounding box center [407, 221] width 86 height 12
click at [390, 221] on strong "[PERSON_NAME]" at bounding box center [407, 221] width 86 height 12
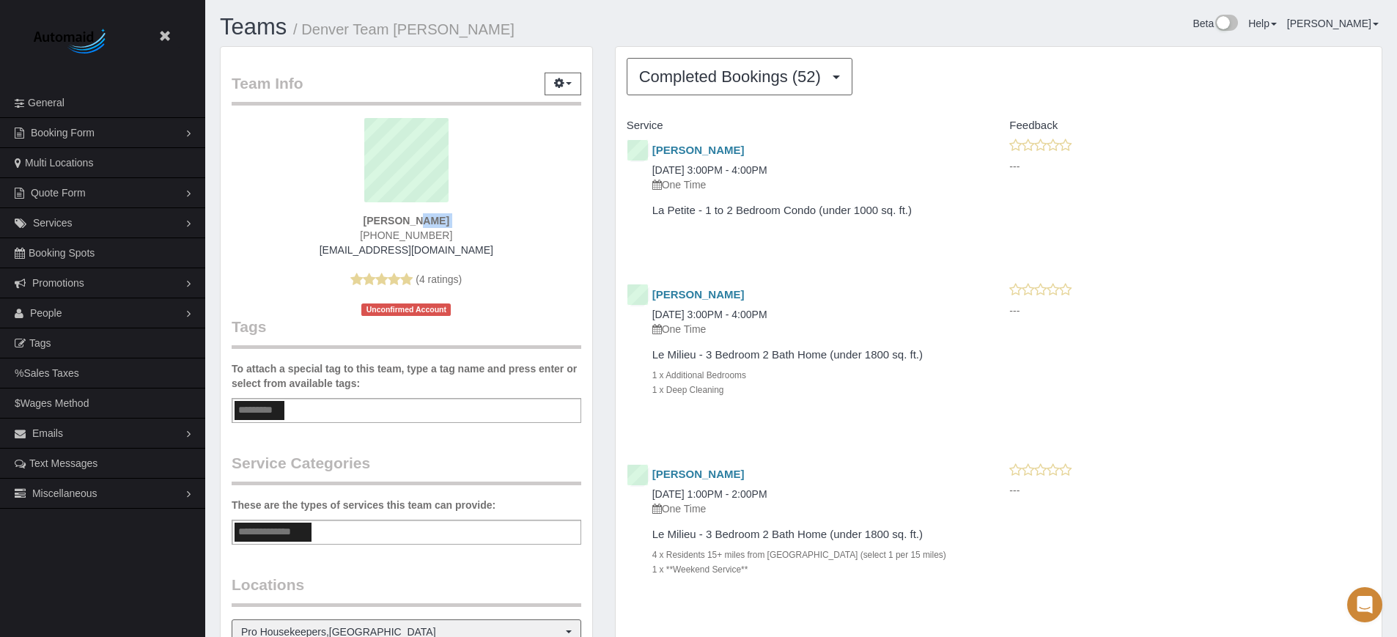
click at [413, 221] on strong "[PERSON_NAME]" at bounding box center [407, 221] width 86 height 12
click at [391, 222] on strong "[PERSON_NAME]" at bounding box center [407, 221] width 86 height 12
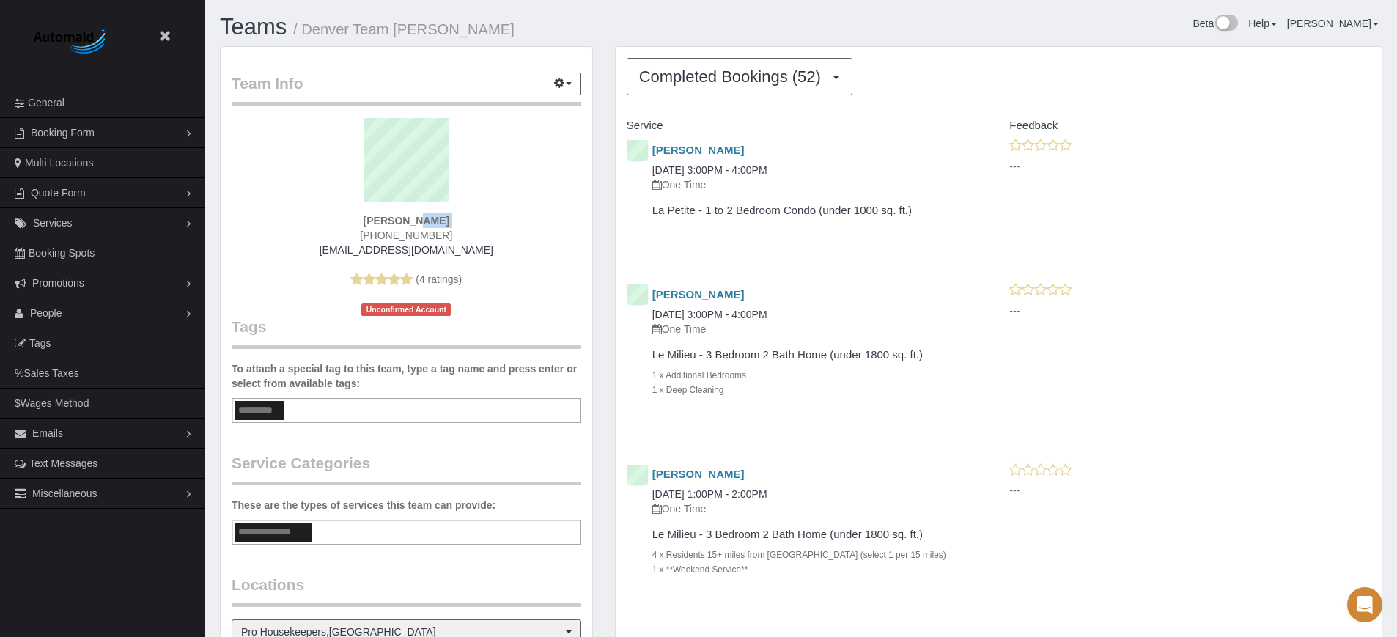
click at [391, 222] on strong "[PERSON_NAME]" at bounding box center [407, 221] width 86 height 12
click at [414, 223] on strong "[PERSON_NAME]" at bounding box center [407, 221] width 86 height 12
click at [432, 224] on strong "[PERSON_NAME]" at bounding box center [407, 221] width 86 height 12
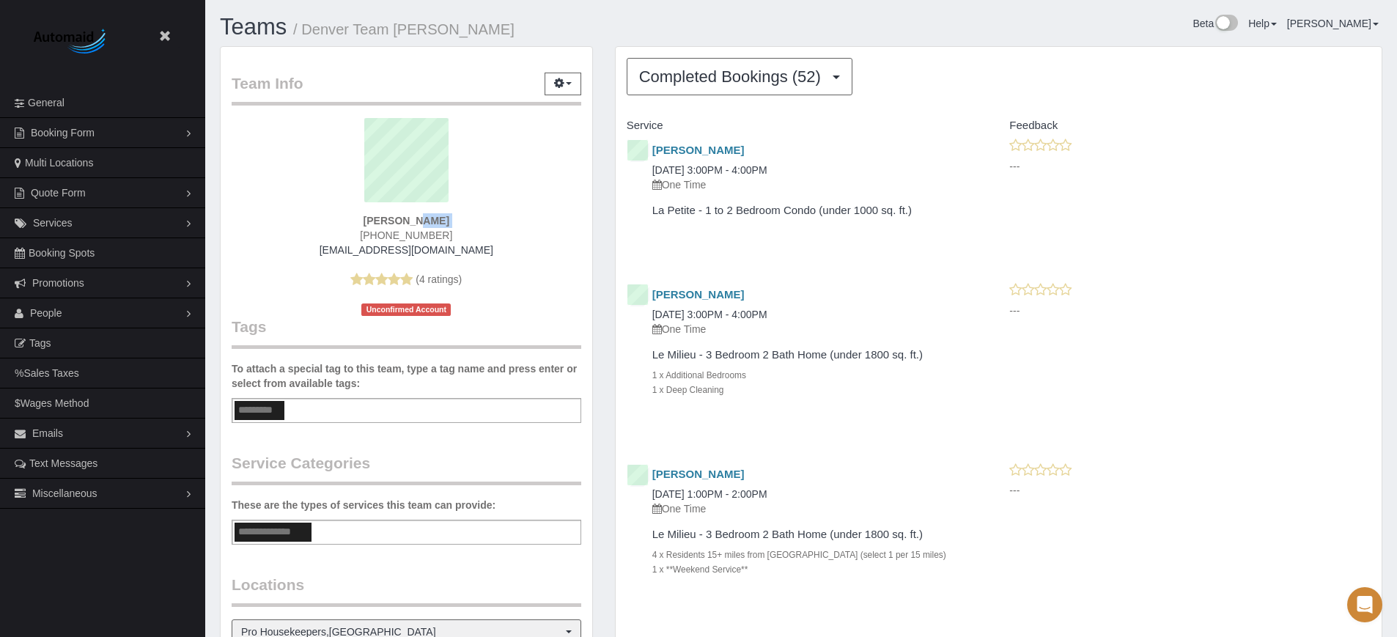
click at [432, 224] on strong "[PERSON_NAME]" at bounding box center [407, 221] width 86 height 12
click at [465, 221] on div "[PERSON_NAME] [PHONE_NUMBER] [EMAIL_ADDRESS][DOMAIN_NAME] (4 ratings) Unconfirm…" at bounding box center [407, 217] width 350 height 198
click at [434, 221] on strong "[PERSON_NAME]" at bounding box center [407, 221] width 86 height 12
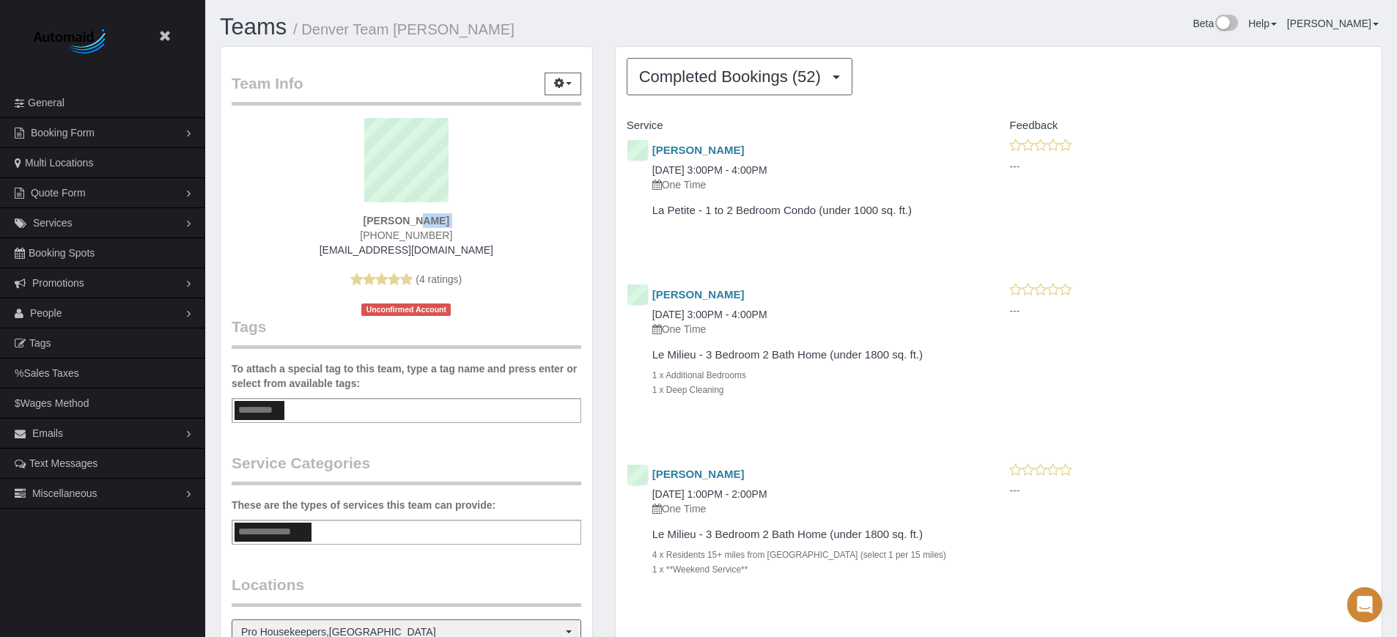
click at [390, 221] on strong "[PERSON_NAME]" at bounding box center [407, 221] width 86 height 12
click at [338, 213] on div "[PERSON_NAME] [PHONE_NUMBER] [EMAIL_ADDRESS][DOMAIN_NAME] (4 ratings) Unconfirm…" at bounding box center [407, 217] width 350 height 198
click at [423, 215] on strong "[PERSON_NAME]" at bounding box center [407, 221] width 86 height 12
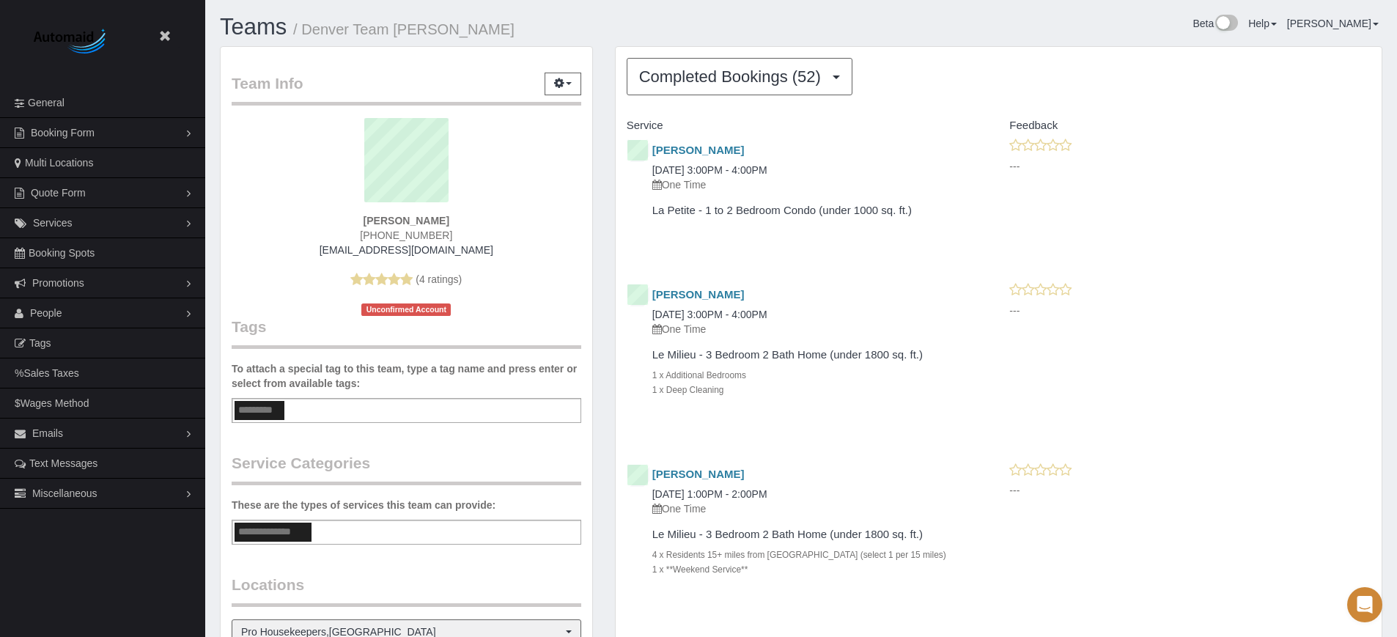
click at [423, 215] on strong "[PERSON_NAME]" at bounding box center [407, 221] width 86 height 12
click at [435, 218] on strong "[PERSON_NAME]" at bounding box center [407, 221] width 86 height 12
click at [477, 219] on div "[PERSON_NAME] [PHONE_NUMBER] [EMAIL_ADDRESS][DOMAIN_NAME] (4 ratings) Unconfirm…" at bounding box center [407, 217] width 350 height 198
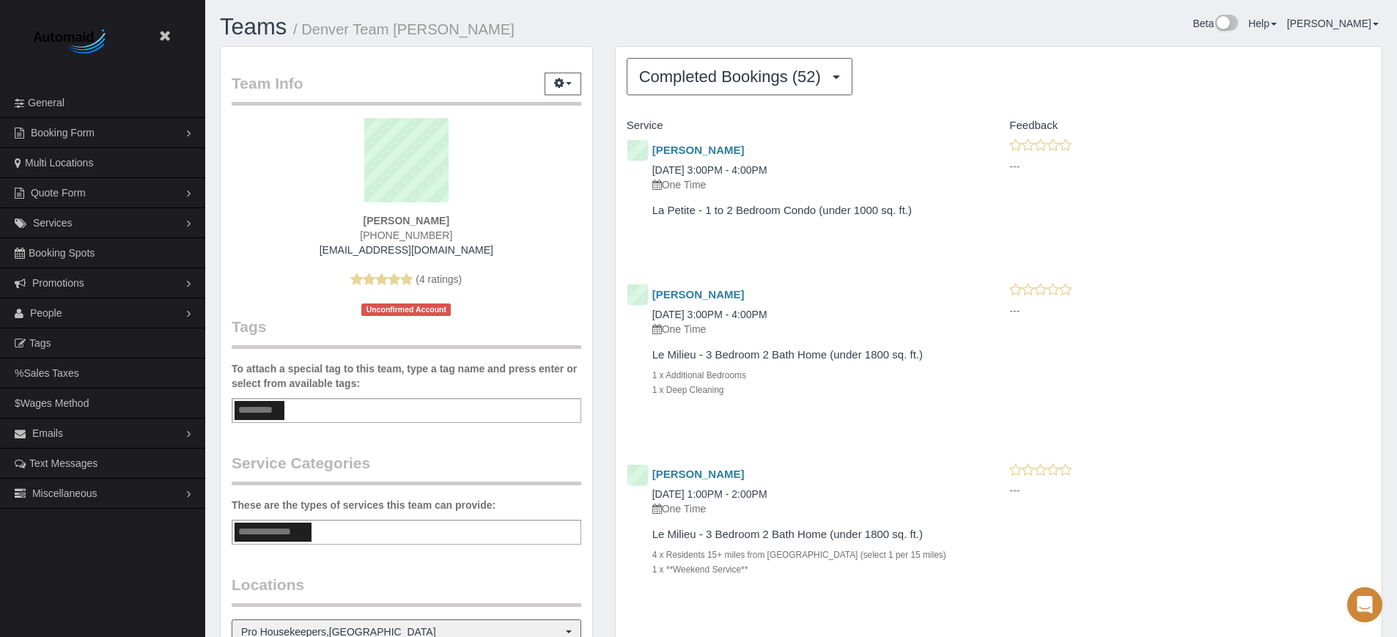
click at [388, 218] on strong "[PERSON_NAME]" at bounding box center [407, 221] width 86 height 12
click at [348, 218] on div "[PERSON_NAME] [PHONE_NUMBER] [EMAIL_ADDRESS][DOMAIN_NAME] (4 ratings) Unconfirm…" at bounding box center [407, 217] width 350 height 198
click at [417, 218] on strong "[PERSON_NAME]" at bounding box center [407, 221] width 86 height 12
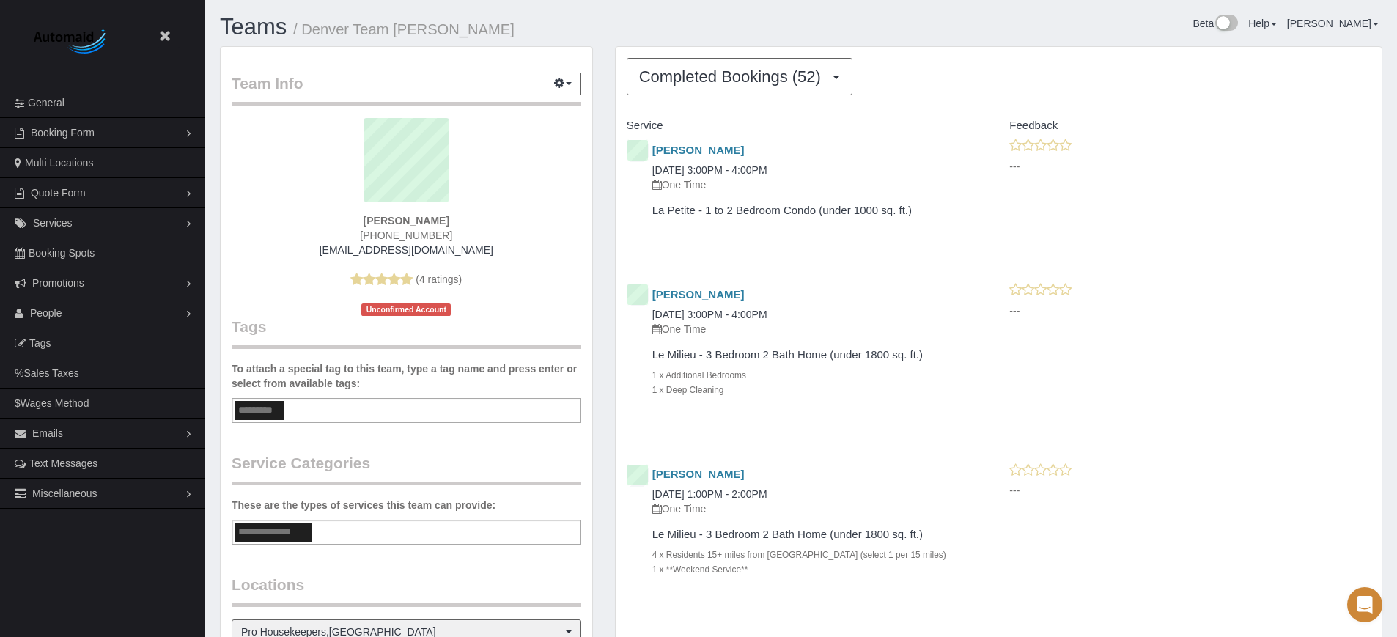
click at [417, 218] on strong "[PERSON_NAME]" at bounding box center [407, 221] width 86 height 12
click at [481, 219] on div "[PERSON_NAME] [PHONE_NUMBER] [EMAIL_ADDRESS][DOMAIN_NAME] (4 ratings) Unconfirm…" at bounding box center [407, 217] width 350 height 198
click at [394, 219] on strong "[PERSON_NAME]" at bounding box center [407, 221] width 86 height 12
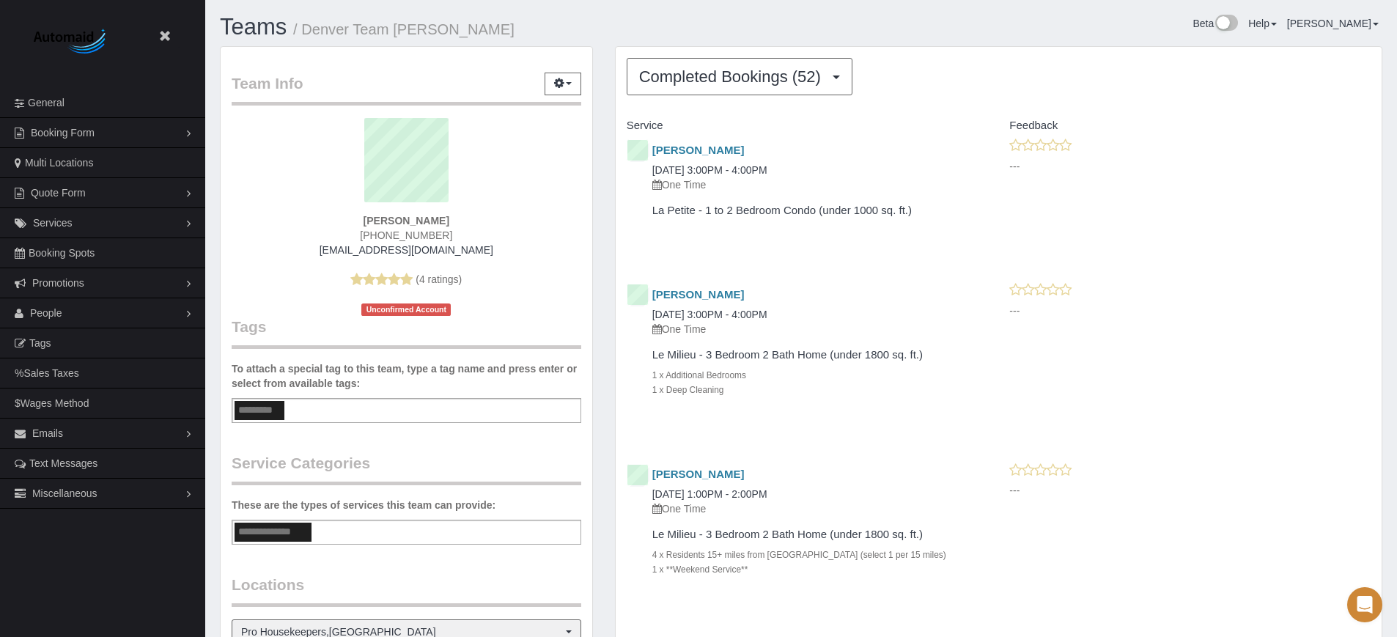
click at [394, 219] on strong "[PERSON_NAME]" at bounding box center [407, 221] width 86 height 12
click at [331, 219] on div "[PERSON_NAME] [PHONE_NUMBER] [EMAIL_ADDRESS][DOMAIN_NAME] (4 ratings) Unconfirm…" at bounding box center [407, 217] width 350 height 198
click at [413, 219] on strong "[PERSON_NAME]" at bounding box center [407, 221] width 86 height 12
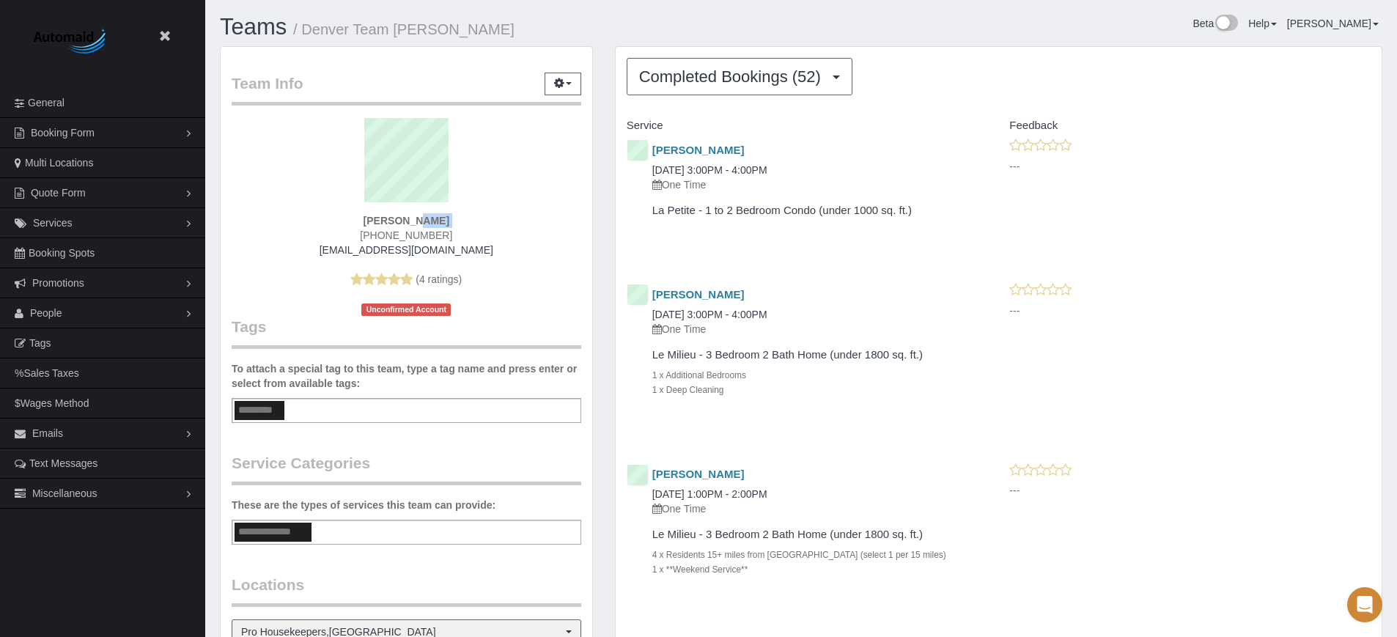
click at [383, 219] on strong "[PERSON_NAME]" at bounding box center [407, 221] width 86 height 12
click at [534, 281] on div "[PERSON_NAME] [PHONE_NUMBER] [EMAIL_ADDRESS][DOMAIN_NAME] (4 ratings) Unconfirm…" at bounding box center [407, 217] width 350 height 198
click at [1314, 387] on div "[PERSON_NAME] [DATE] 3:00PM - 4:00PM One Time Le Milieu - 3 Bedroom 2 Bath Home…" at bounding box center [999, 354] width 766 height 144
